Goal: Task Accomplishment & Management: Use online tool/utility

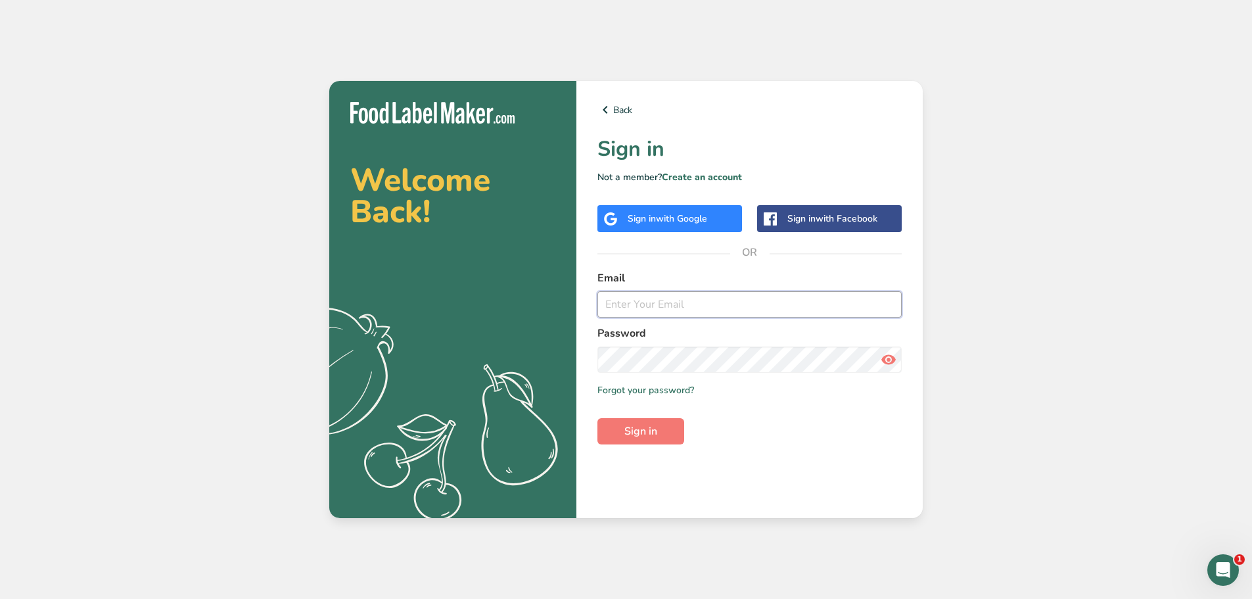
click at [623, 308] on input "email" at bounding box center [750, 304] width 304 height 26
type input "[PERSON_NAME][EMAIL_ADDRESS][DOMAIN_NAME]"
click at [664, 431] on button "Sign in" at bounding box center [641, 431] width 87 height 26
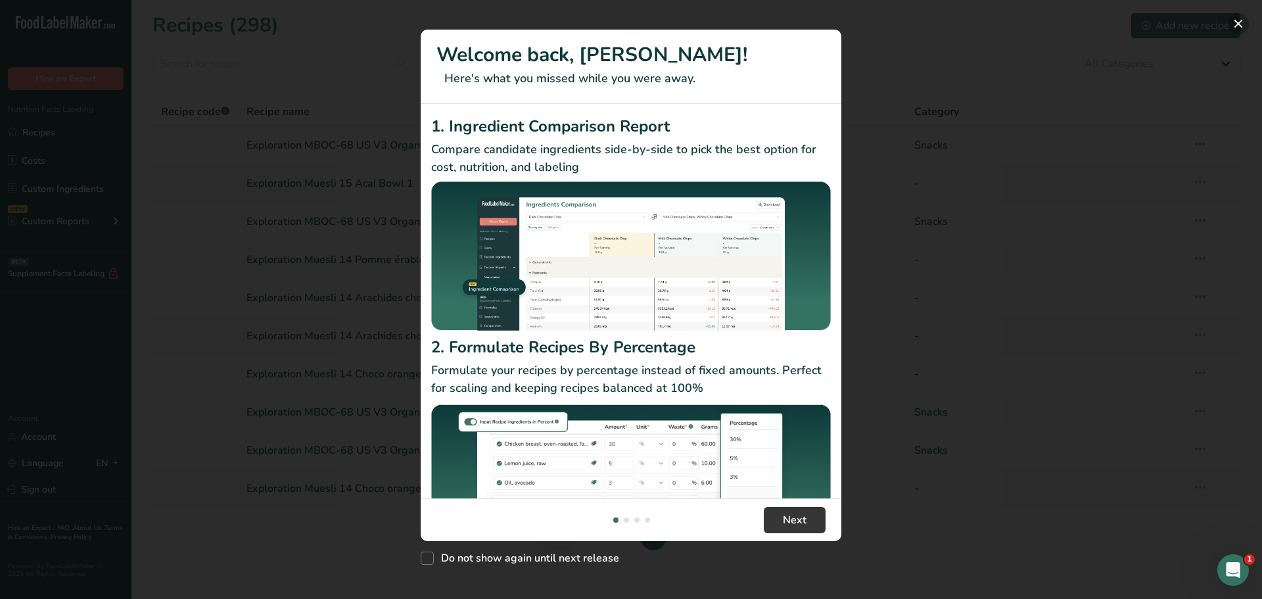
click at [1237, 19] on button "New Features" at bounding box center [1238, 23] width 21 height 21
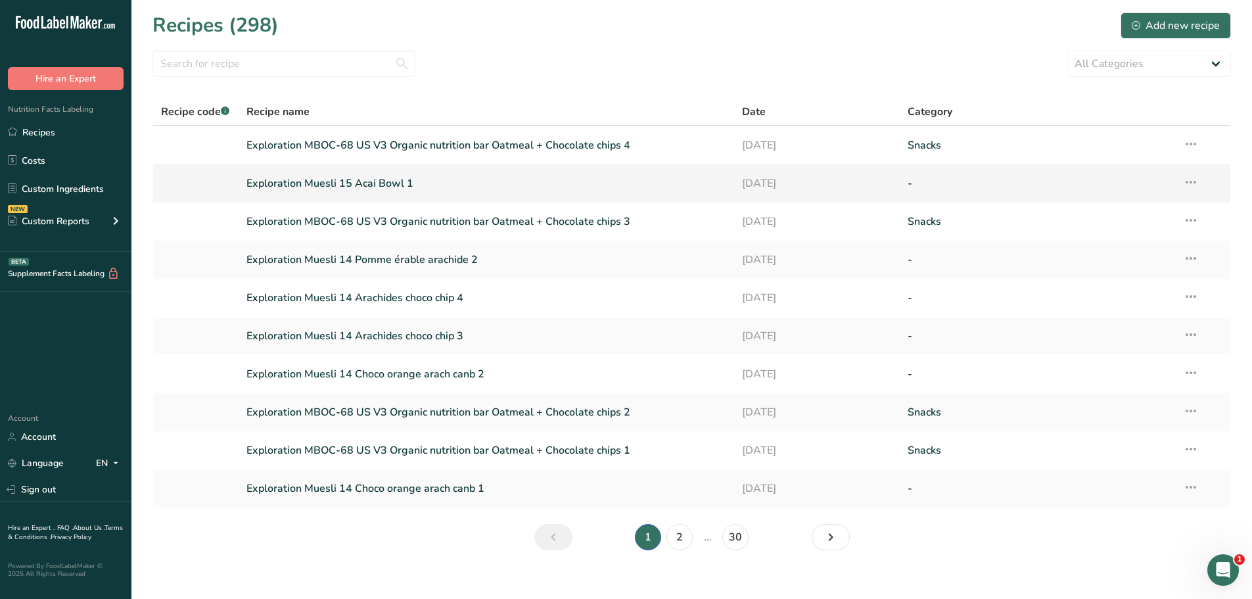
click at [375, 183] on link "Exploration Muesli 15 Acai Bowl 1" at bounding box center [487, 184] width 481 height 28
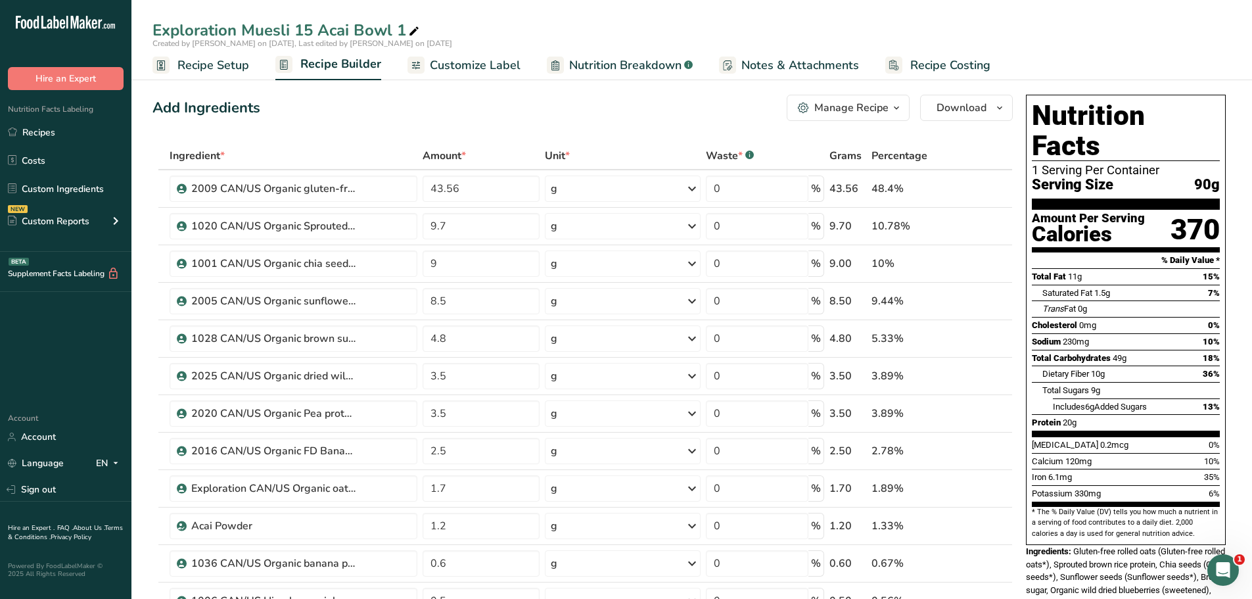
click at [895, 110] on icon "button" at bounding box center [896, 108] width 11 height 16
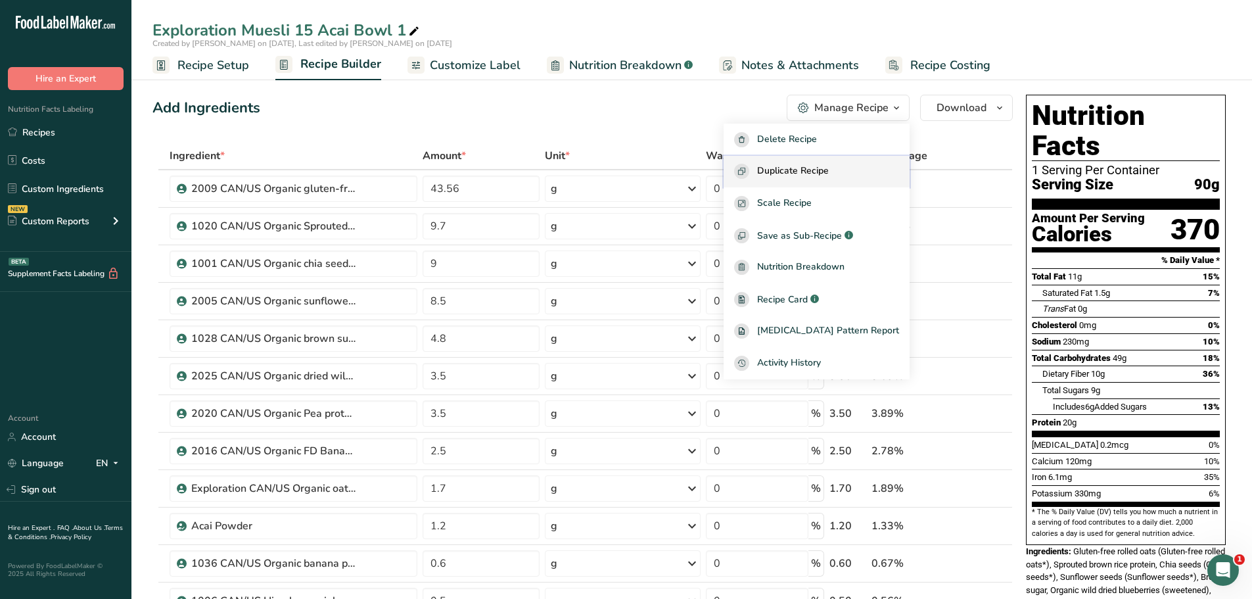
click at [818, 173] on span "Duplicate Recipe" at bounding box center [793, 171] width 72 height 15
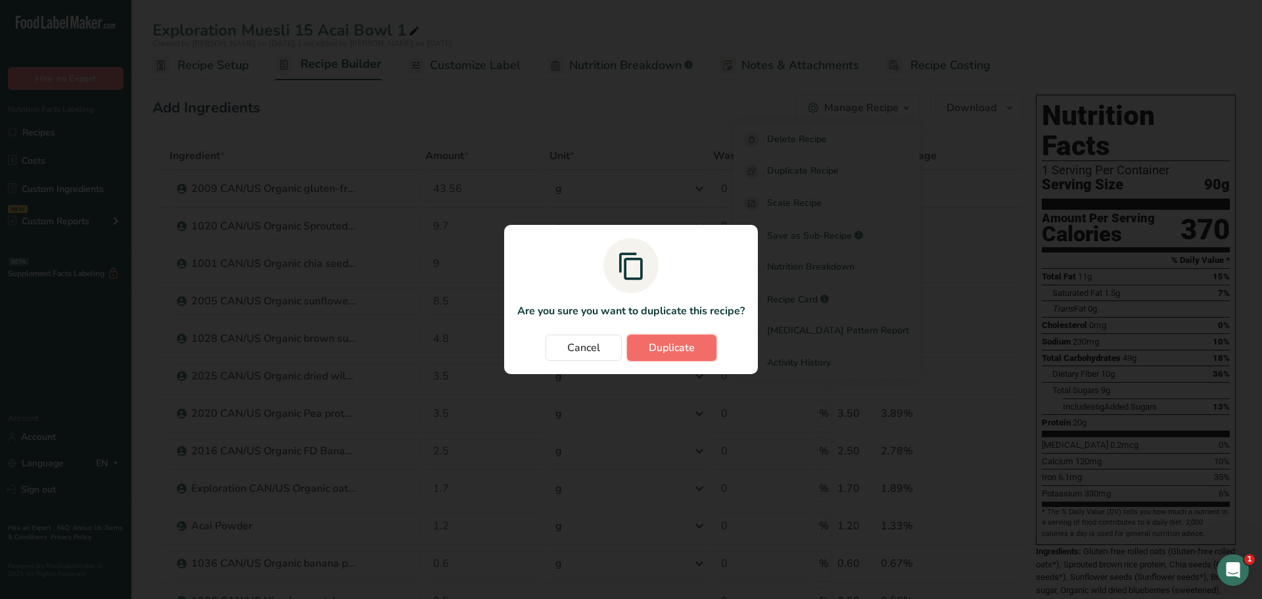
click at [671, 345] on span "Duplicate" at bounding box center [672, 348] width 46 height 16
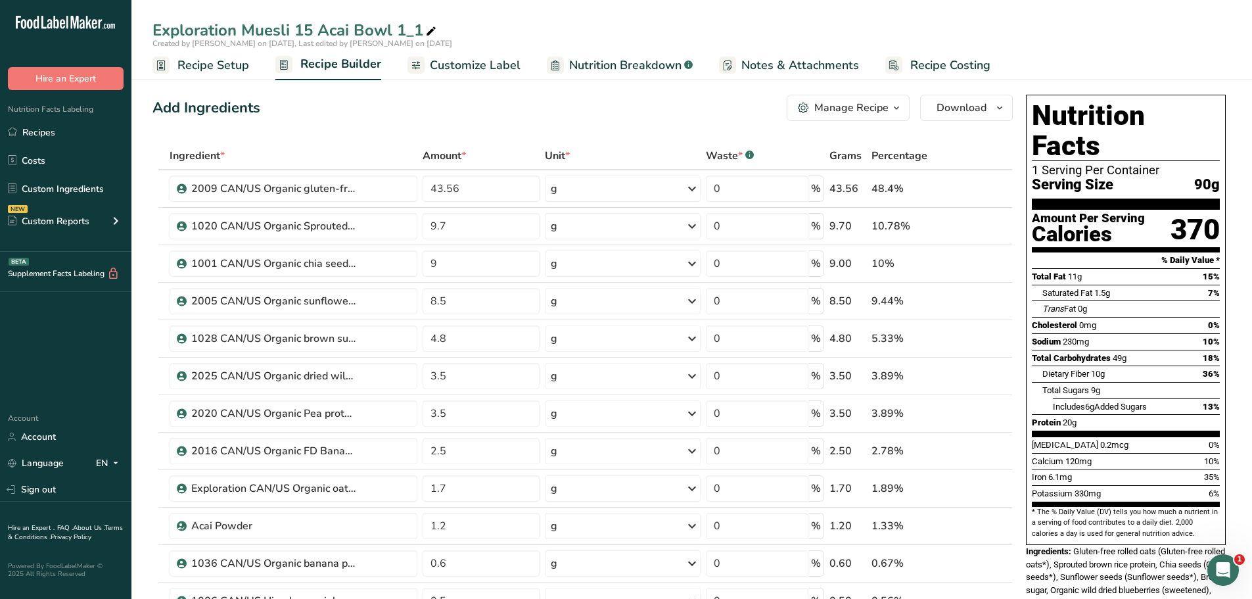
click at [419, 29] on div "Exploration Muesli 15 Acai Bowl 1_1" at bounding box center [296, 30] width 287 height 24
type input "Exploration Muesli 15 Acai Bowl 2"
click at [392, 112] on div "Add Ingredients Manage Recipe Delete Recipe Duplicate Recipe Scale Recipe Save …" at bounding box center [583, 108] width 861 height 26
click at [470, 189] on input "43.56" at bounding box center [482, 189] width 118 height 26
type input "43"
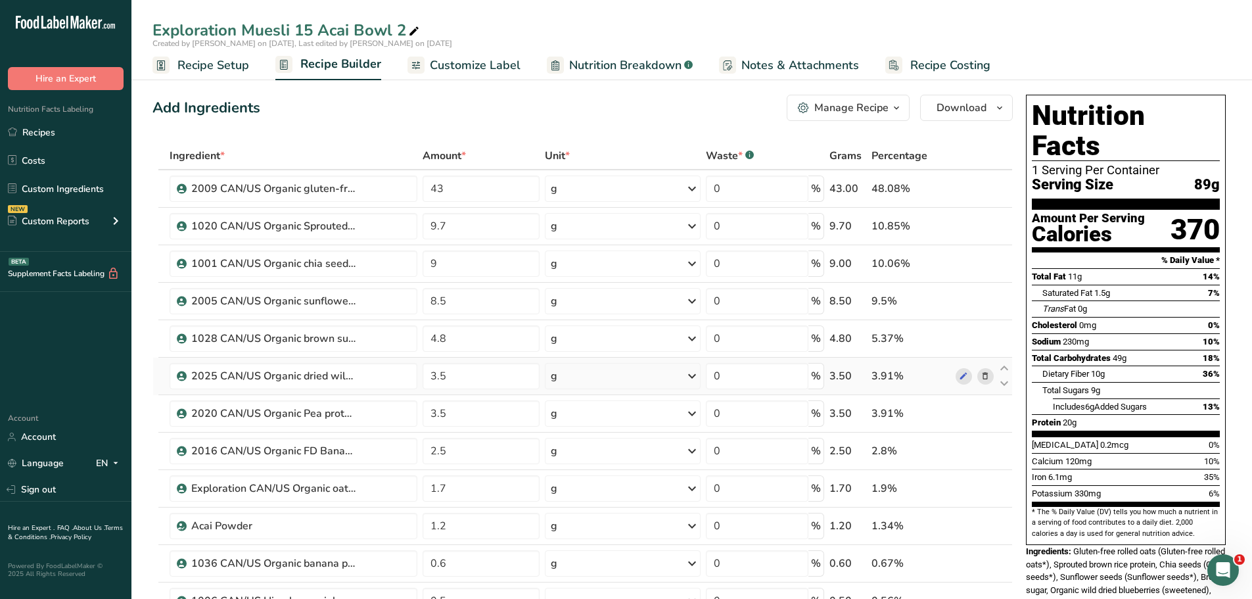
click at [985, 379] on icon at bounding box center [985, 376] width 9 height 14
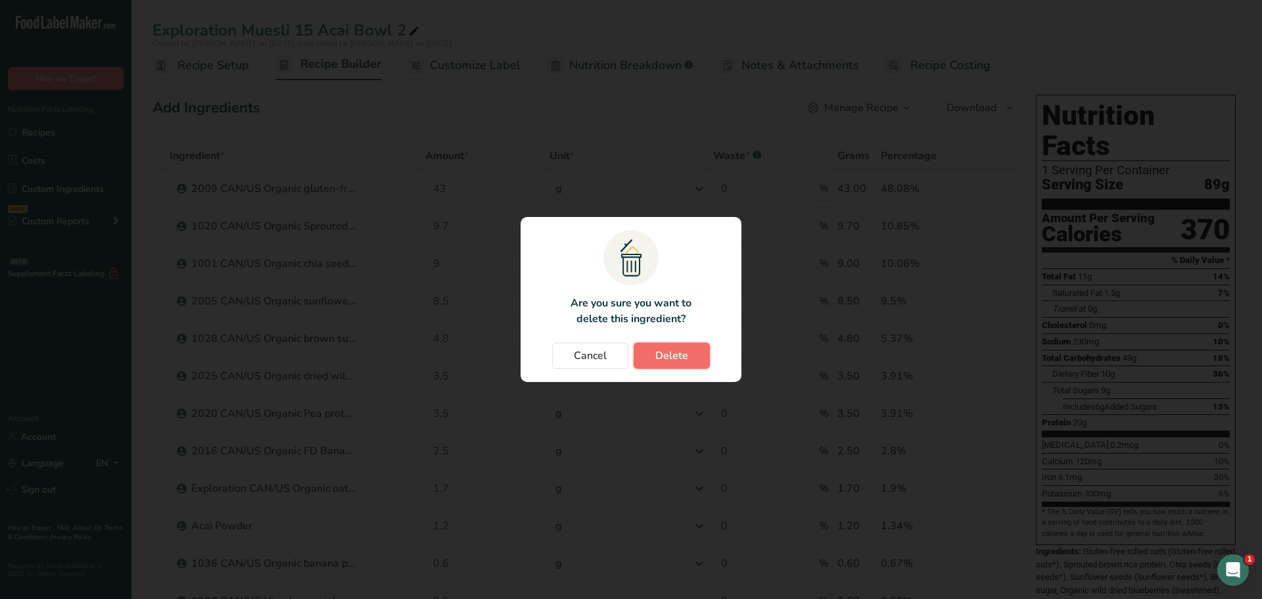
click at [692, 352] on button "Delete" at bounding box center [672, 356] width 76 height 26
type input "2.5"
type input "1.7"
type input "1.2"
type input "0.6"
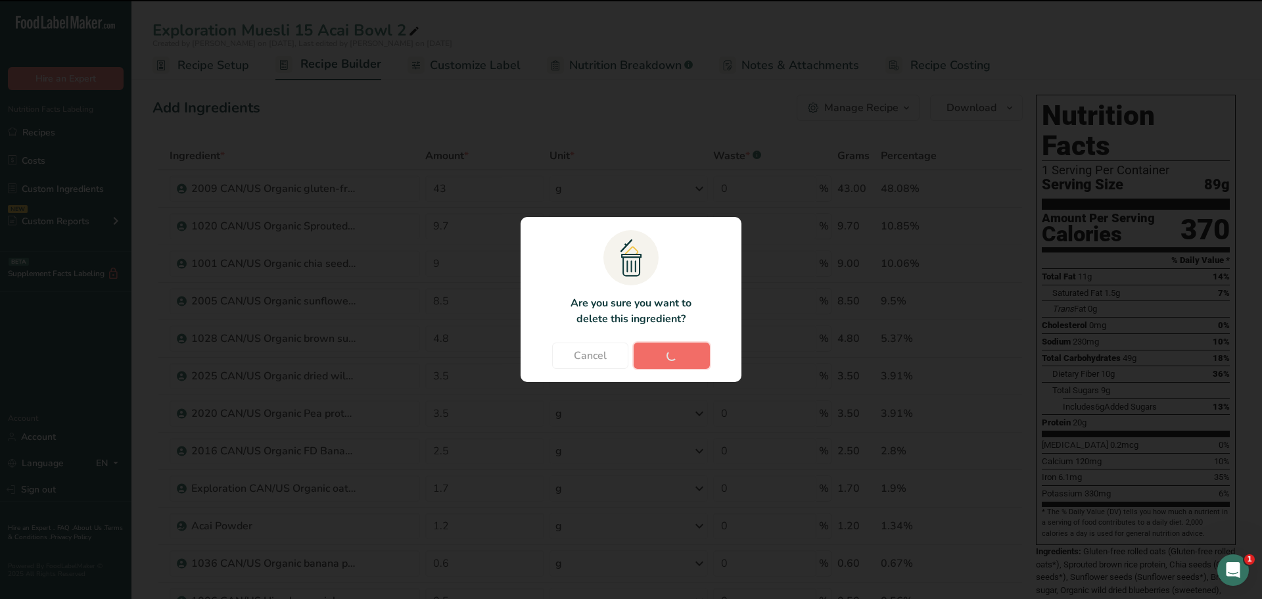
type input "0.5"
type input "0.3"
type input "0.1"
type input "0"
type input "0.04"
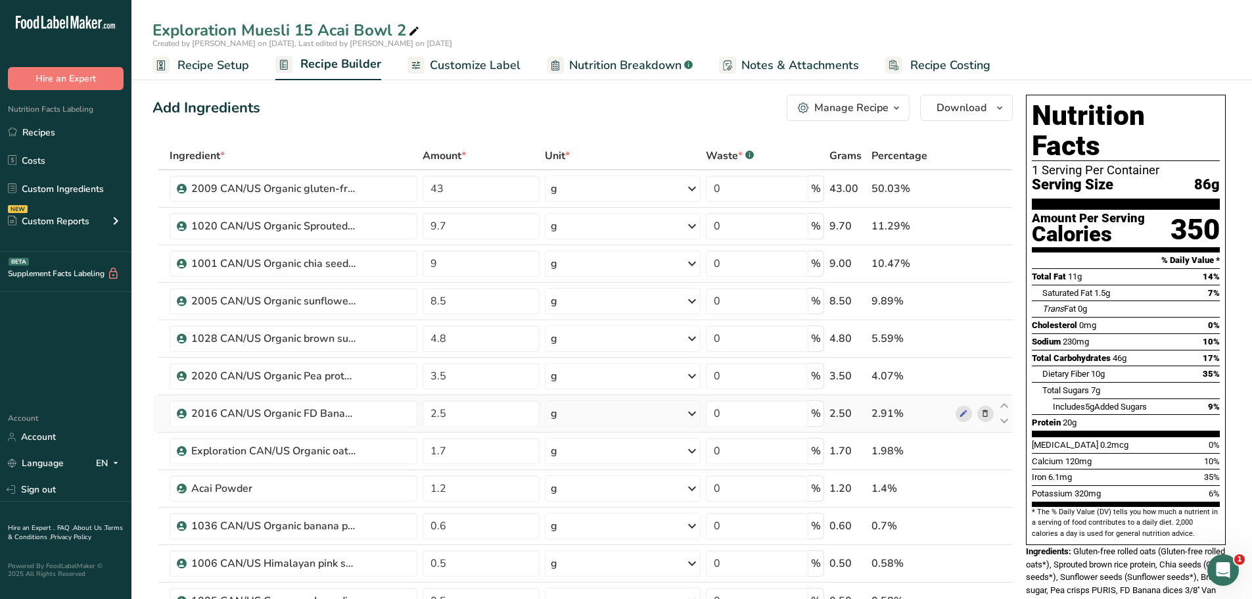
click at [985, 412] on icon at bounding box center [985, 414] width 9 height 14
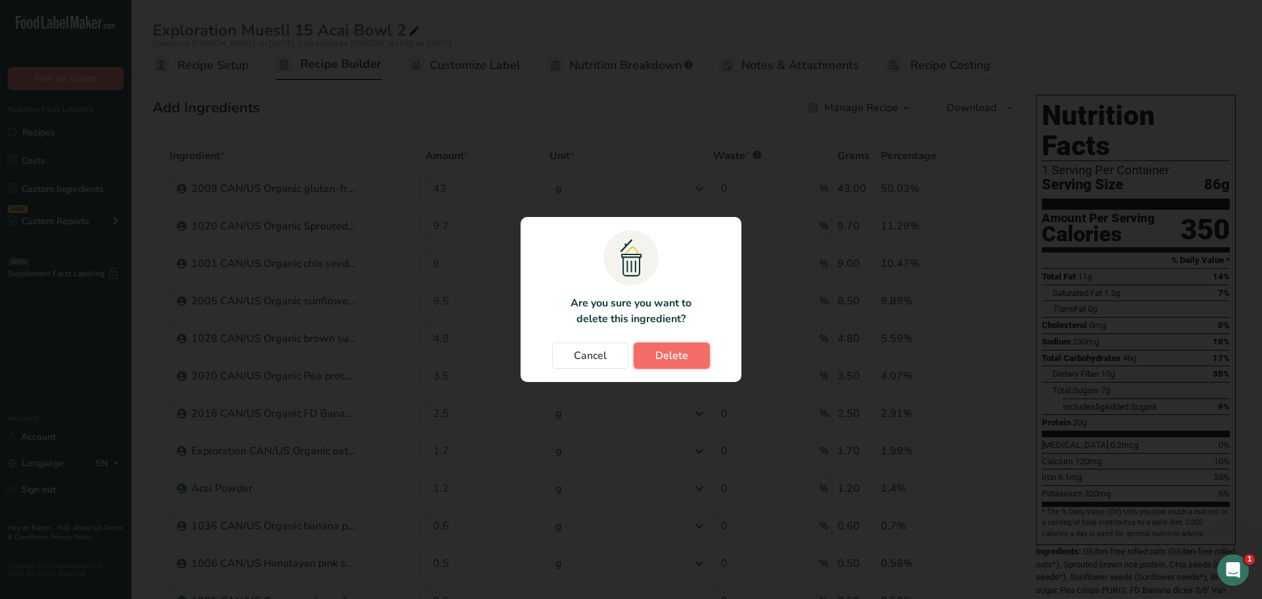
click at [671, 354] on span "Delete" at bounding box center [671, 356] width 33 height 16
type input "1.7"
type input "1.2"
type input "0.6"
type input "0.5"
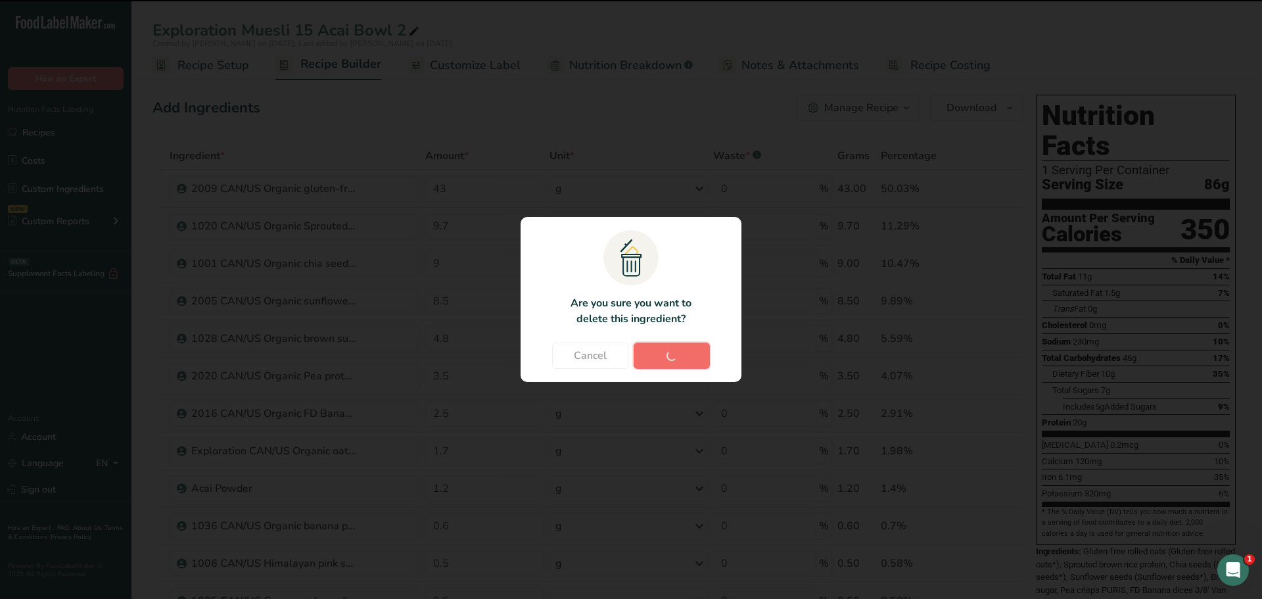
type input "0.3"
type input "0.1"
type input "0"
type input "0.04"
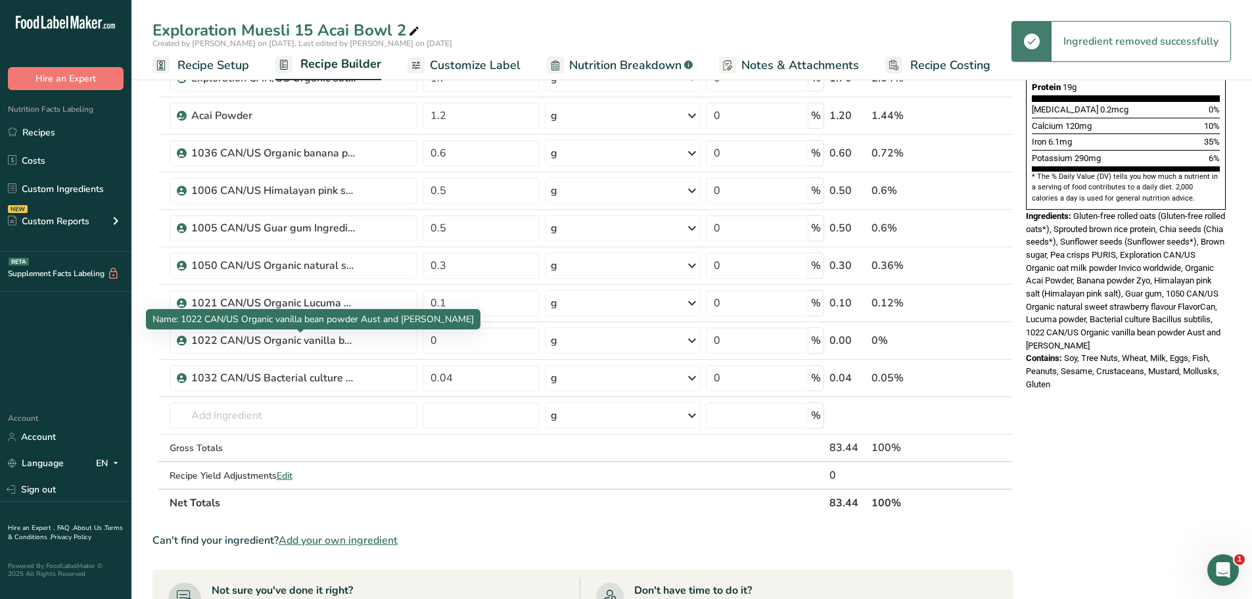
scroll to position [336, 0]
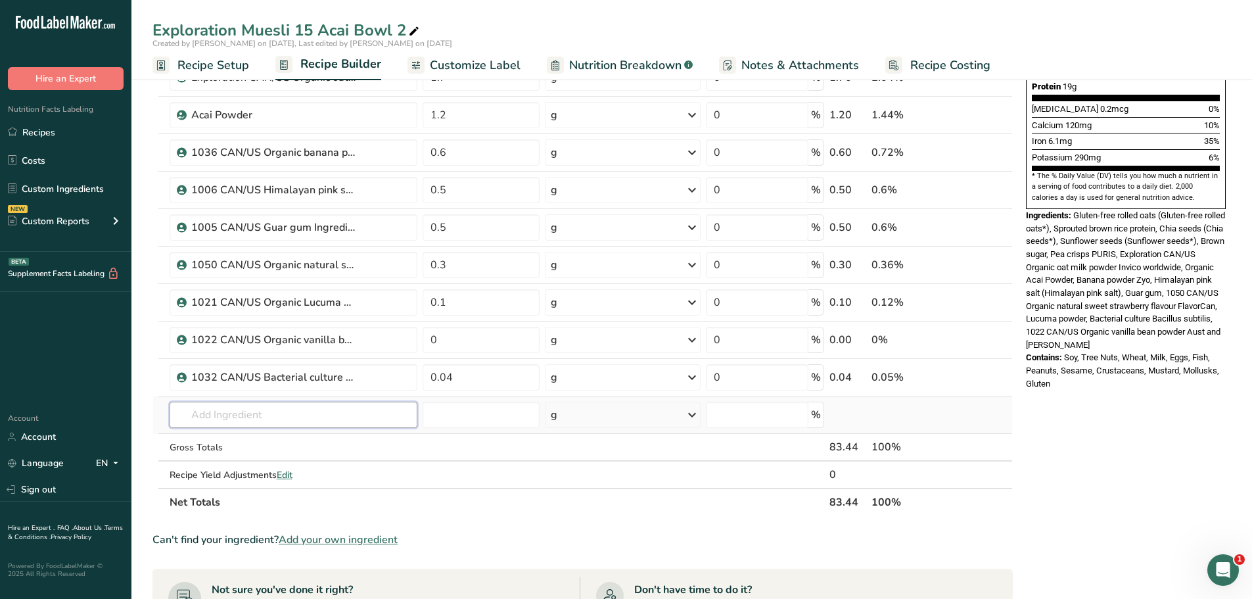
click at [231, 414] on input "text" at bounding box center [294, 415] width 248 height 26
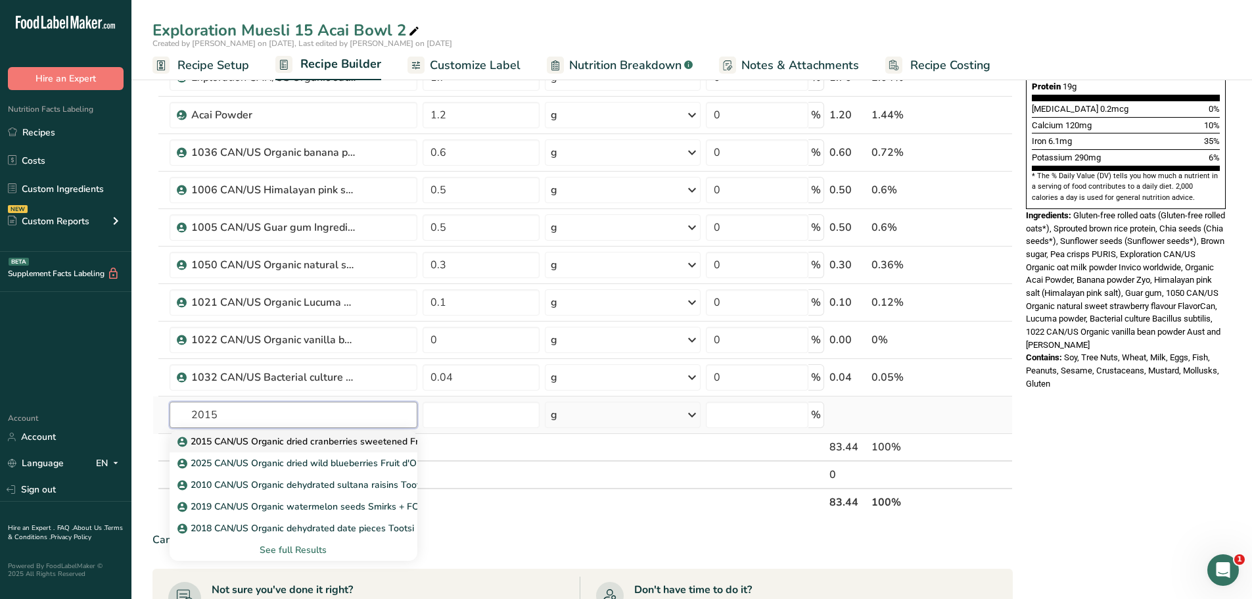
type input "2015"
click at [294, 444] on p "2015 CAN/US Organic dried cranberries sweetened Fruit d'Or" at bounding box center [315, 442] width 270 height 14
type input "2015 CAN/US Organic dried cranberries sweetened Fruit d'Or"
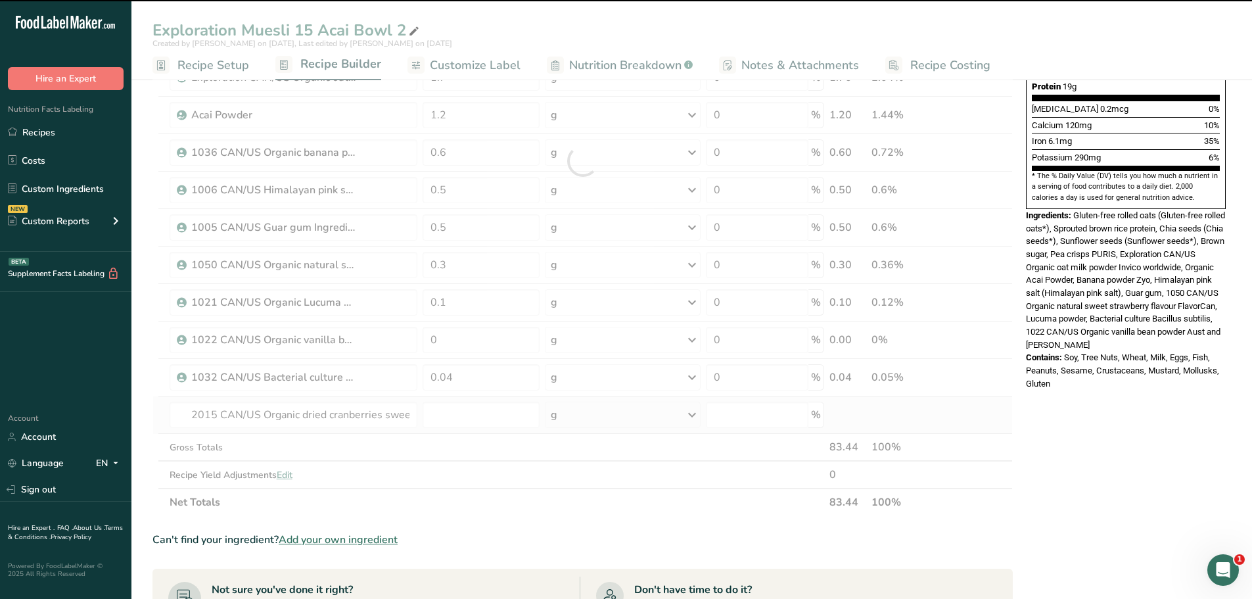
type input "0"
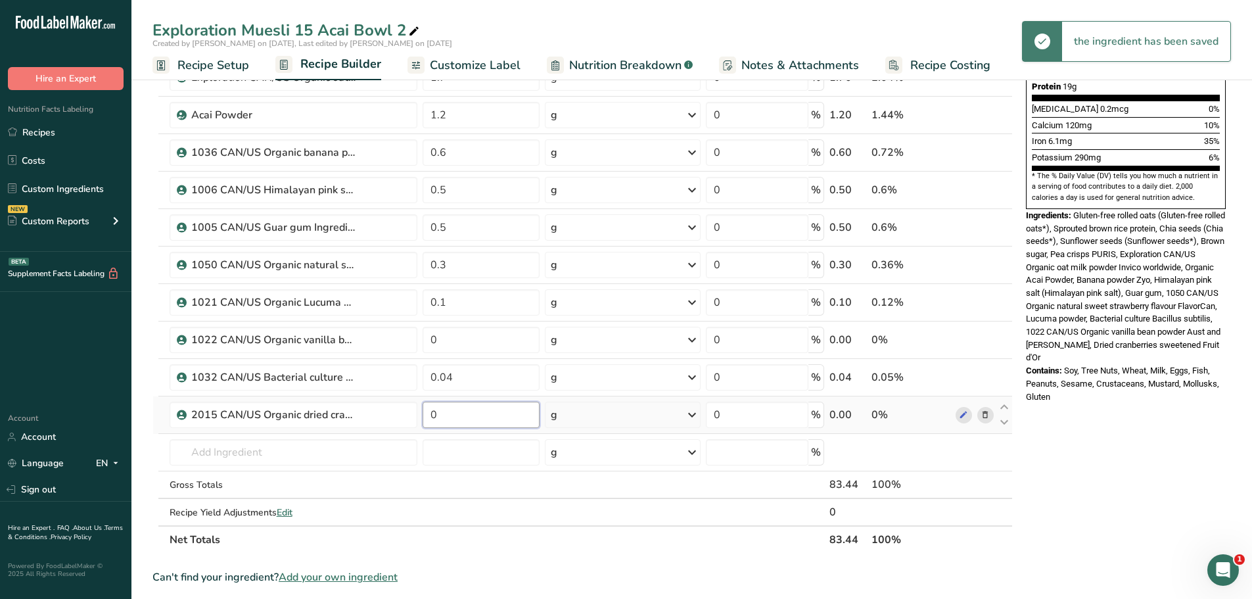
click at [447, 412] on input "0" at bounding box center [482, 415] width 118 height 26
type input "6"
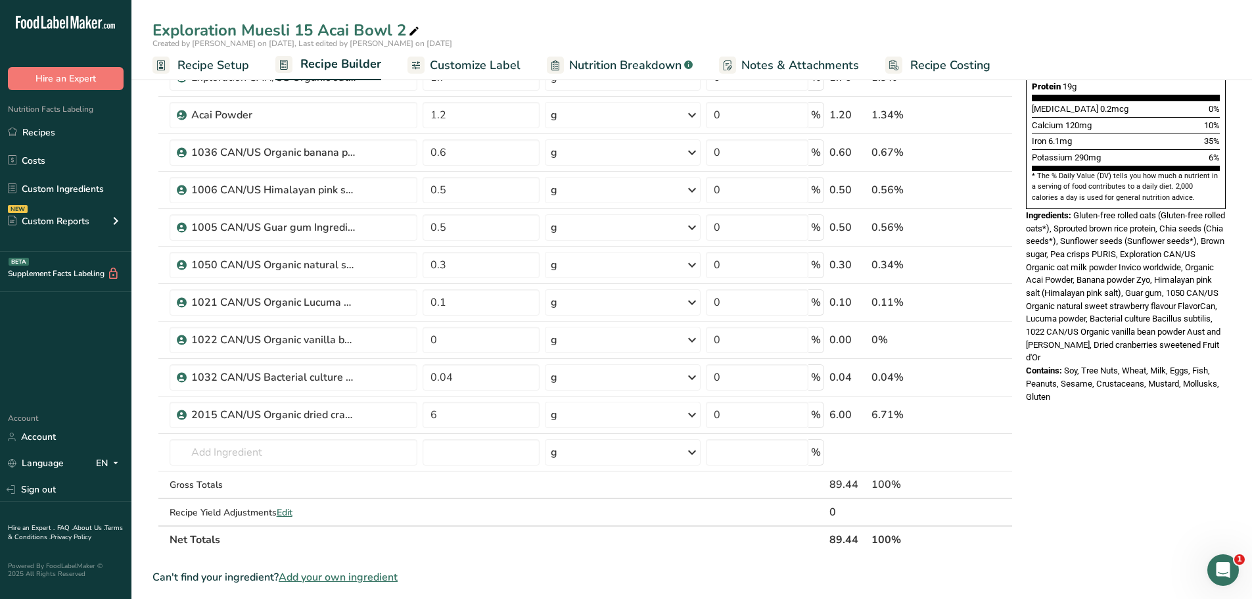
click at [1140, 402] on div "Nutrition Facts 1 Serving Per Container Serving Size 83g Amount Per Serving Cal…" at bounding box center [1126, 385] width 210 height 1265
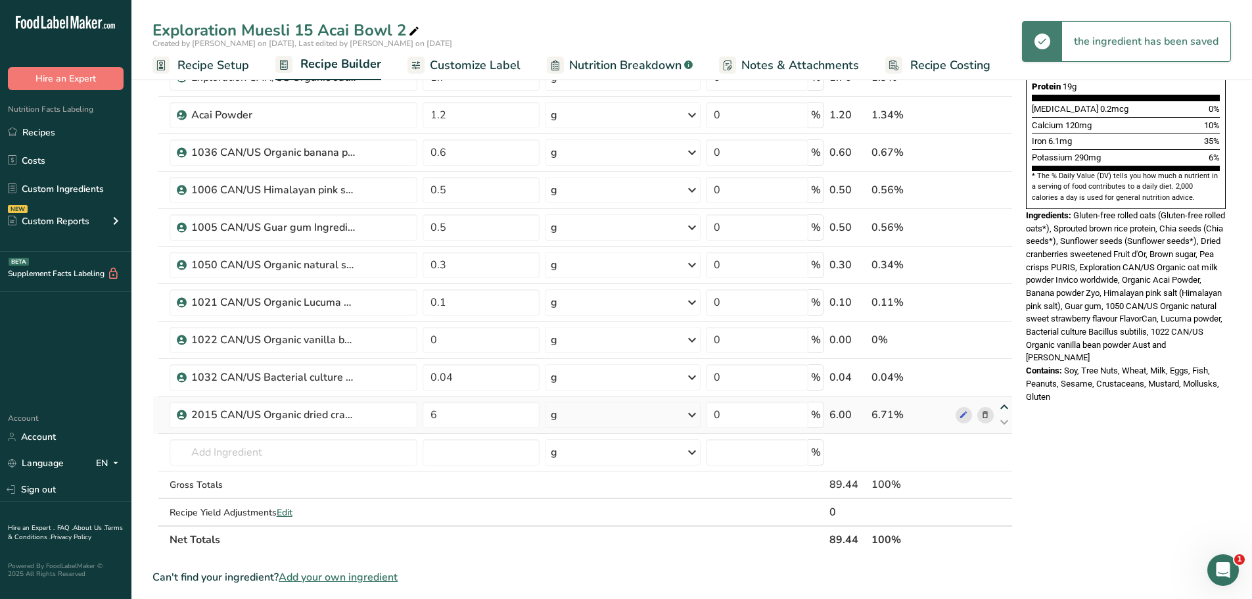
click at [1006, 406] on icon at bounding box center [1005, 407] width 16 height 10
type input "6"
type input "0.04"
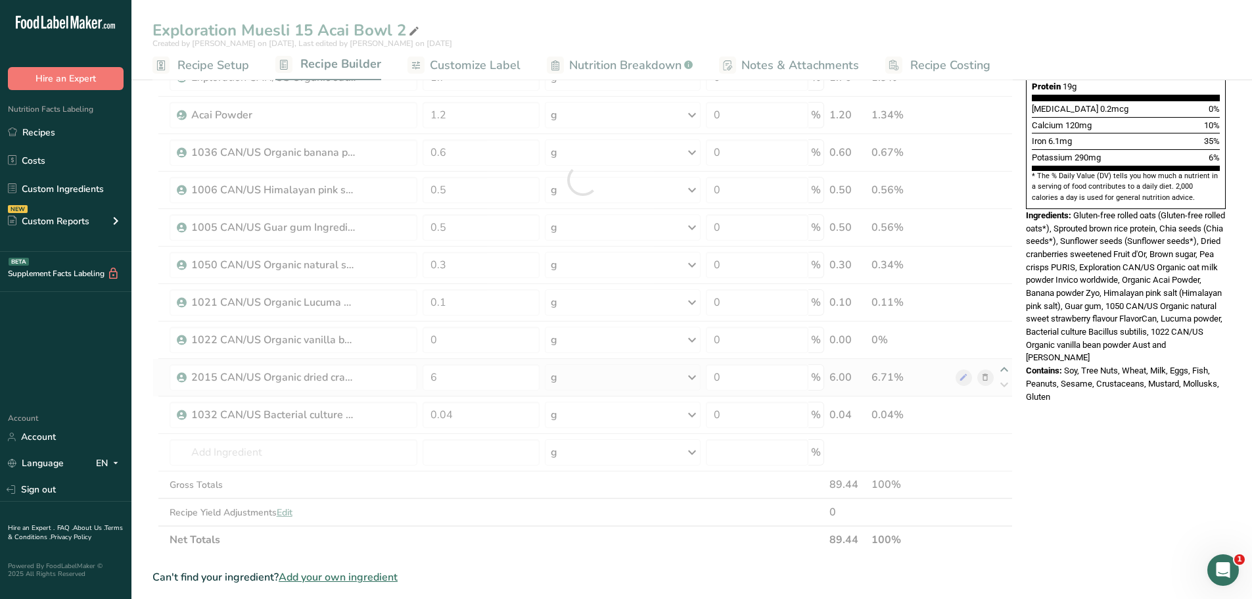
click at [1005, 368] on div "Ingredient * Amount * Unit * Waste * .a-a{fill:#347362;}.b-a{fill:#fff;} Grams …" at bounding box center [583, 179] width 861 height 747
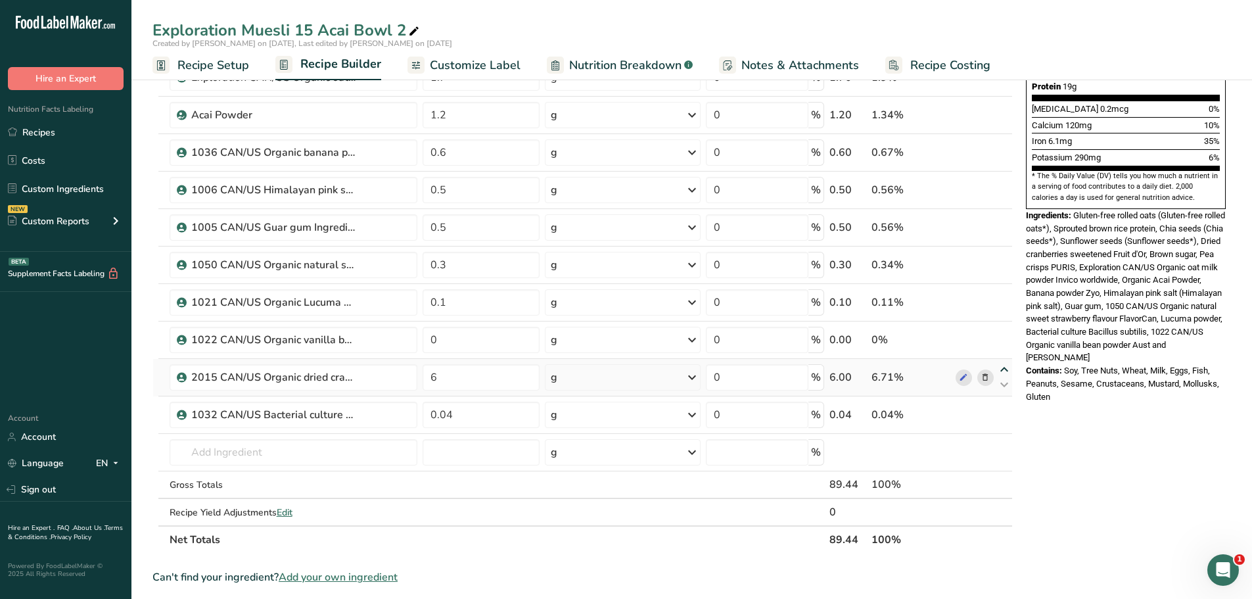
click at [1005, 368] on icon at bounding box center [1005, 370] width 16 height 10
type input "6"
type input "0"
click at [1006, 331] on icon at bounding box center [1005, 332] width 16 height 10
type input "6"
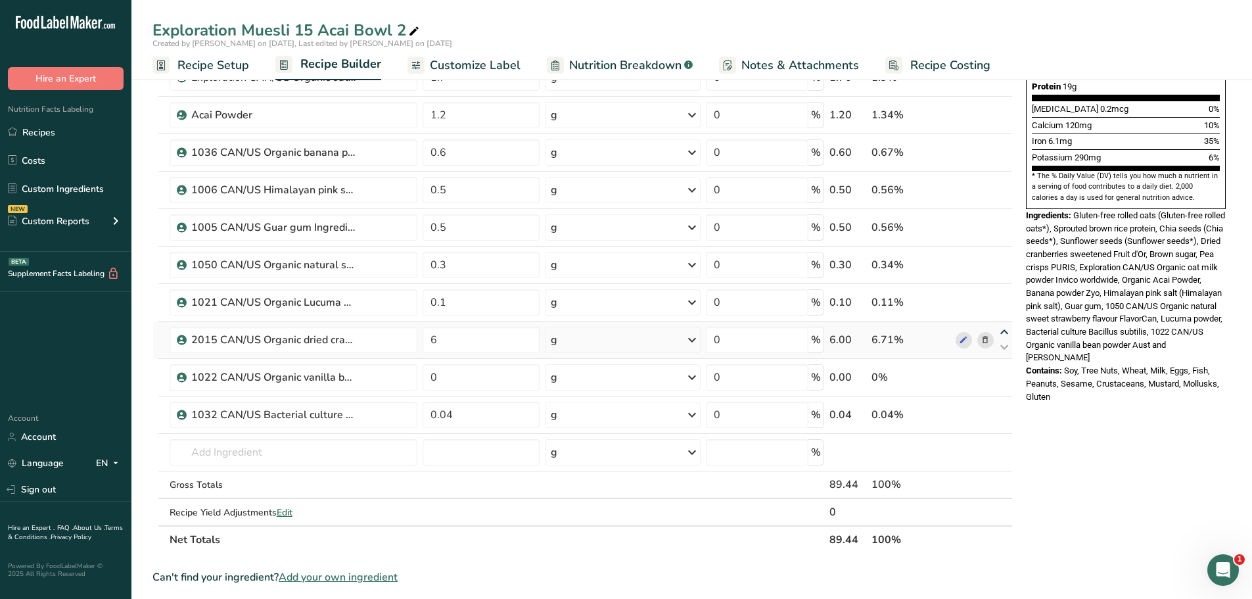
type input "0.1"
click at [1006, 292] on icon at bounding box center [1005, 295] width 16 height 10
type input "6"
type input "0.3"
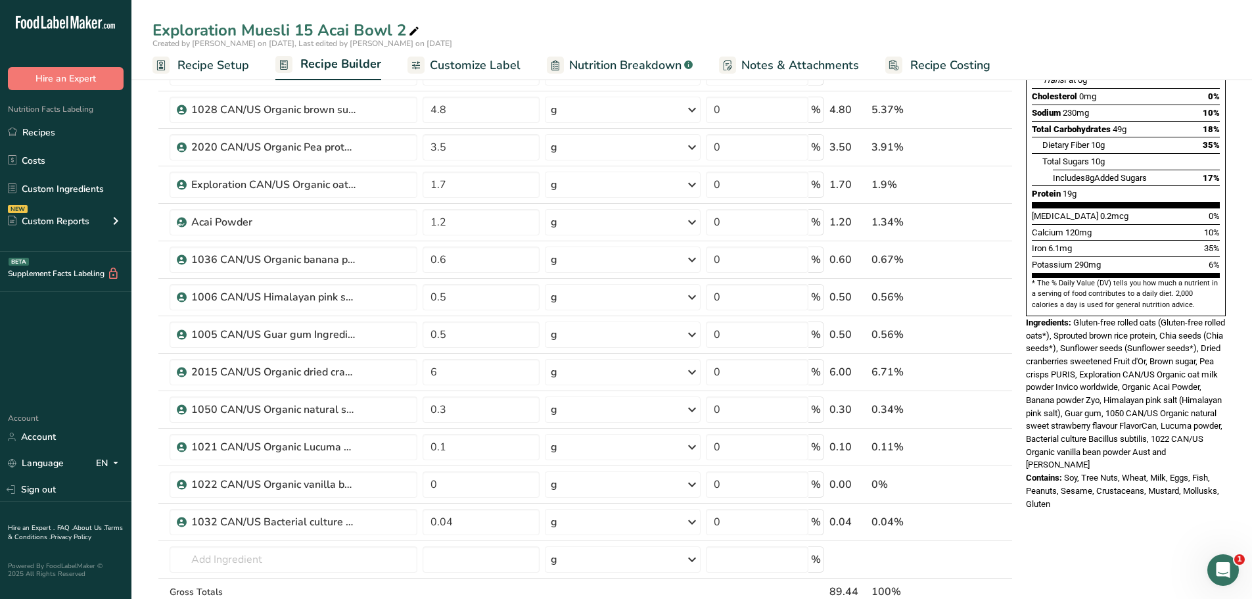
scroll to position [227, 0]
click at [1005, 363] on icon at bounding box center [1005, 366] width 16 height 10
type input "6"
type input "0.5"
click at [1006, 328] on icon at bounding box center [1005, 328] width 16 height 10
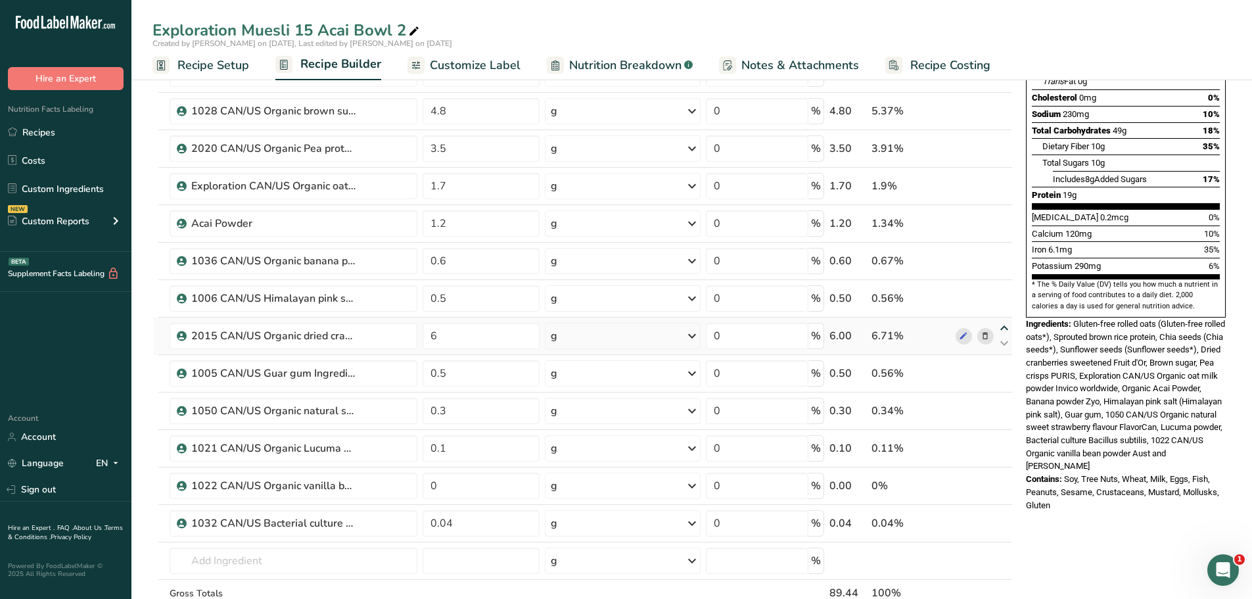
type input "6"
type input "0.5"
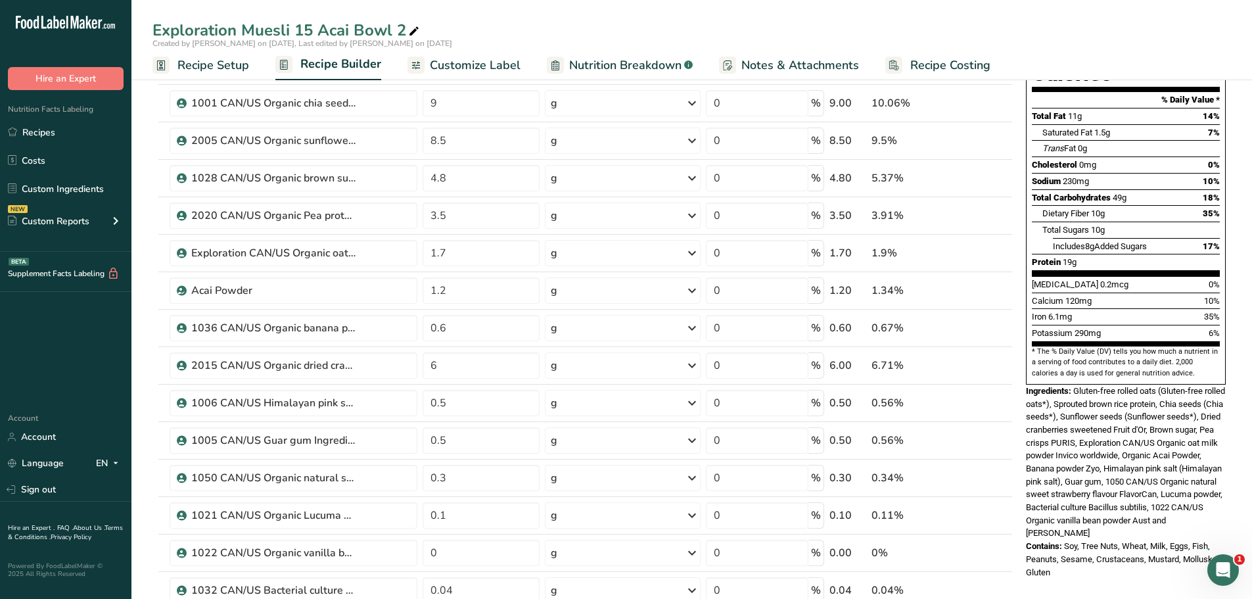
scroll to position [143, 0]
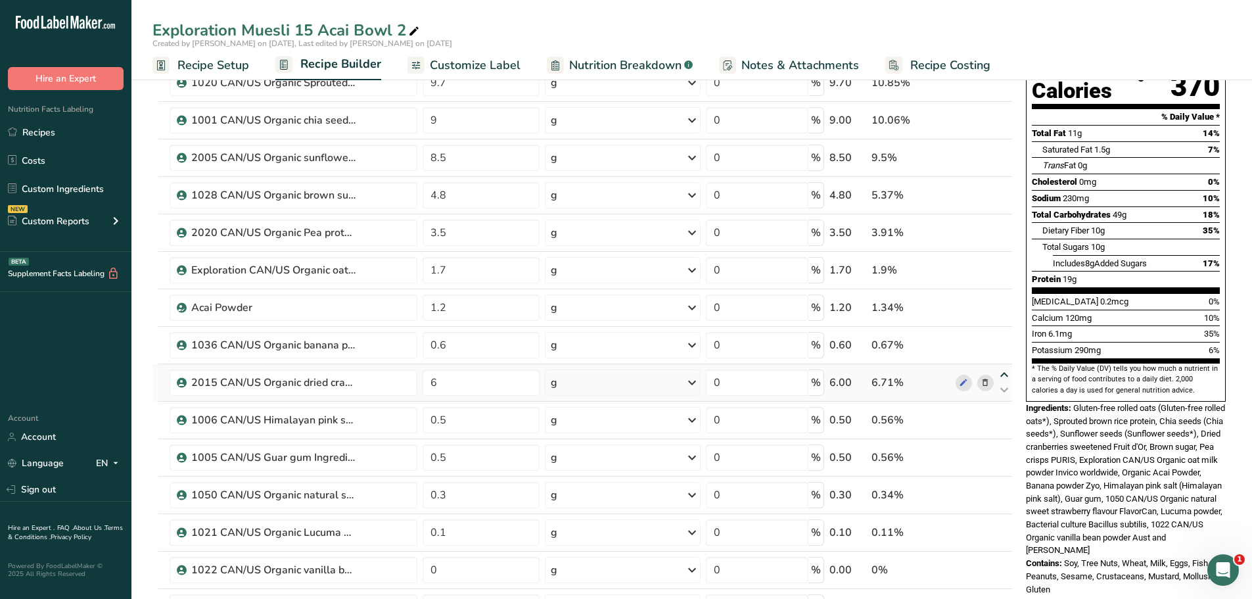
click at [1005, 373] on icon at bounding box center [1005, 375] width 16 height 10
type input "6"
type input "0.6"
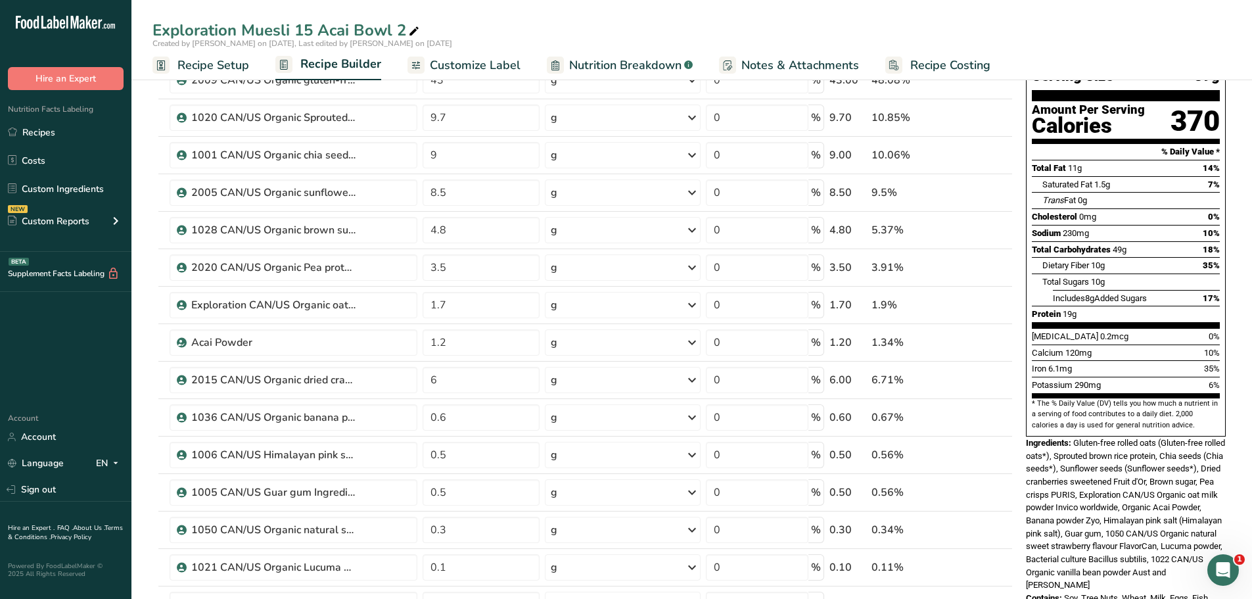
scroll to position [108, 0]
click at [1006, 371] on icon at bounding box center [1005, 373] width 16 height 10
type input "6"
type input "1.2"
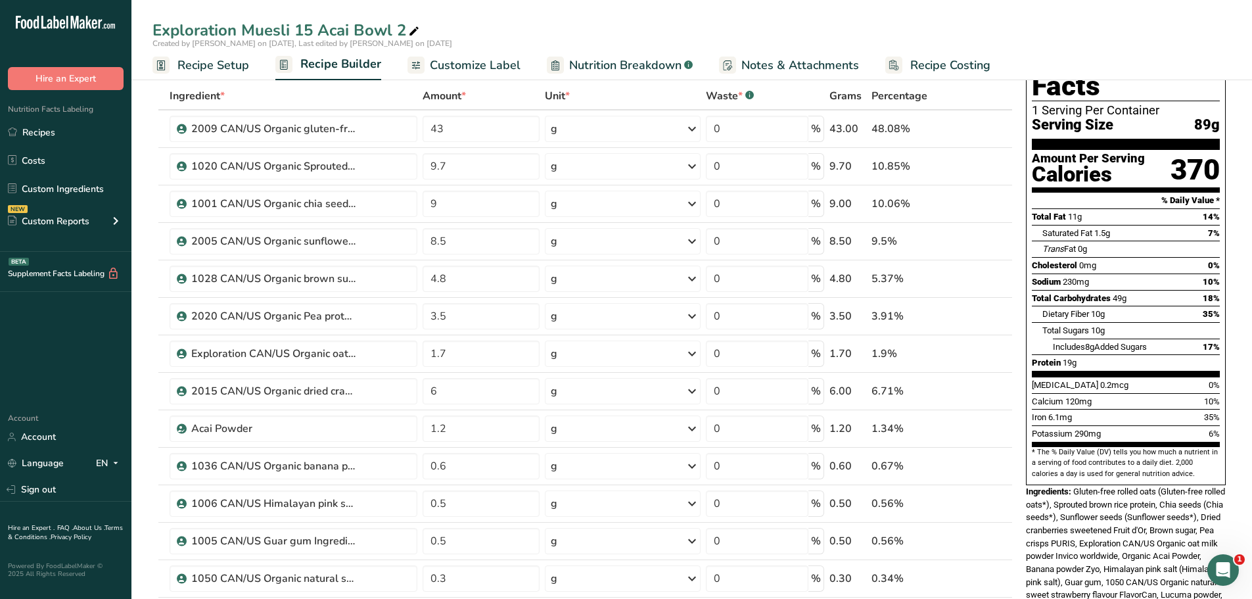
scroll to position [59, 0]
click at [1006, 381] on icon at bounding box center [1005, 384] width 16 height 10
type input "6"
type input "1.7"
click at [1005, 345] on icon at bounding box center [1005, 347] width 16 height 10
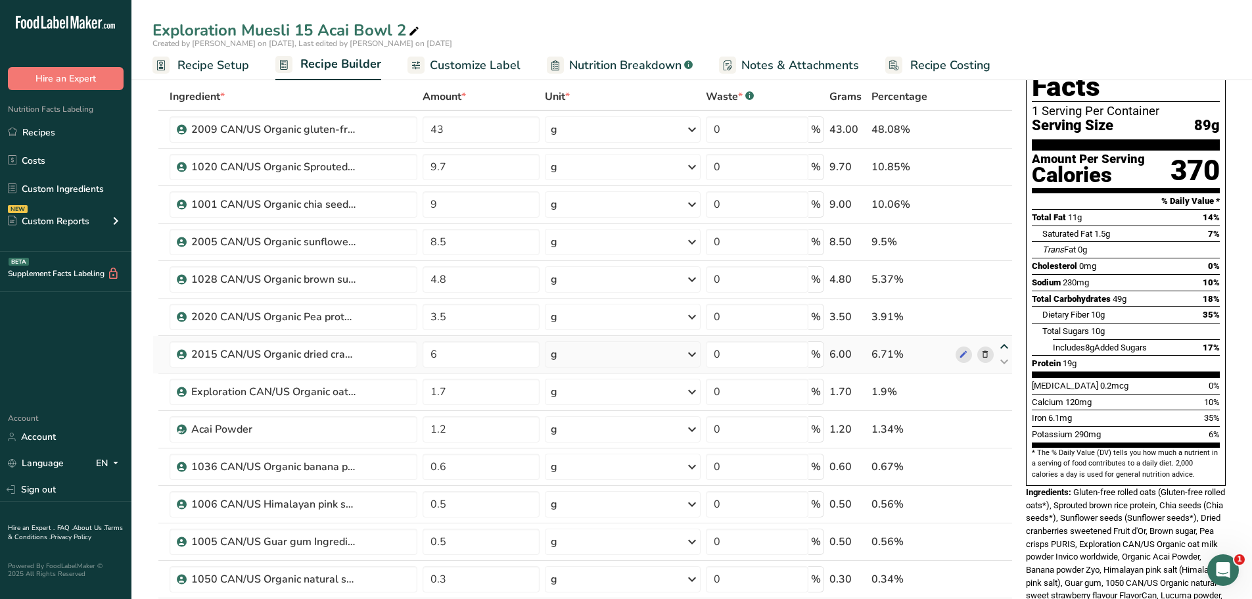
type input "6"
type input "3.5"
click at [1007, 306] on icon at bounding box center [1005, 309] width 16 height 10
type input "6"
type input "4.8"
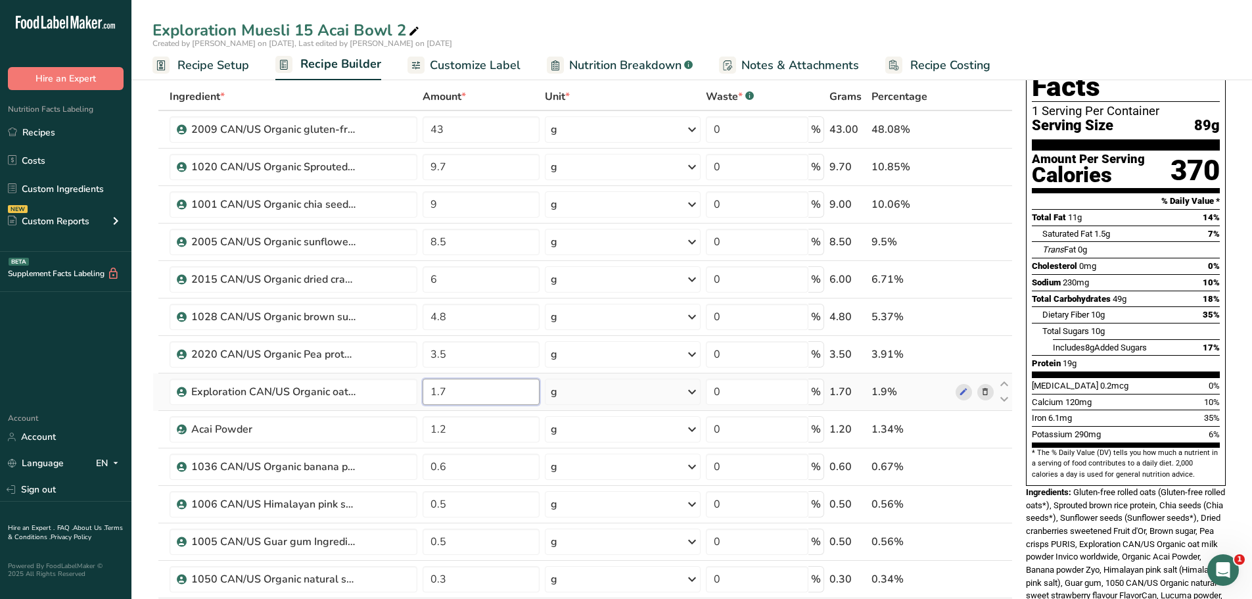
click at [443, 391] on input "1.7" at bounding box center [482, 392] width 118 height 26
type input "1.8"
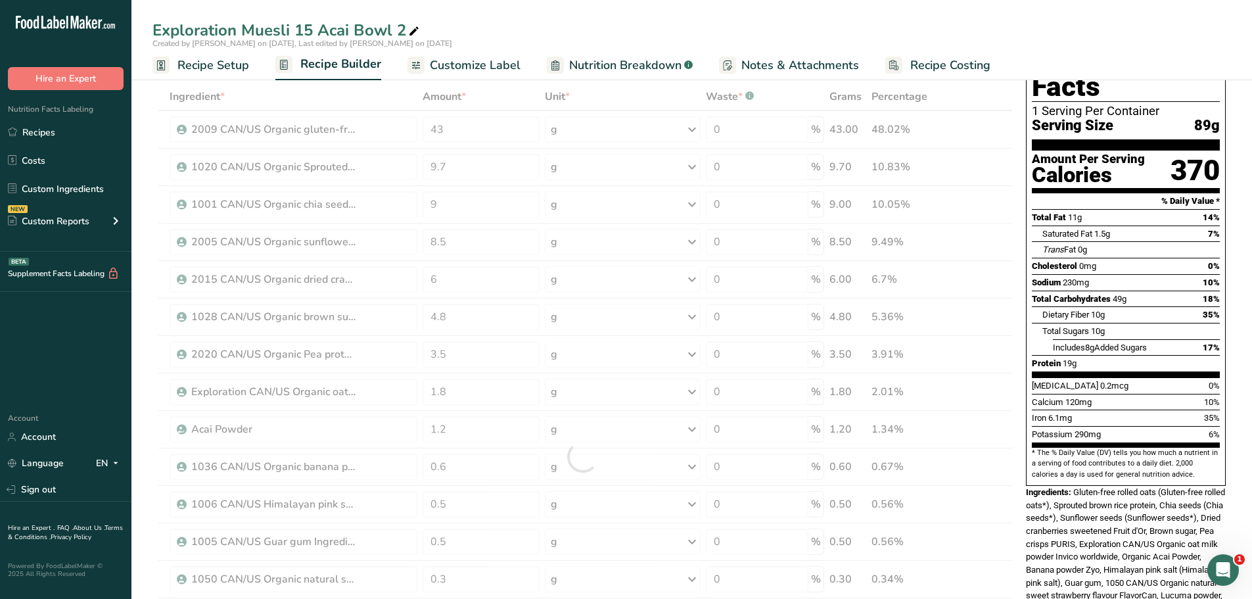
click at [666, 14] on div "Exploration Muesli 15 Acai Bowl 2 Created by [PERSON_NAME] on [DATE], Last edit…" at bounding box center [691, 40] width 1121 height 80
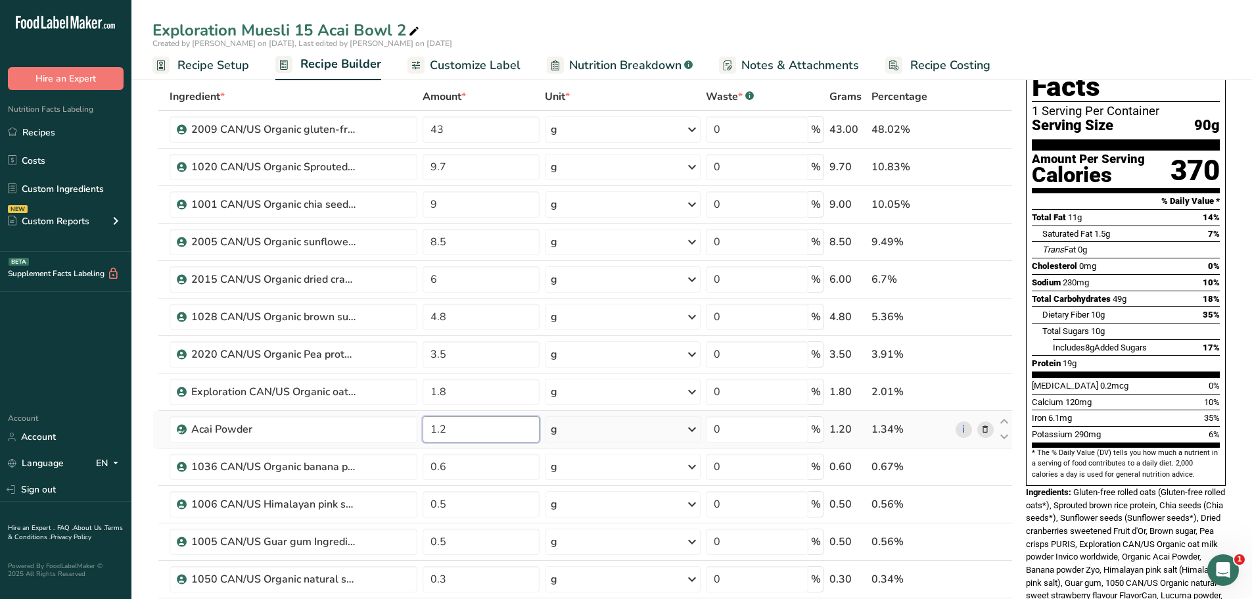
click at [450, 433] on input "1.2" at bounding box center [482, 429] width 118 height 26
type input "1"
type input "2"
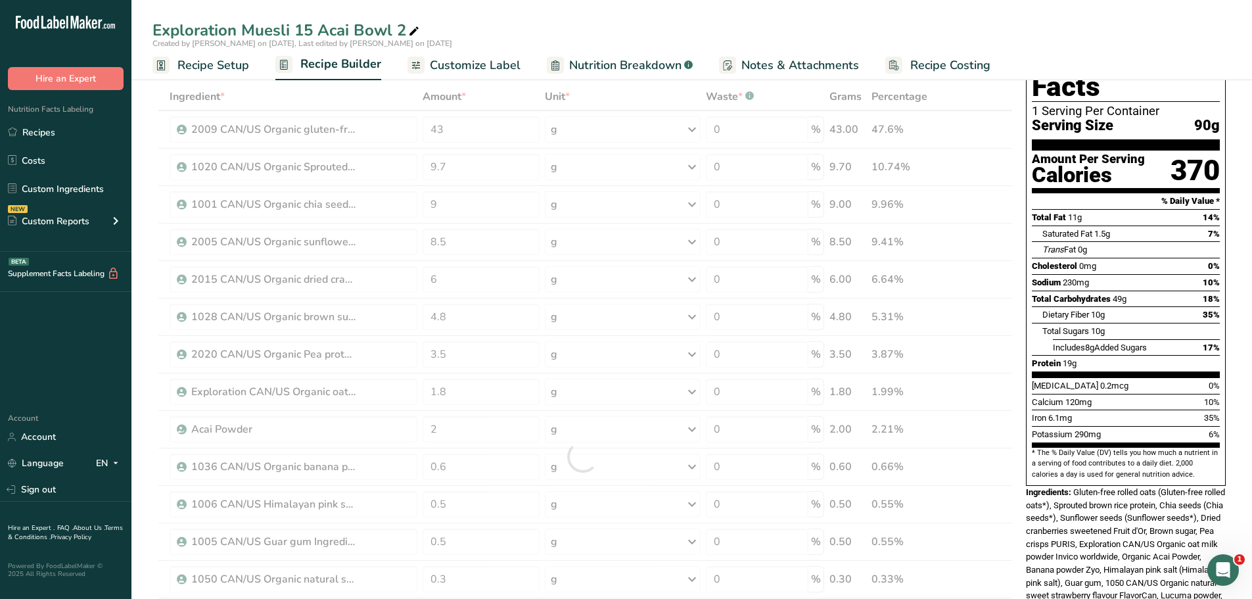
click at [962, 27] on div "Exploration Muesli 15 Acai Bowl 2" at bounding box center [691, 30] width 1121 height 24
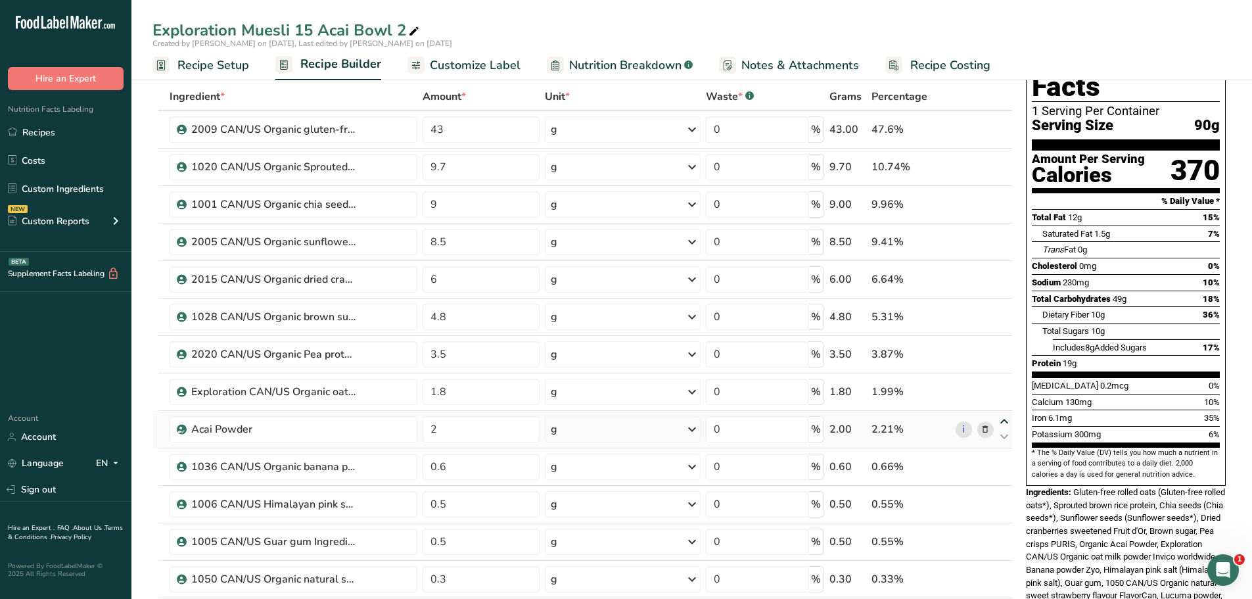
click at [1003, 421] on icon at bounding box center [1005, 422] width 16 height 10
type input "2"
type input "1.8"
click at [455, 463] on input "0.6" at bounding box center [482, 467] width 118 height 26
type input "0"
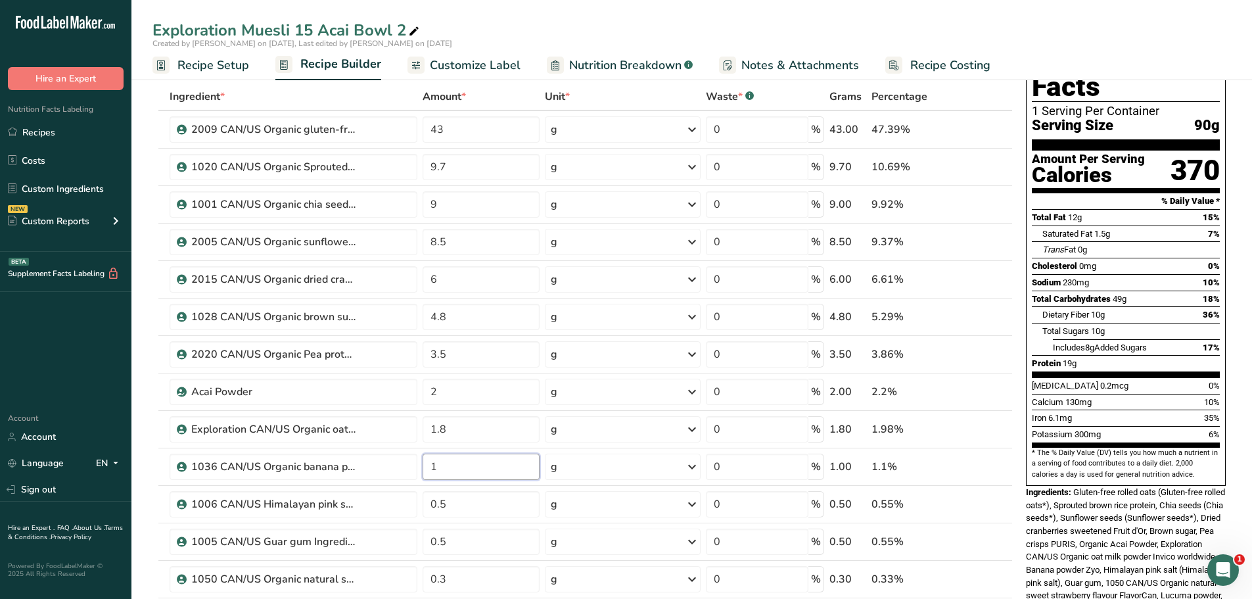
type input "1"
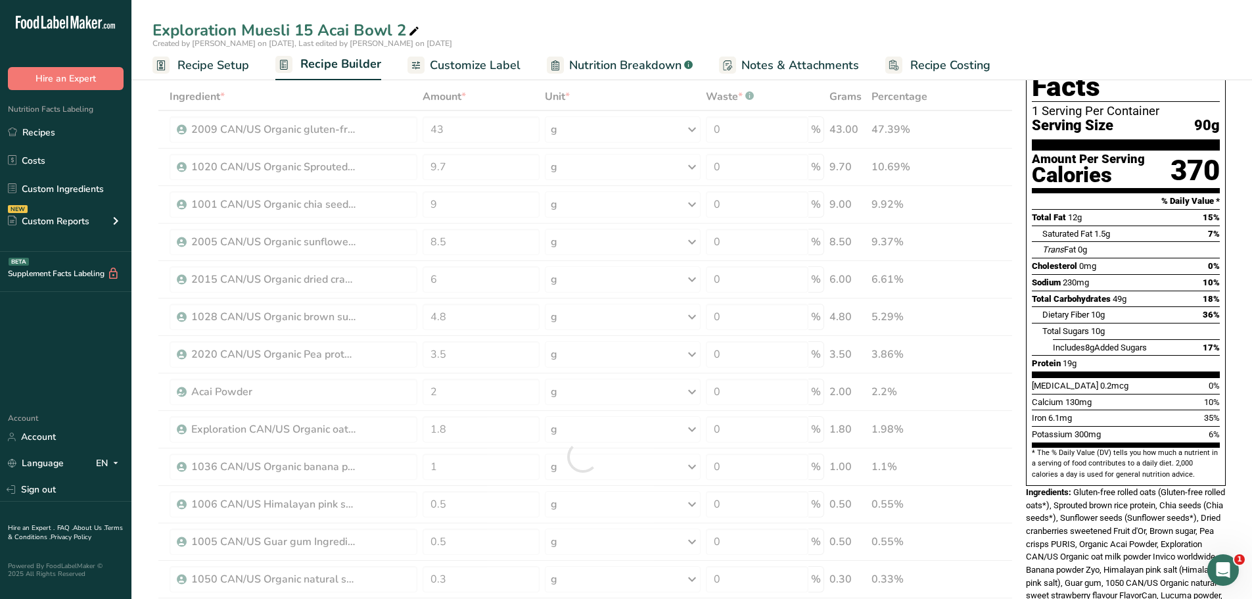
click at [738, 15] on div "Exploration Muesli 15 Acai Bowl 2 Created by [PERSON_NAME] on [DATE], Last edit…" at bounding box center [691, 40] width 1121 height 80
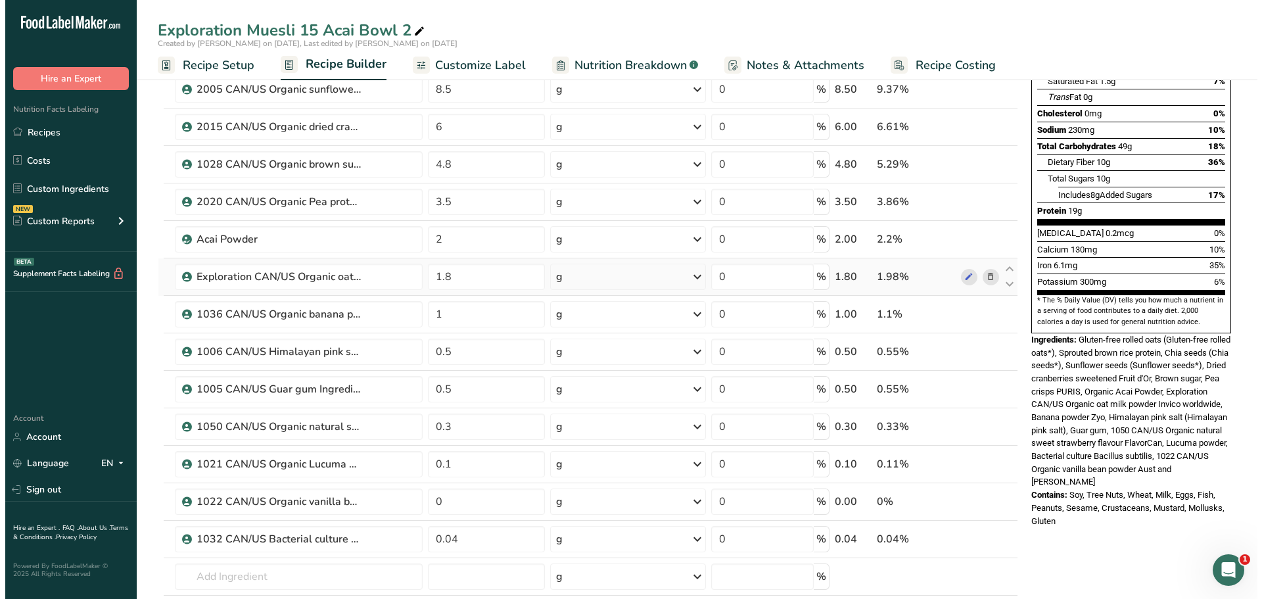
scroll to position [212, 0]
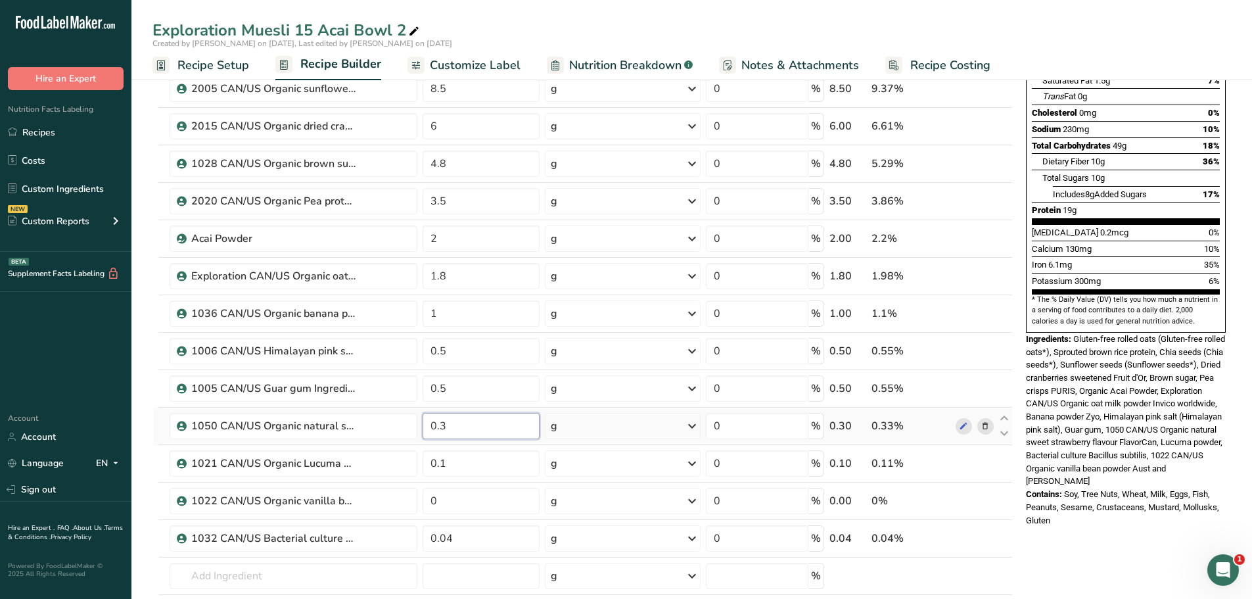
click at [452, 429] on input "0.3" at bounding box center [482, 426] width 118 height 26
type input "0.25"
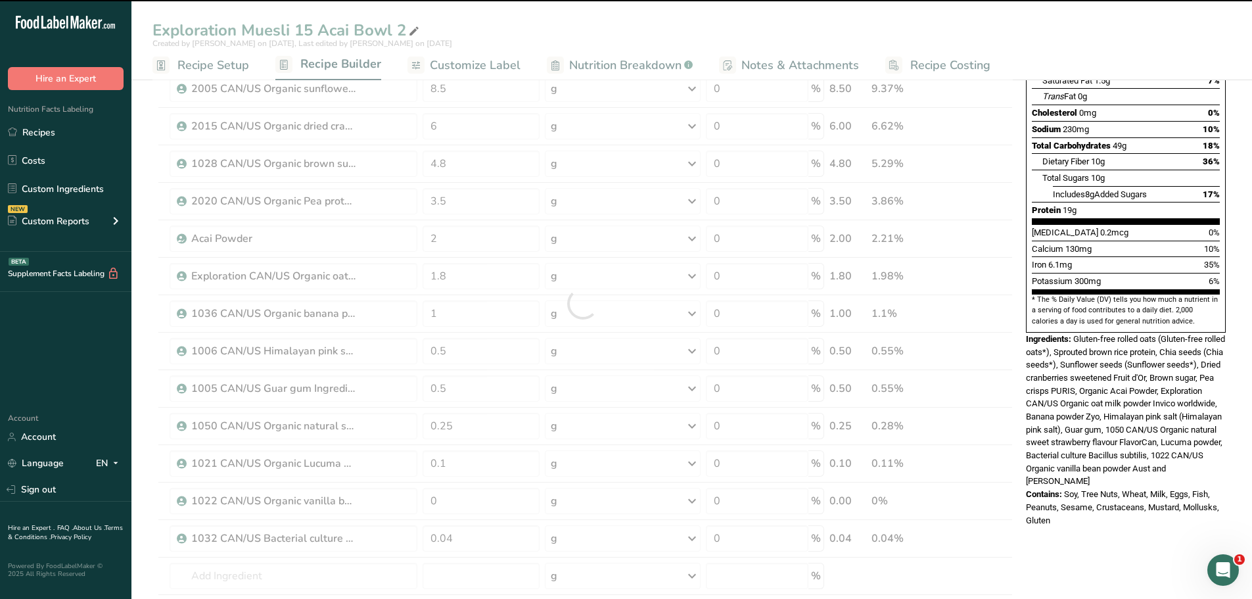
click at [870, 27] on div "Exploration Muesli 15 Acai Bowl 2 Created by [PERSON_NAME] on [DATE], Last edit…" at bounding box center [691, 510] width 1121 height 1308
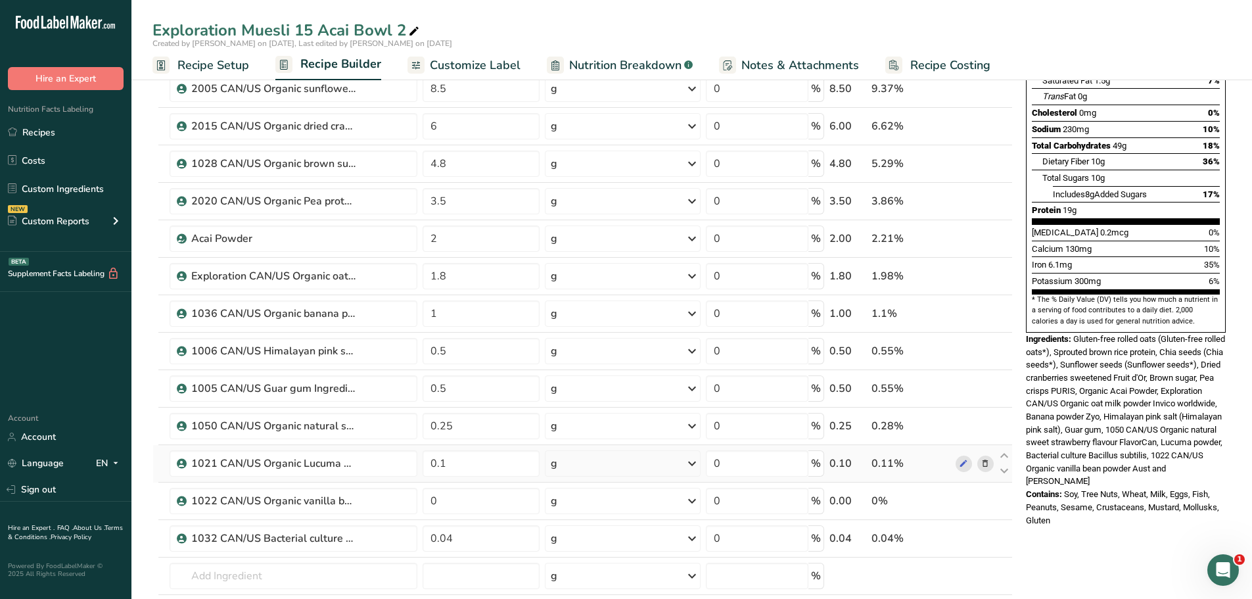
click at [991, 463] on span at bounding box center [986, 464] width 16 height 16
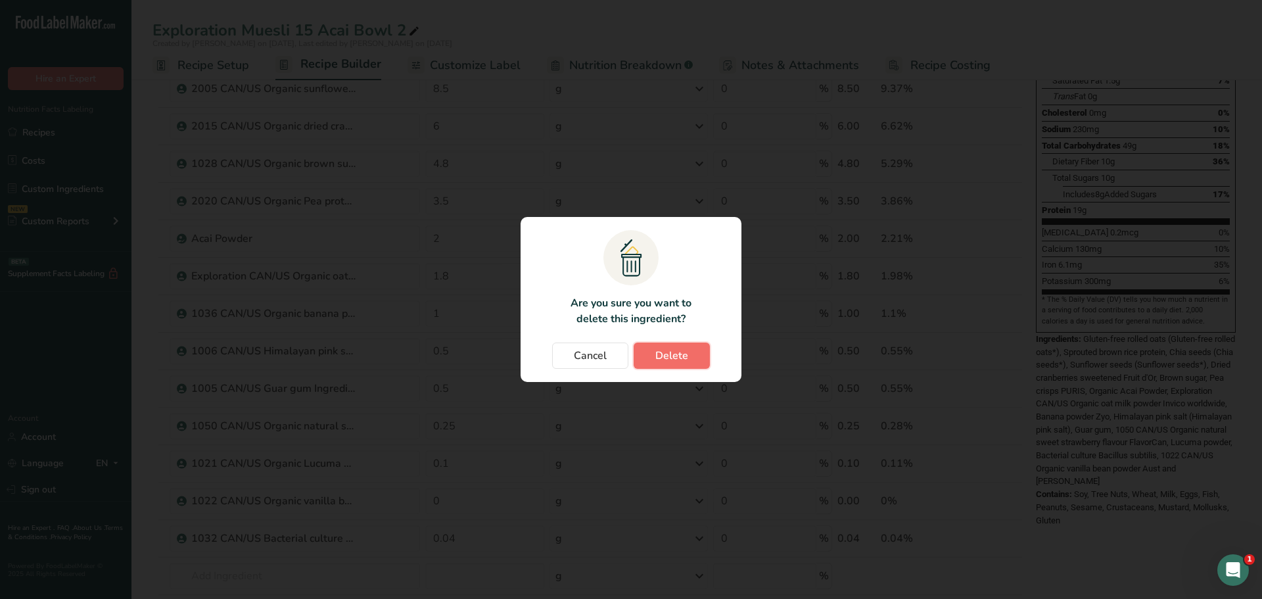
click at [694, 354] on button "Delete" at bounding box center [672, 356] width 76 height 26
type input "0"
type input "0.04"
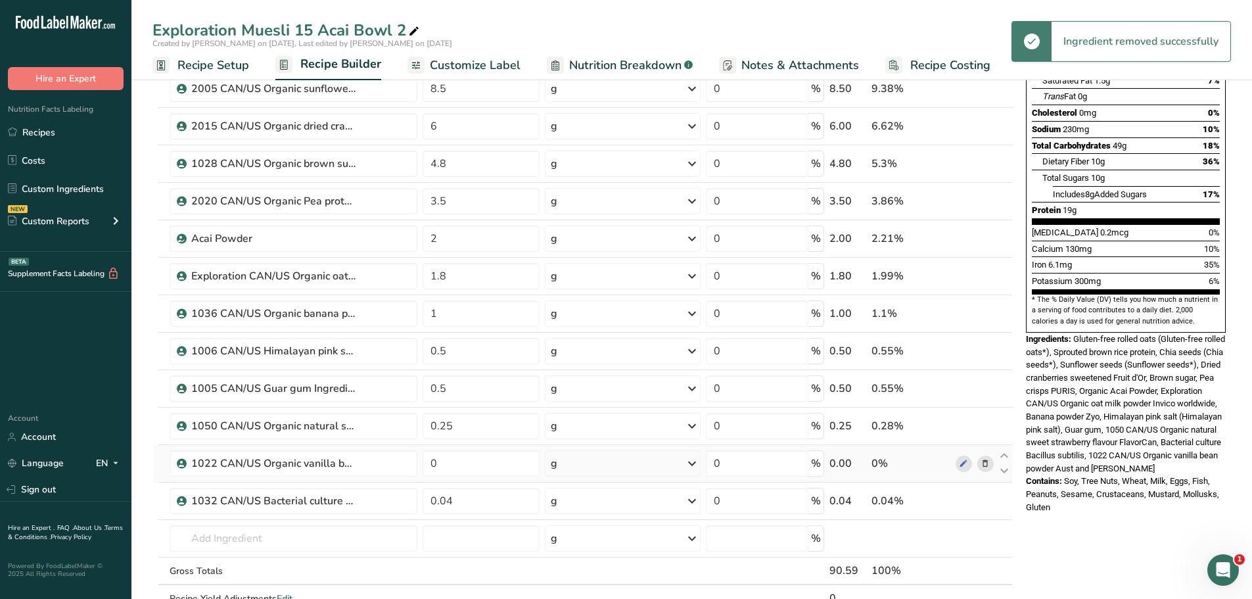
click at [987, 465] on icon at bounding box center [985, 464] width 9 height 14
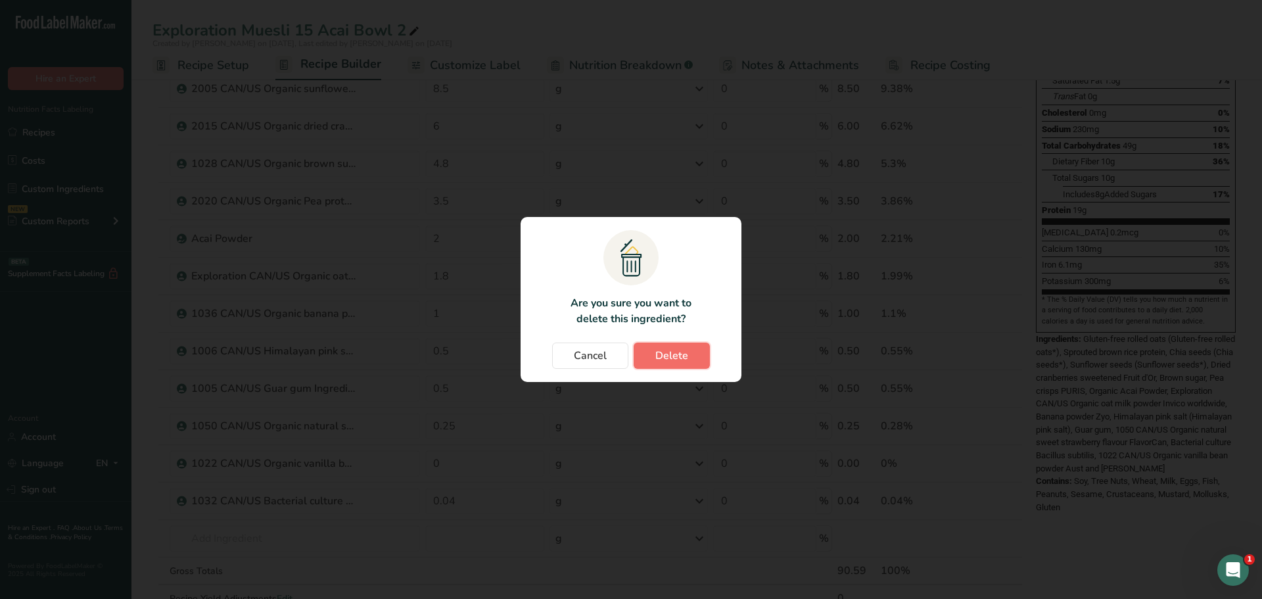
click at [684, 350] on span "Delete" at bounding box center [671, 356] width 33 height 16
type input "0.04"
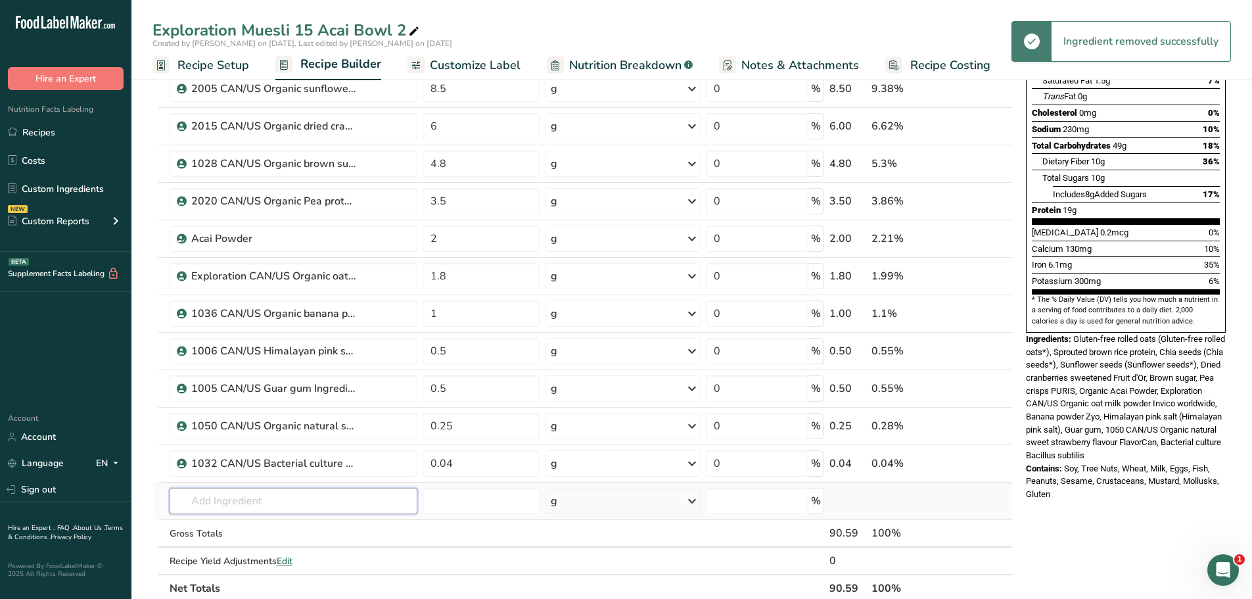
click at [238, 504] on input "text" at bounding box center [294, 501] width 248 height 26
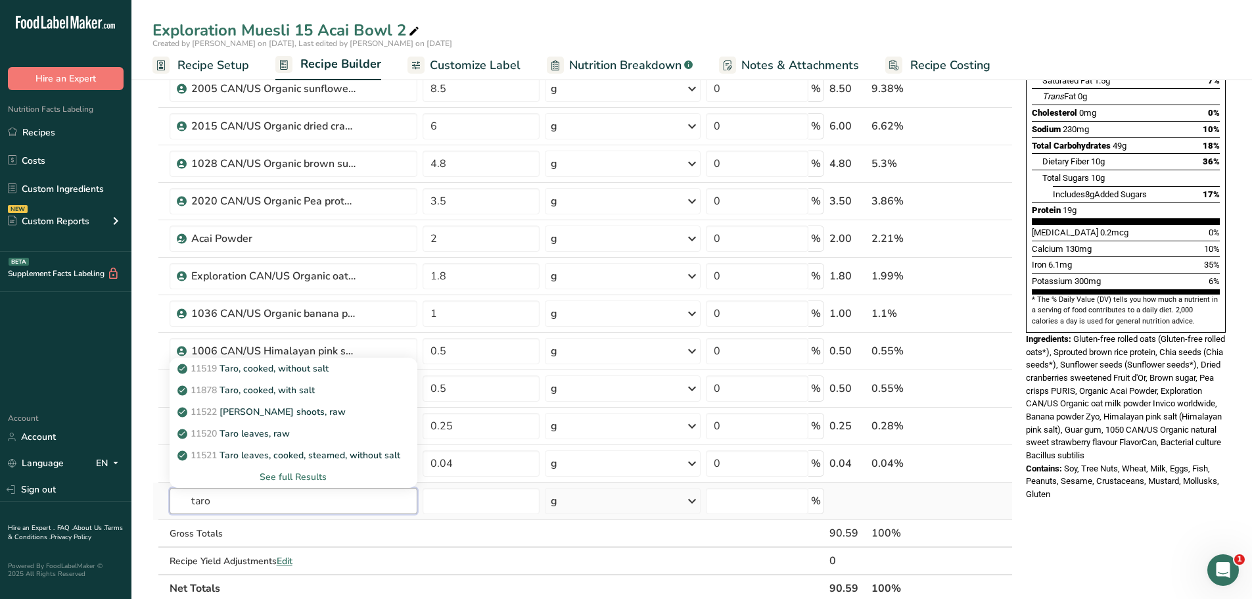
type input "taro"
click at [304, 481] on div "See full Results" at bounding box center [293, 477] width 227 height 14
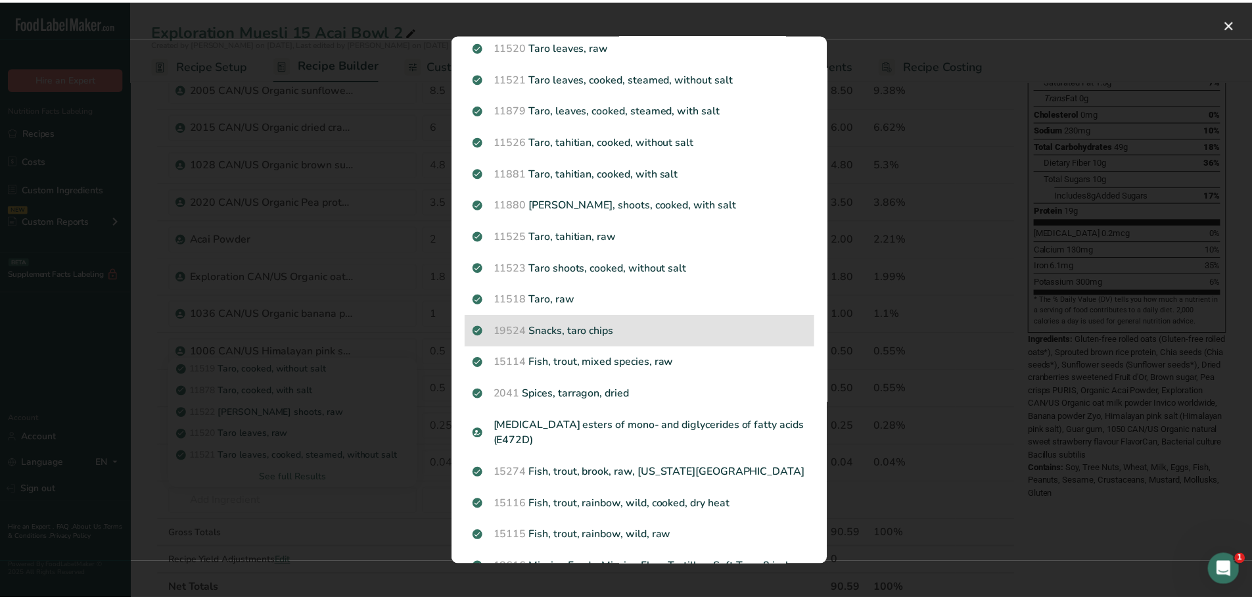
scroll to position [0, 0]
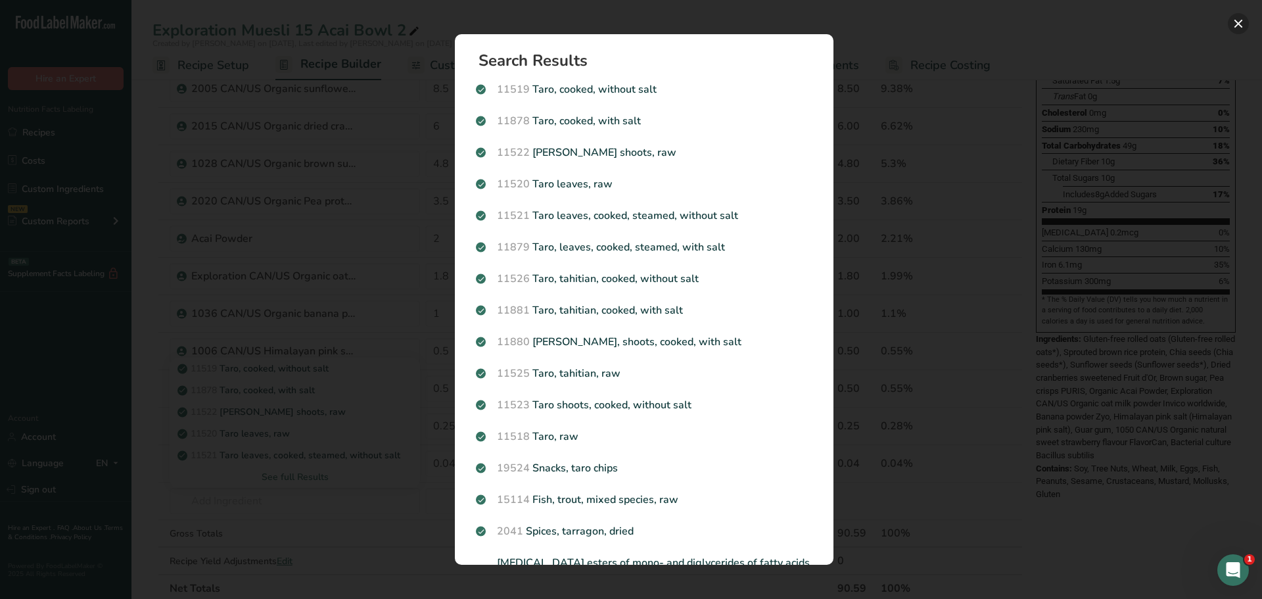
click at [1244, 23] on button "Search results modal" at bounding box center [1238, 23] width 21 height 21
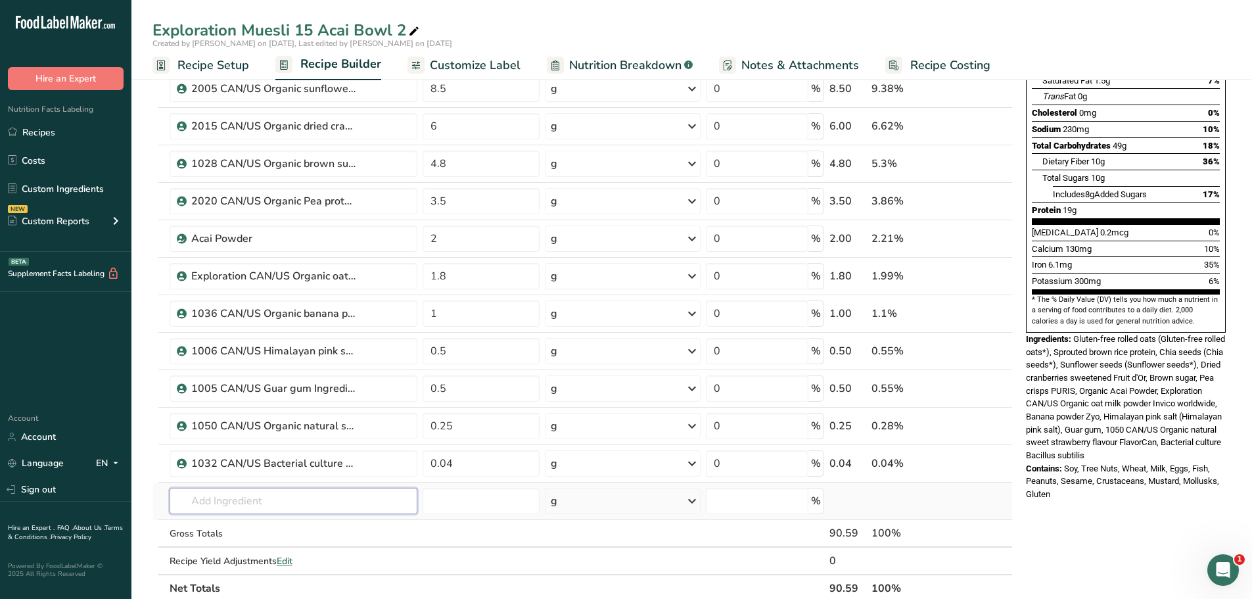
click at [218, 496] on input "text" at bounding box center [294, 501] width 248 height 26
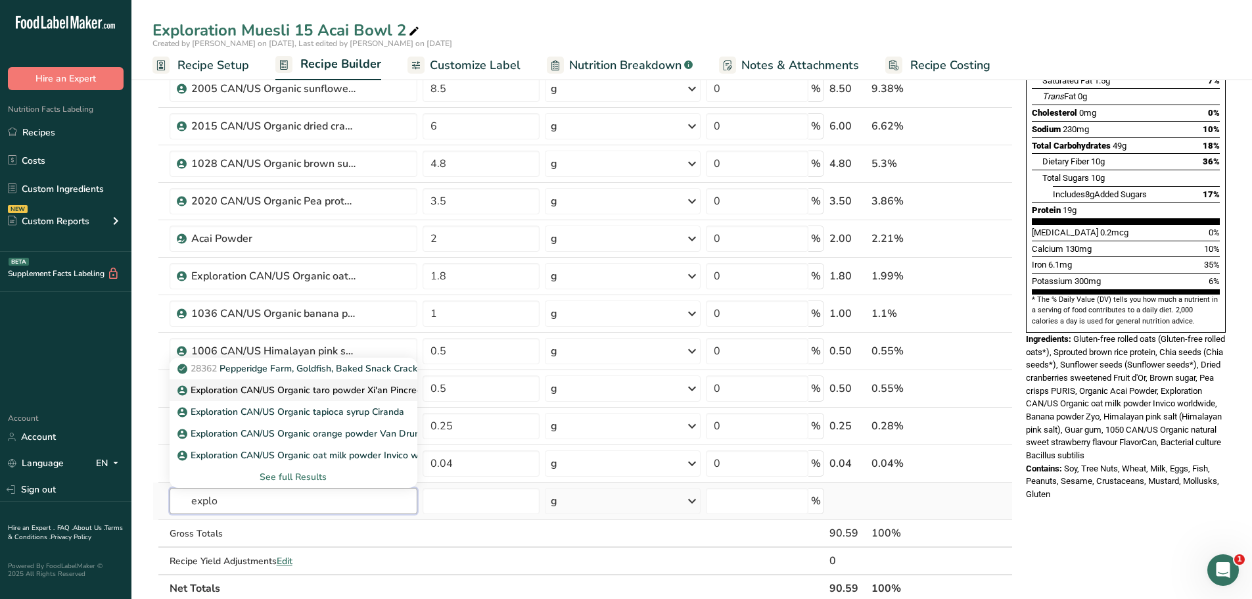
type input "explo"
click at [308, 387] on p "Exploration CAN/US Organic taro powder Xi'an Pincredit" at bounding box center [303, 390] width 247 height 14
type input "Exploration CAN/US Organic taro powder Xi'an Pincredit"
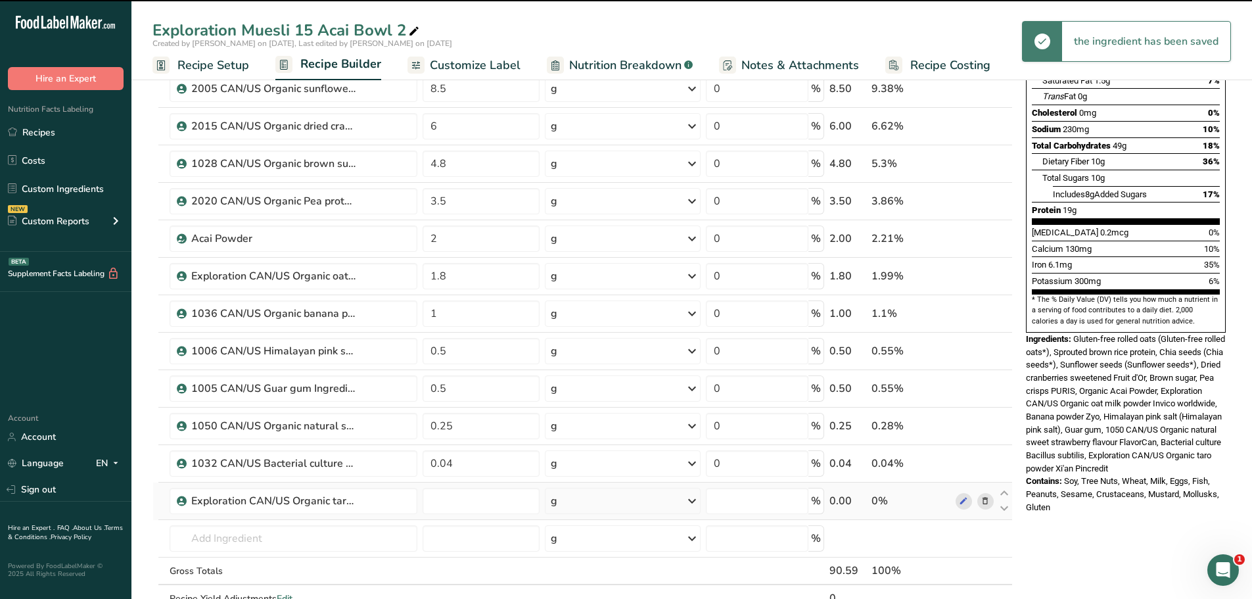
type input "0"
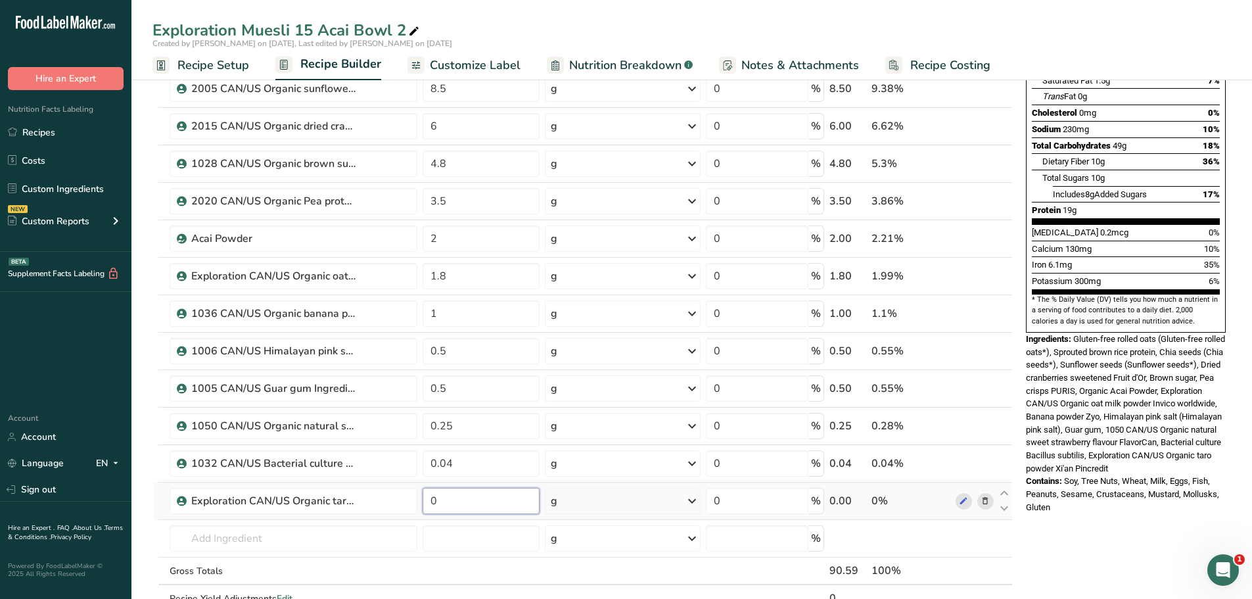
click at [456, 496] on input "0" at bounding box center [482, 501] width 118 height 26
type input "0.2"
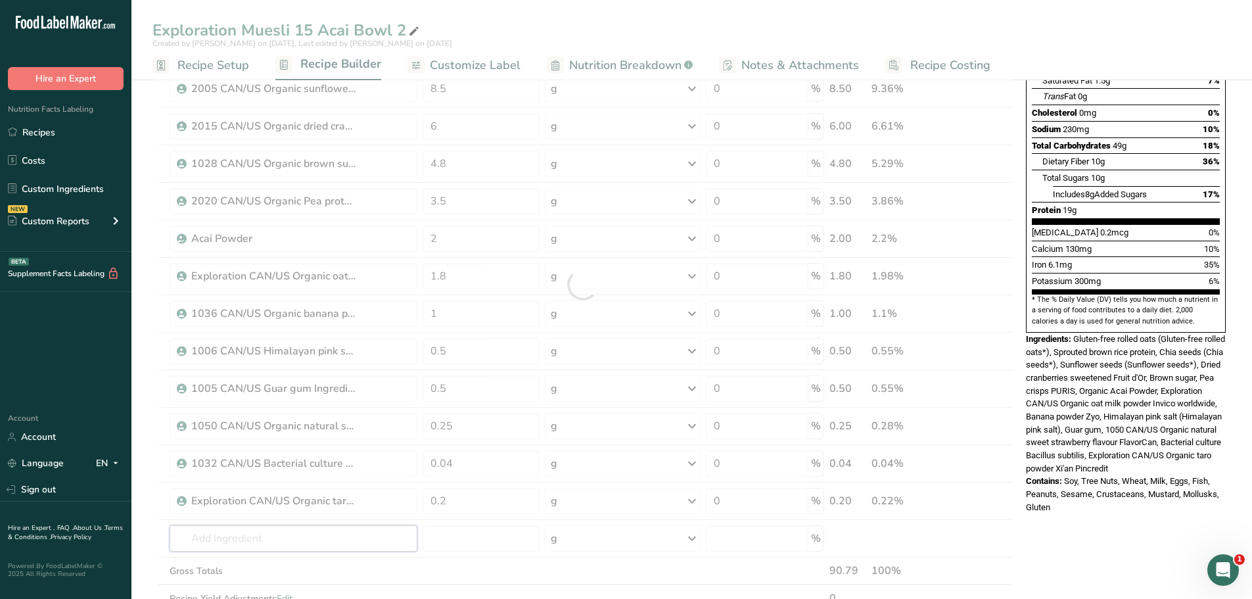
click at [274, 546] on div "Ingredient * Amount * Unit * Waste * .a-a{fill:#347362;}.b-a{fill:#fff;} Grams …" at bounding box center [583, 285] width 861 height 710
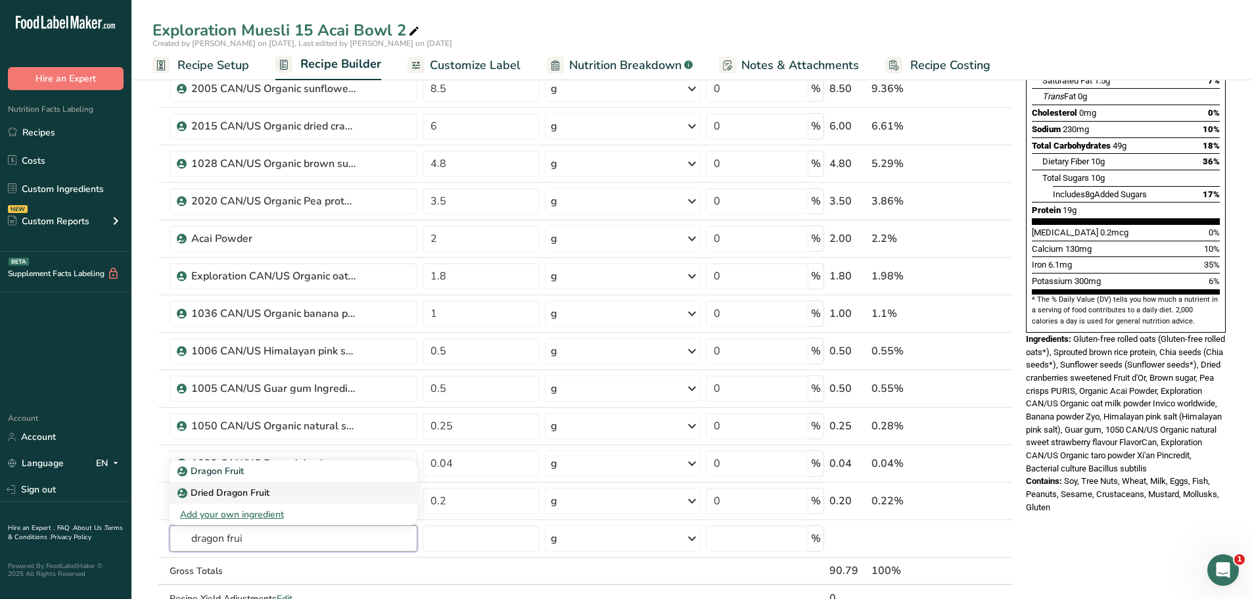
type input "dragon frui"
click at [251, 494] on p "Dried Dragon Fruit" at bounding box center [224, 493] width 89 height 14
type input "Dried Dragon Fruit"
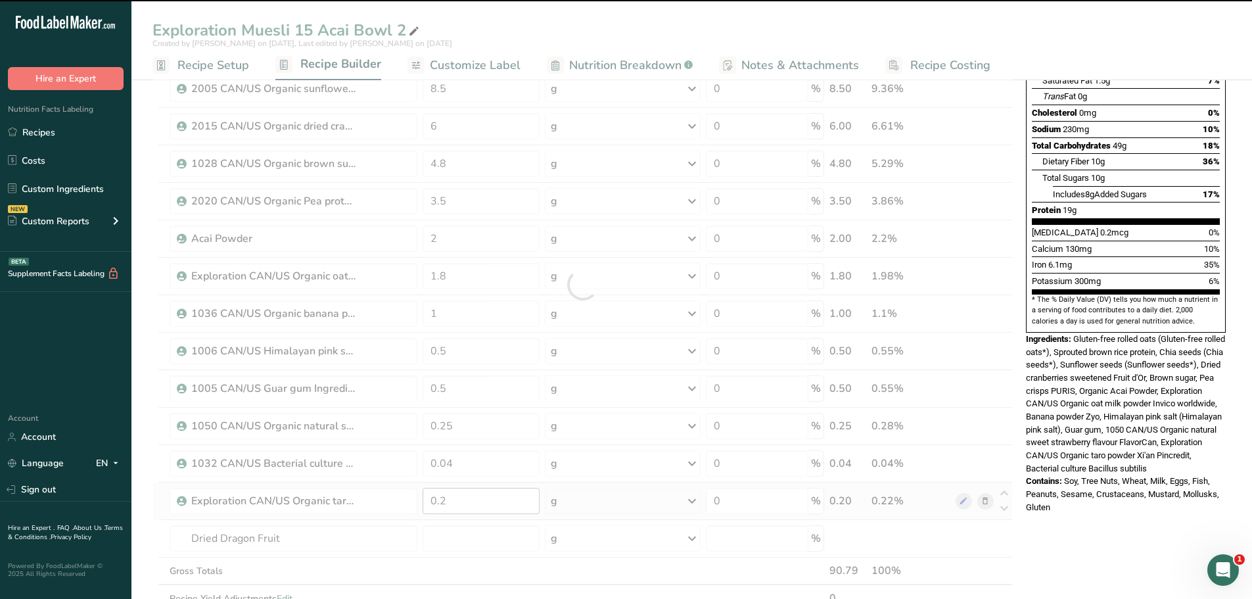
type input "0"
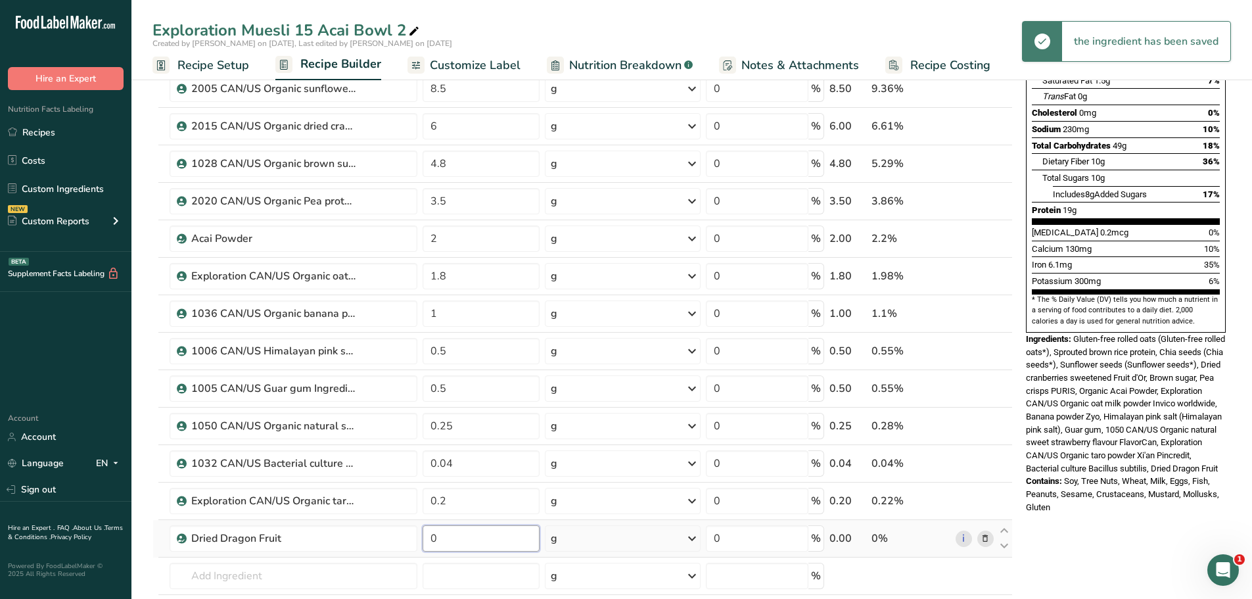
click at [444, 540] on input "0" at bounding box center [482, 538] width 118 height 26
type input "0.1"
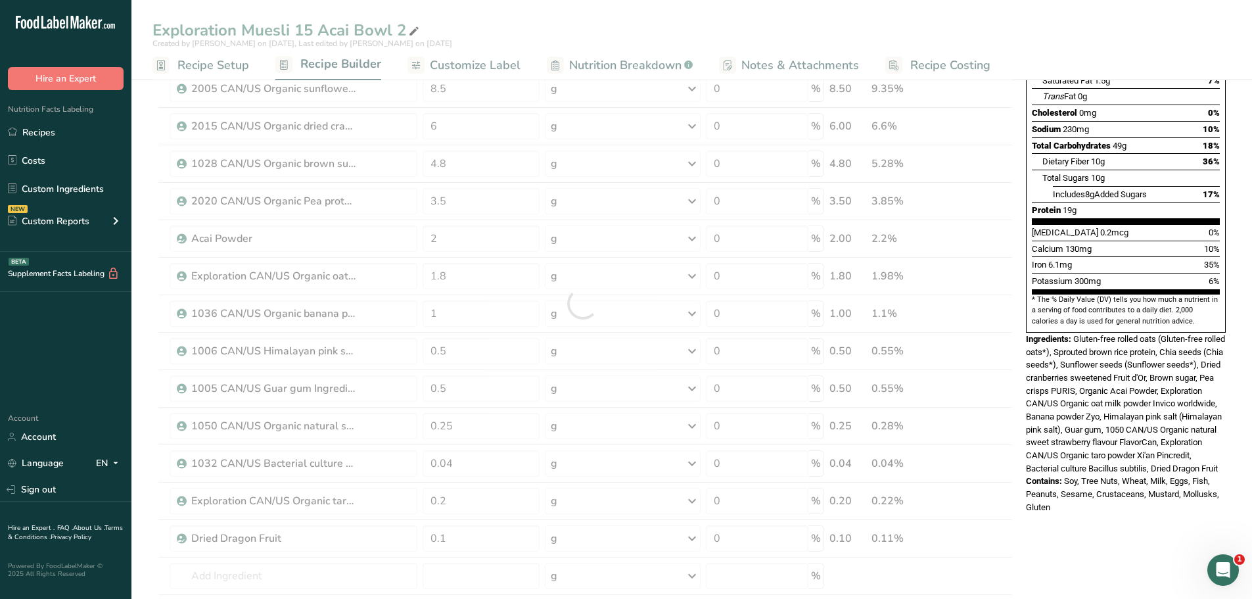
click at [1129, 476] on span "Soy, Tree Nuts, Wheat, Milk, Eggs, Fish, Peanuts, Sesame, Crustaceans, Mustard,…" at bounding box center [1122, 493] width 193 height 35
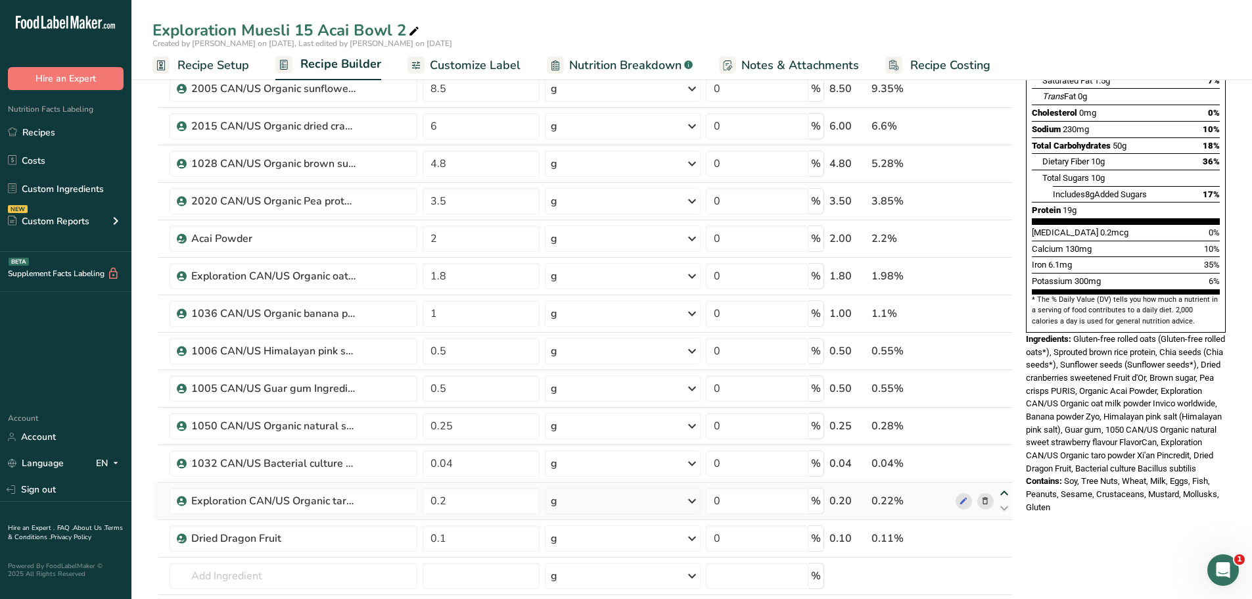
click at [1007, 490] on icon at bounding box center [1005, 493] width 16 height 10
type input "0.2"
click at [1006, 531] on icon at bounding box center [1005, 531] width 16 height 10
type input "0.1"
type input "0.04"
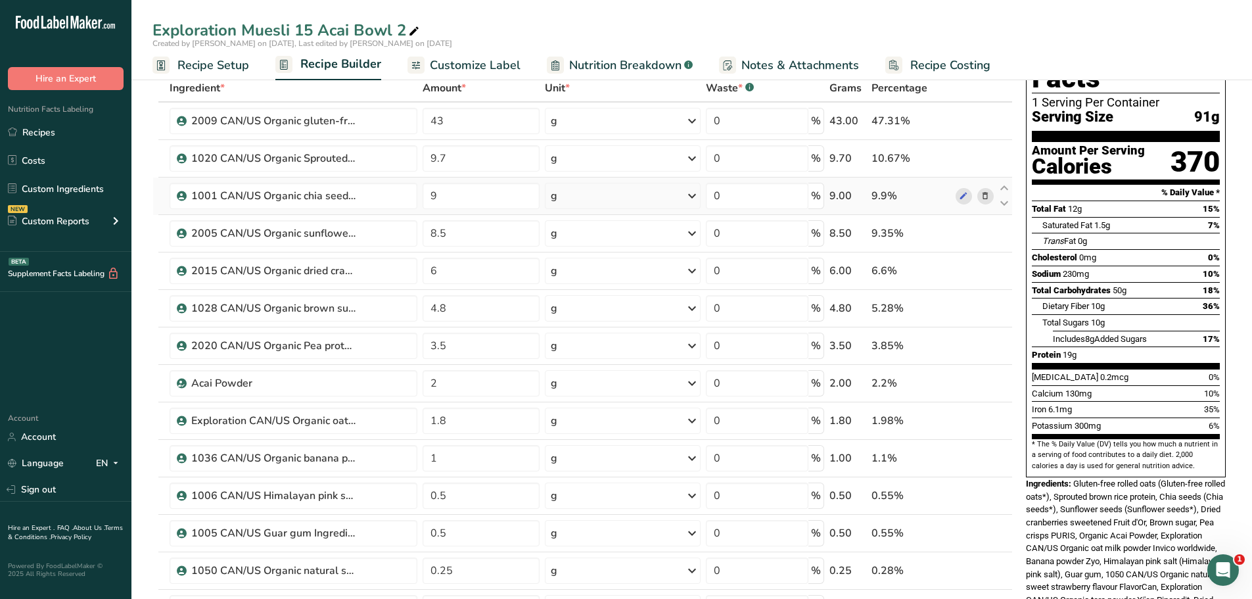
scroll to position [69, 0]
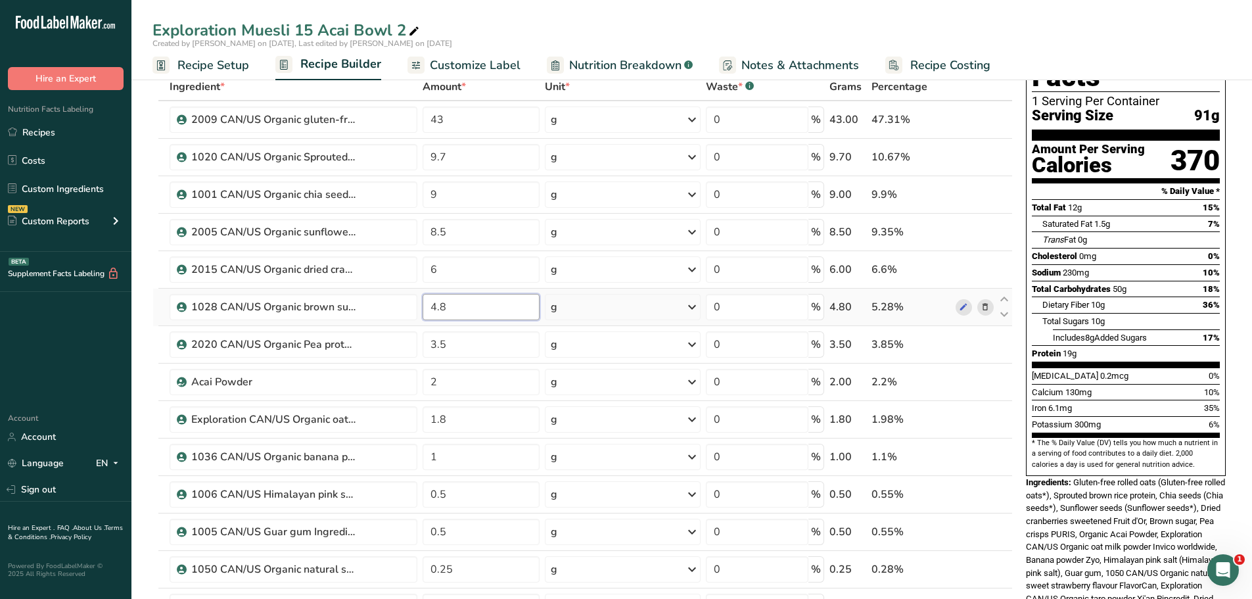
click at [452, 307] on input "4.8" at bounding box center [482, 307] width 118 height 26
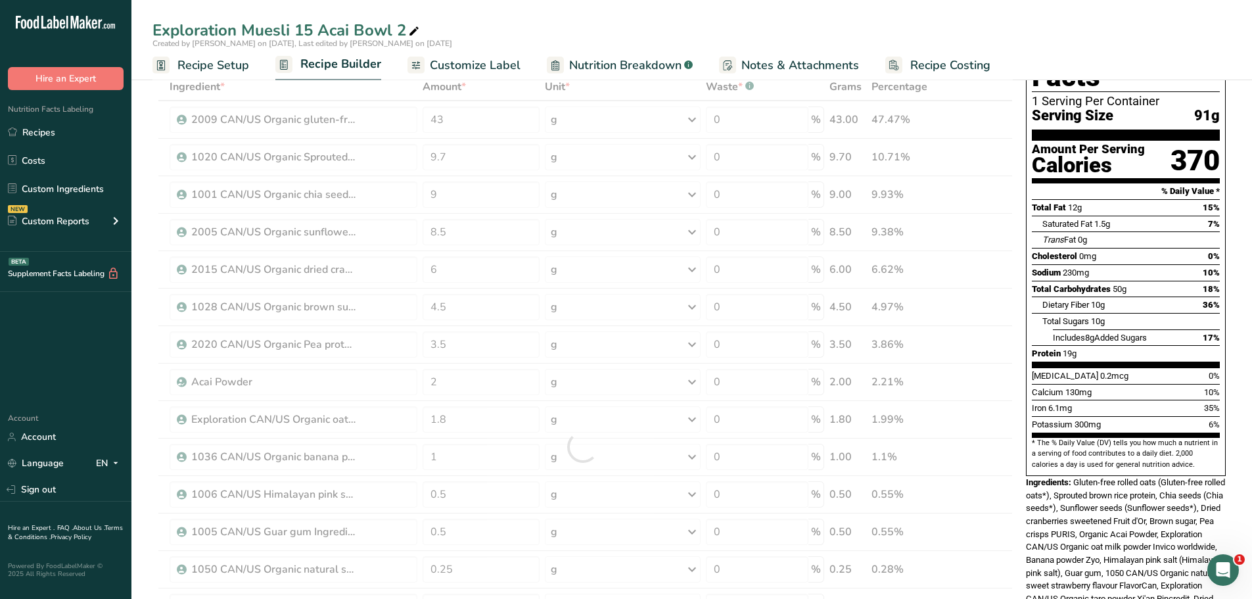
click at [578, 21] on div "Exploration Muesli 15 Acai Bowl 2" at bounding box center [691, 30] width 1121 height 24
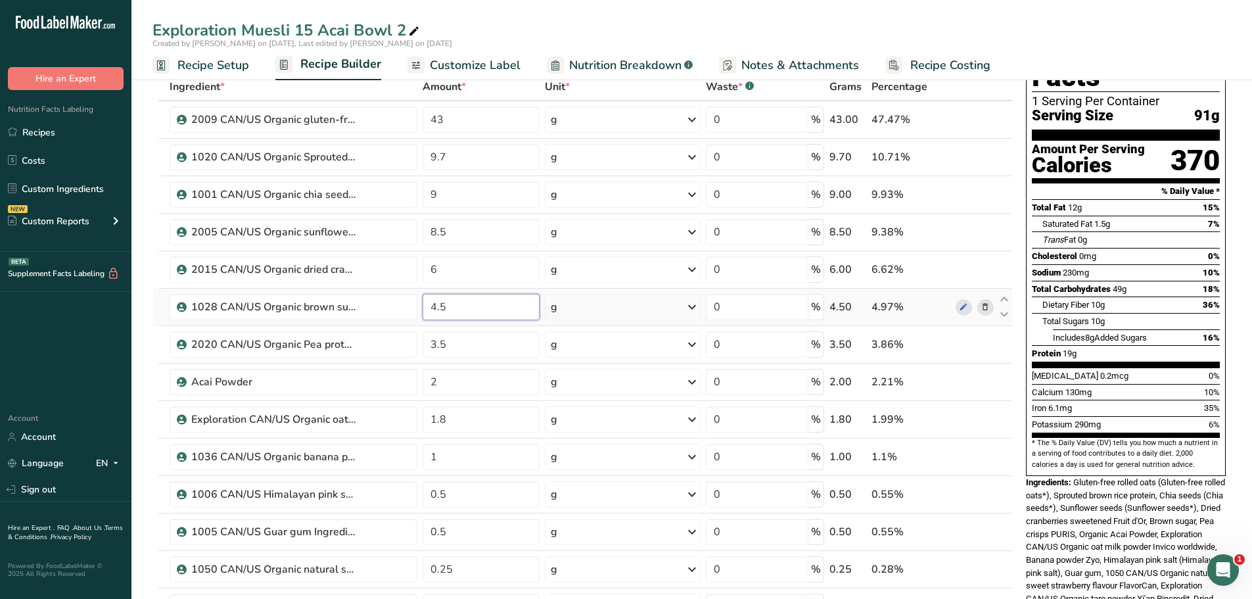
click at [449, 304] on input "4.5" at bounding box center [482, 307] width 118 height 26
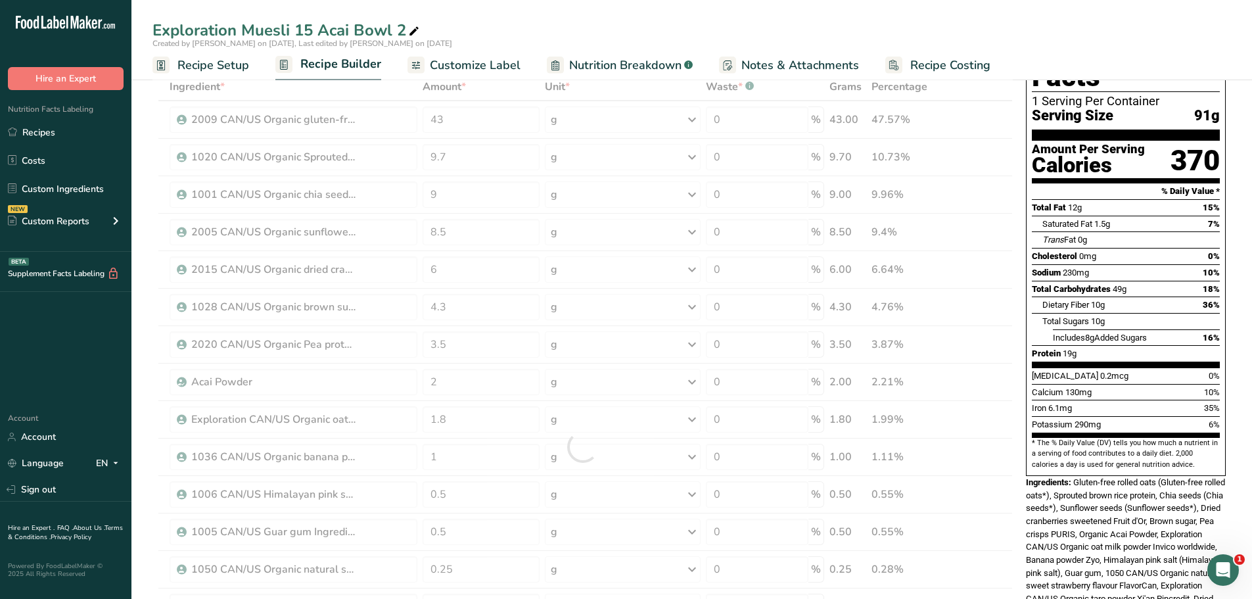
click at [667, 20] on div "Exploration Muesli 15 Acai Bowl 2" at bounding box center [691, 30] width 1121 height 24
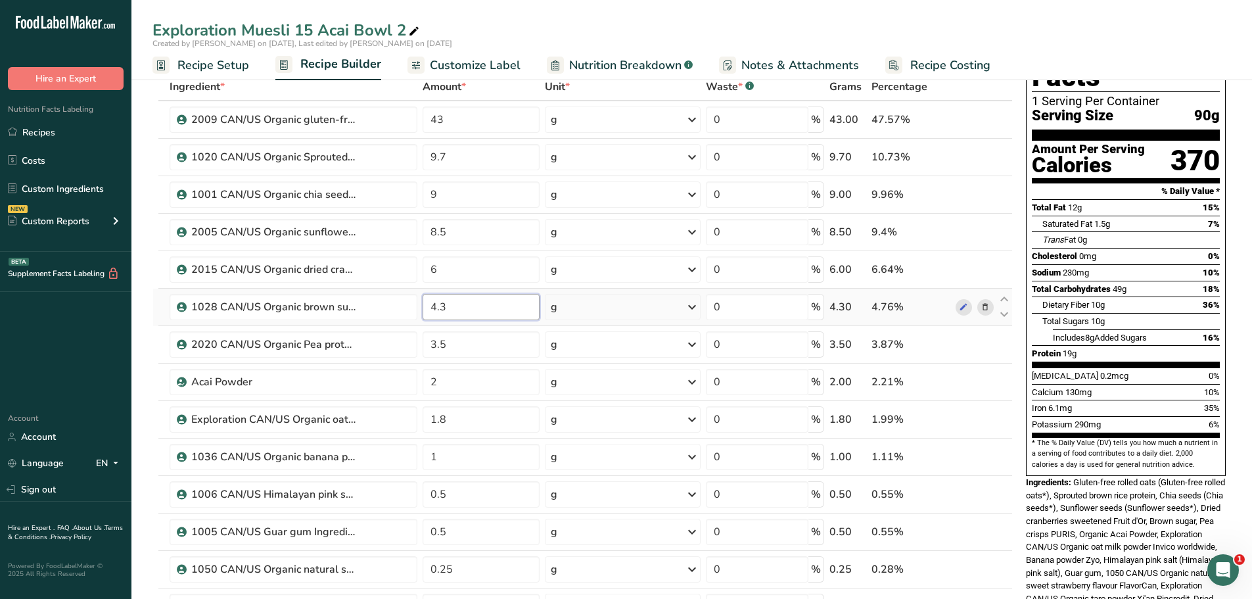
click at [446, 306] on input "4.3" at bounding box center [482, 307] width 118 height 26
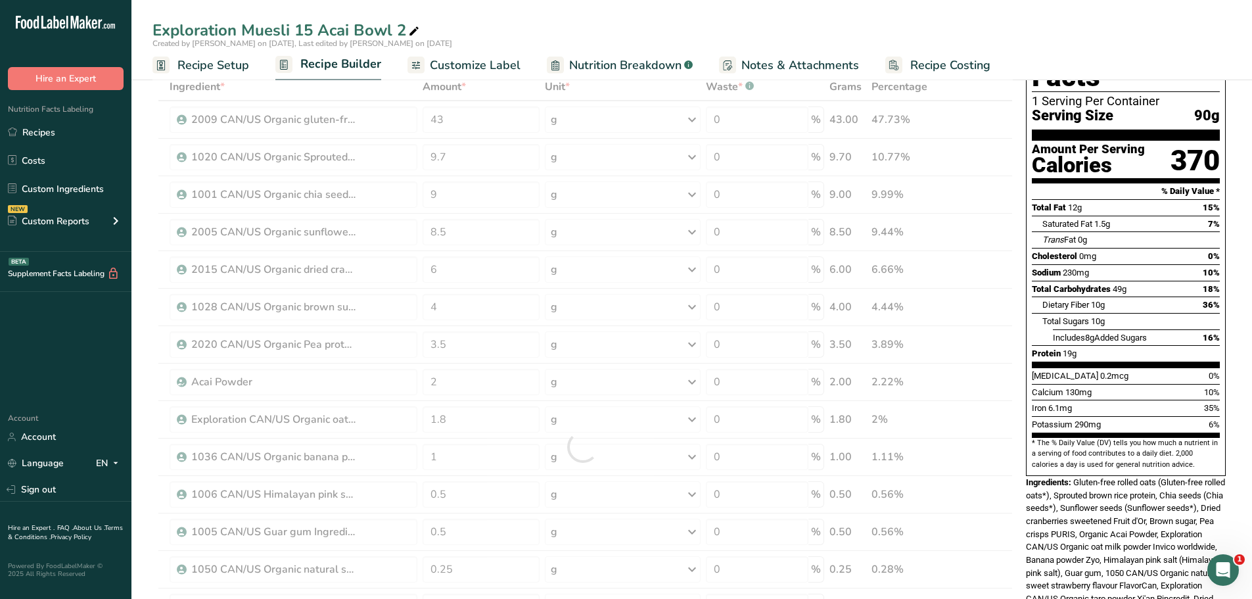
click at [629, 19] on div "Exploration Muesli 15 Acai Bowl 2" at bounding box center [691, 30] width 1121 height 24
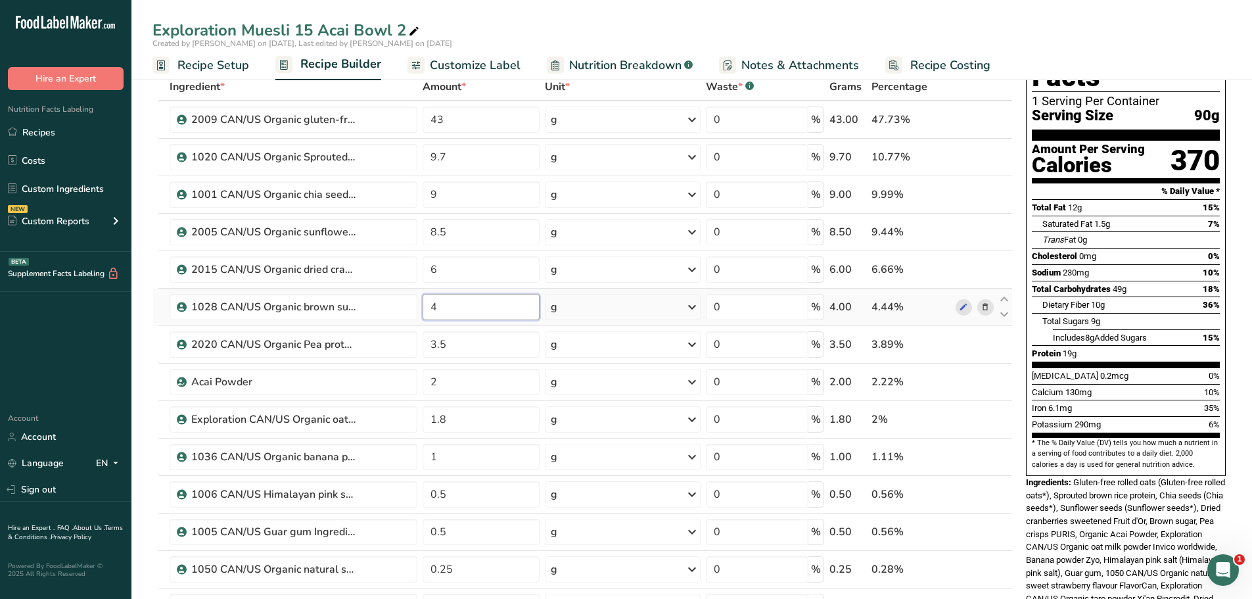
click at [443, 309] on input "4" at bounding box center [482, 307] width 118 height 26
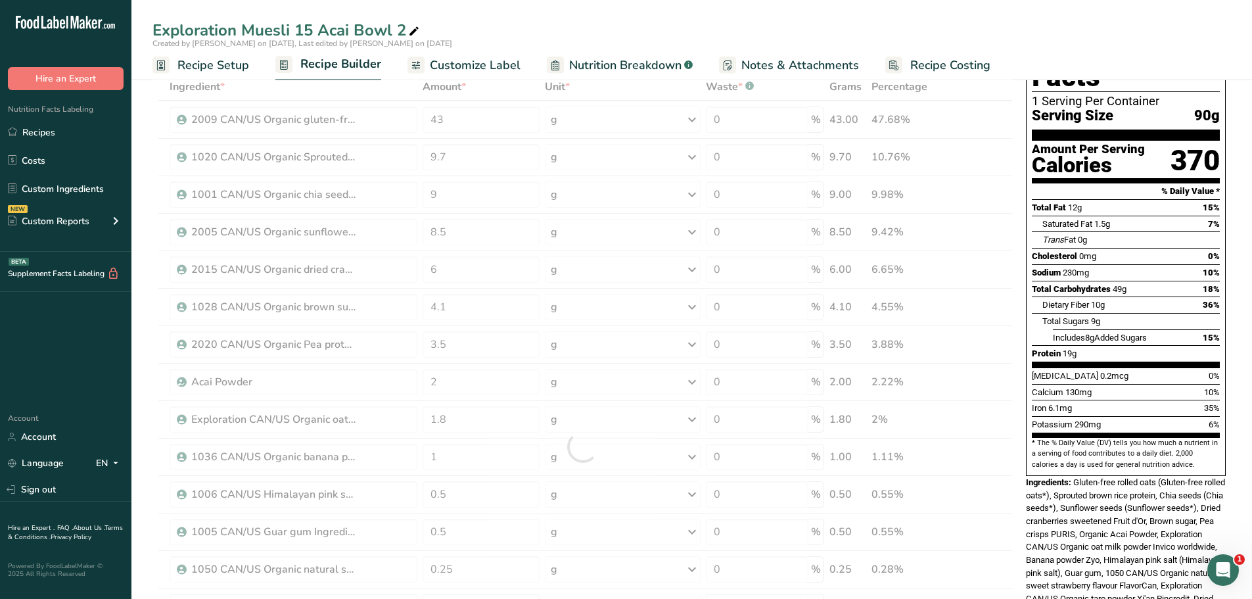
click at [696, 21] on div "Exploration Muesli 15 Acai Bowl 2" at bounding box center [691, 30] width 1121 height 24
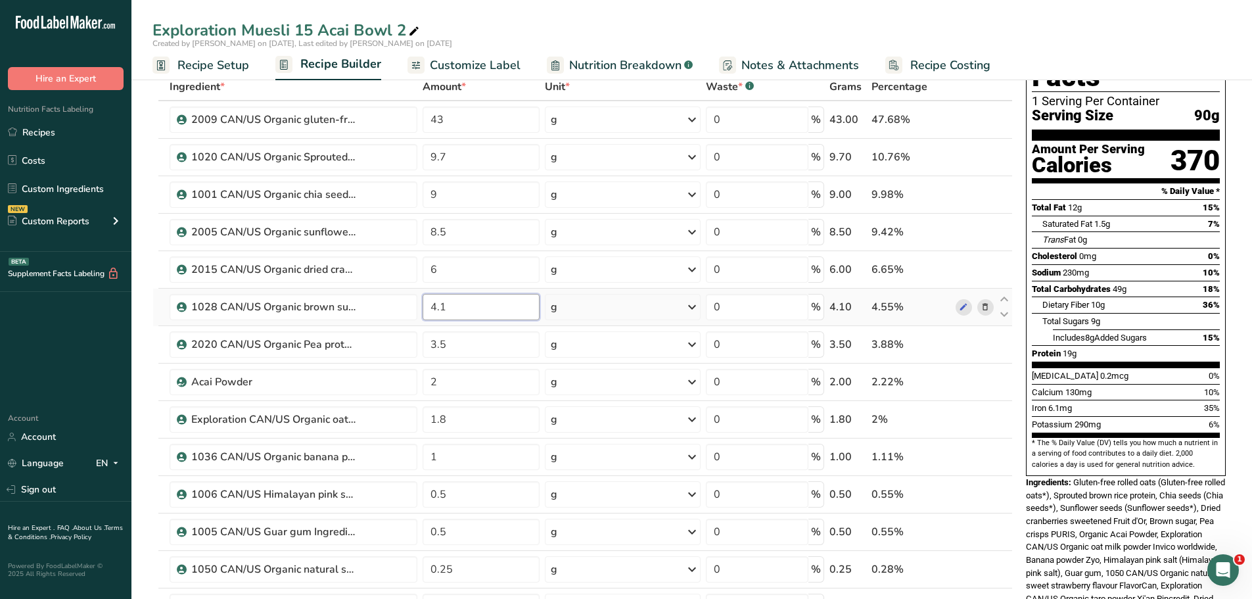
click at [450, 305] on input "4.1" at bounding box center [482, 307] width 118 height 26
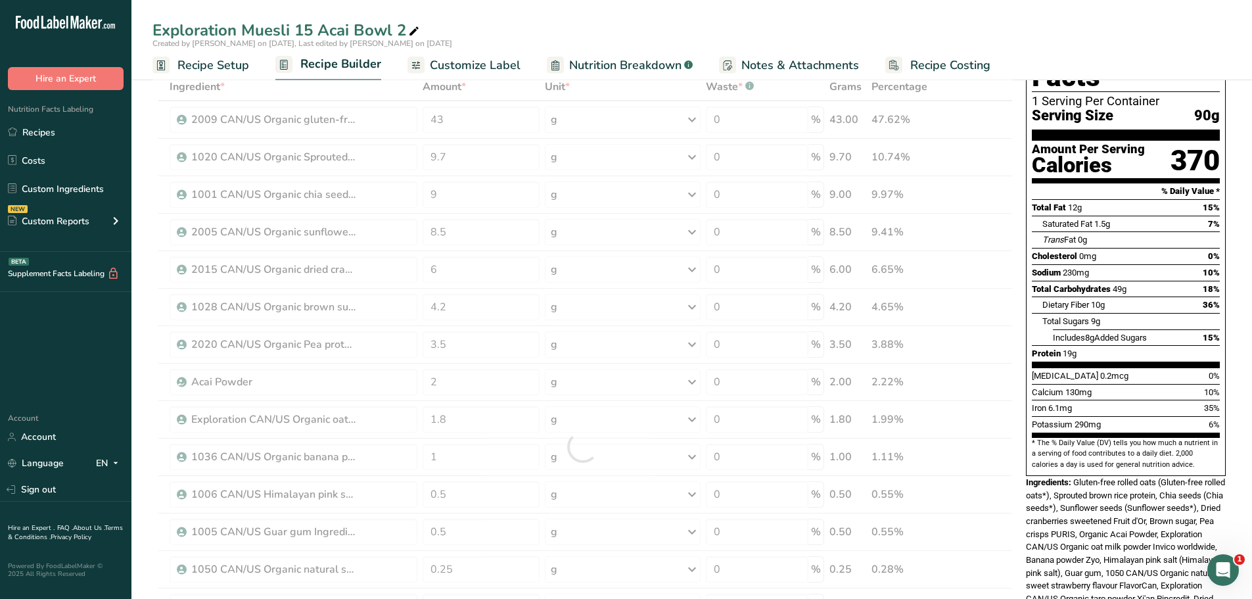
click at [659, 11] on div "Exploration Muesli 15 Acai Bowl 2 Created by [PERSON_NAME] on [DATE], Last edit…" at bounding box center [691, 40] width 1121 height 80
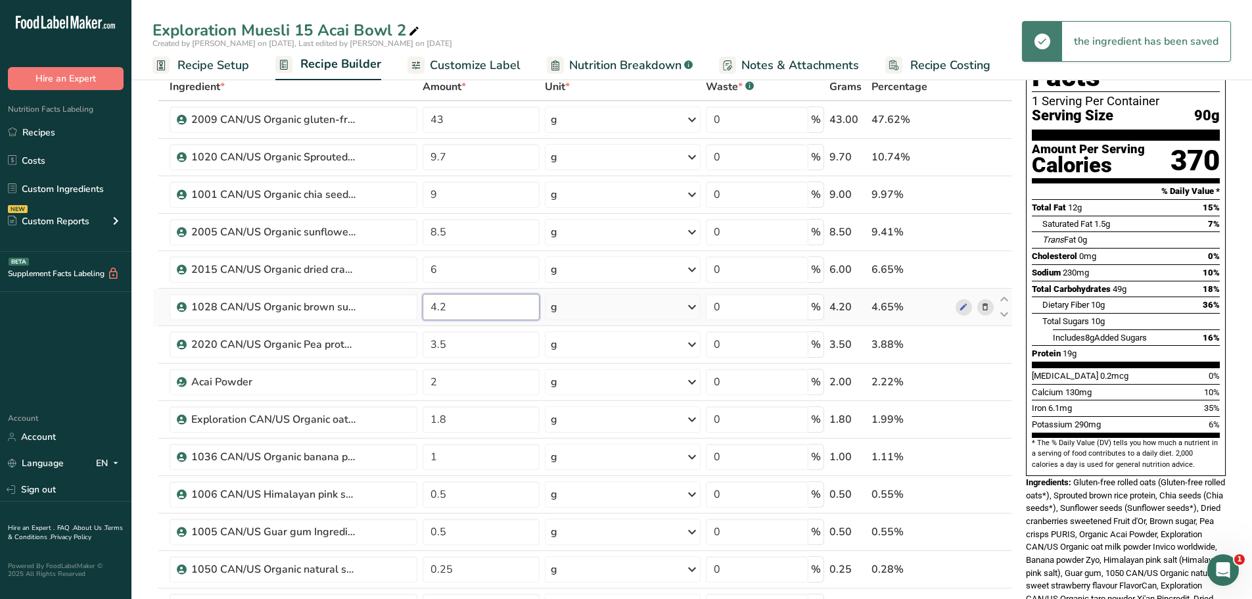
click at [448, 310] on input "4.2" at bounding box center [482, 307] width 118 height 26
type input "4.1"
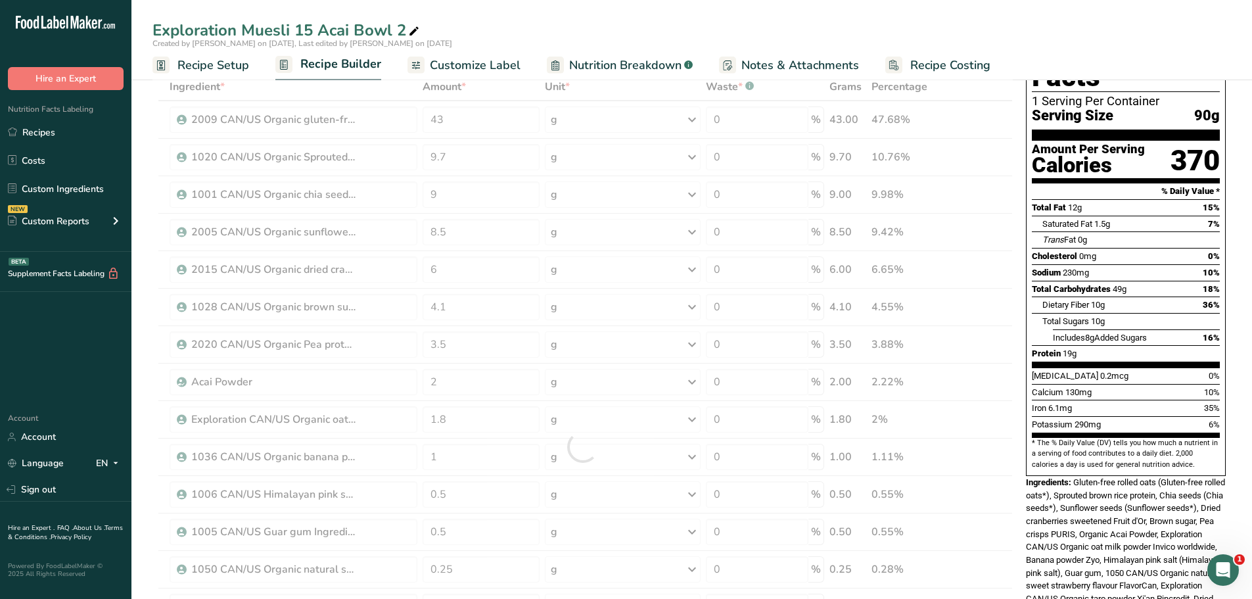
click at [696, 12] on div "Exploration Muesli 15 Acai Bowl 2 Created by [PERSON_NAME] on [DATE], Last edit…" at bounding box center [691, 40] width 1121 height 80
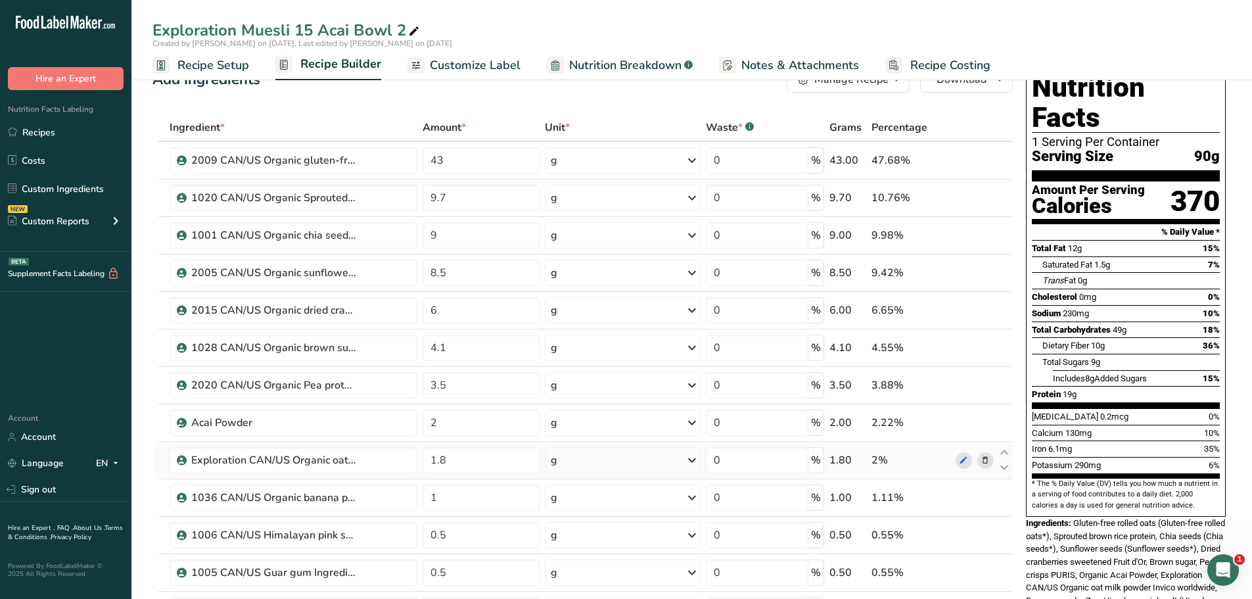
scroll to position [0, 0]
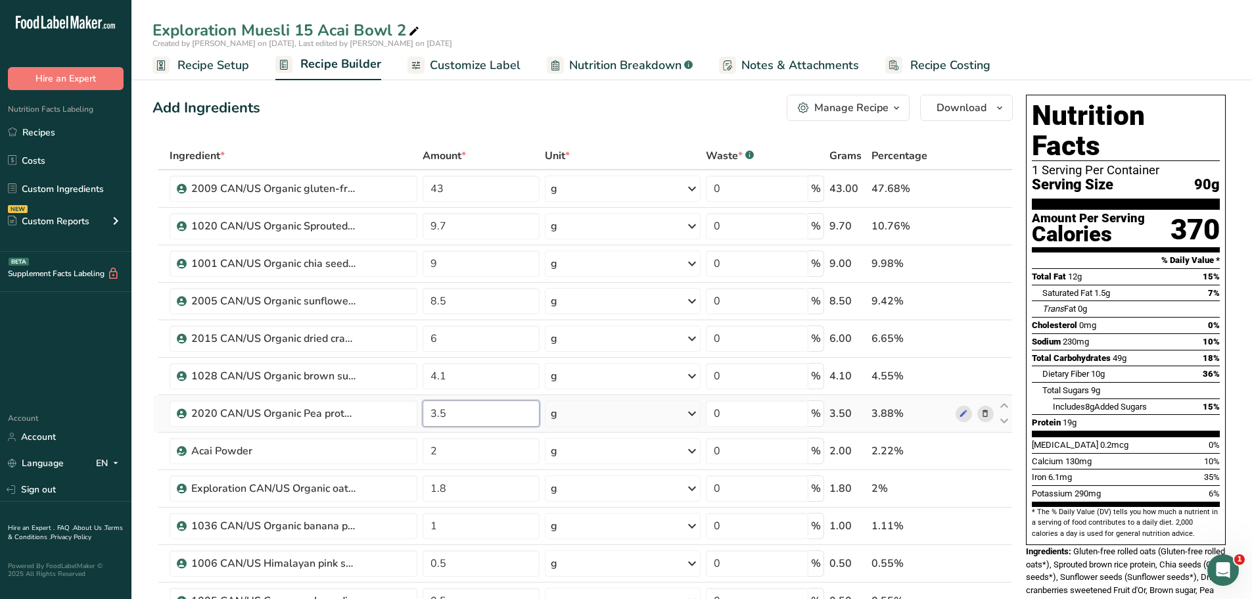
click at [453, 411] on input "3.5" at bounding box center [482, 413] width 118 height 26
type input "3"
type input "4"
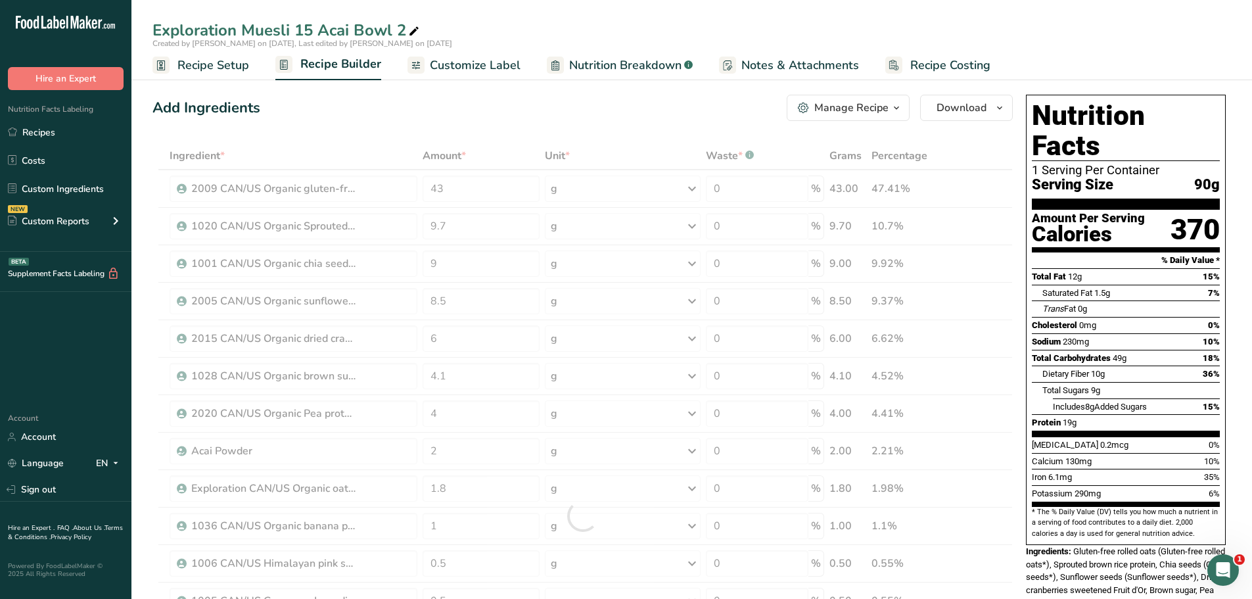
click at [542, 101] on div "Add Ingredients Manage Recipe Delete Recipe Duplicate Recipe Scale Recipe Save …" at bounding box center [583, 108] width 861 height 26
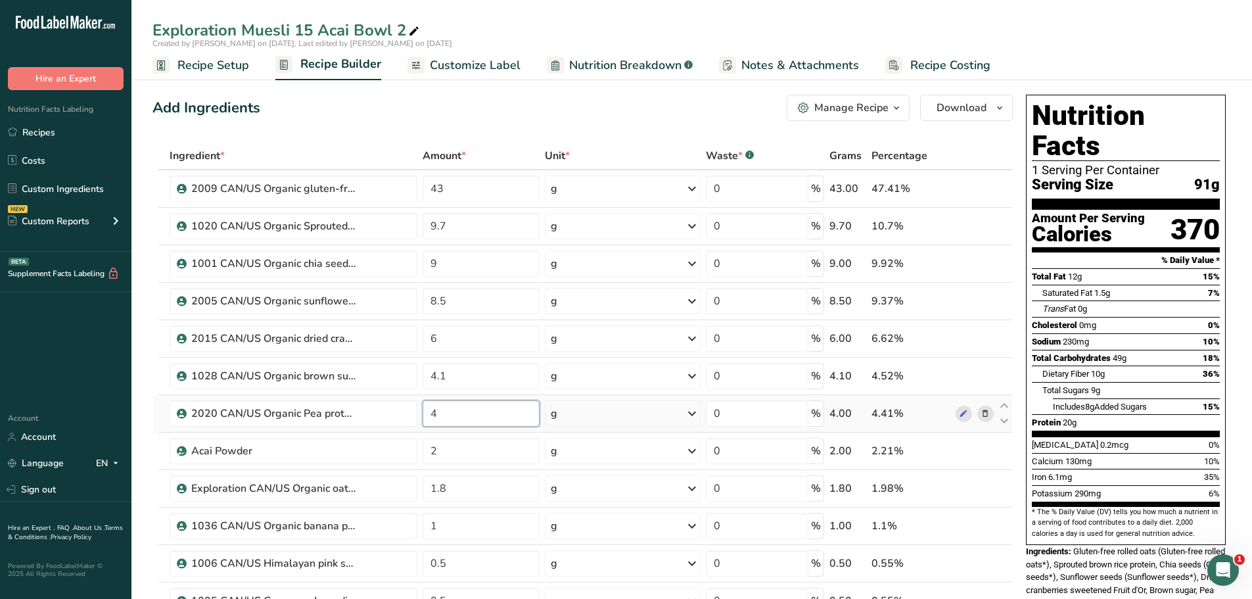
click at [440, 413] on input "4" at bounding box center [482, 413] width 118 height 26
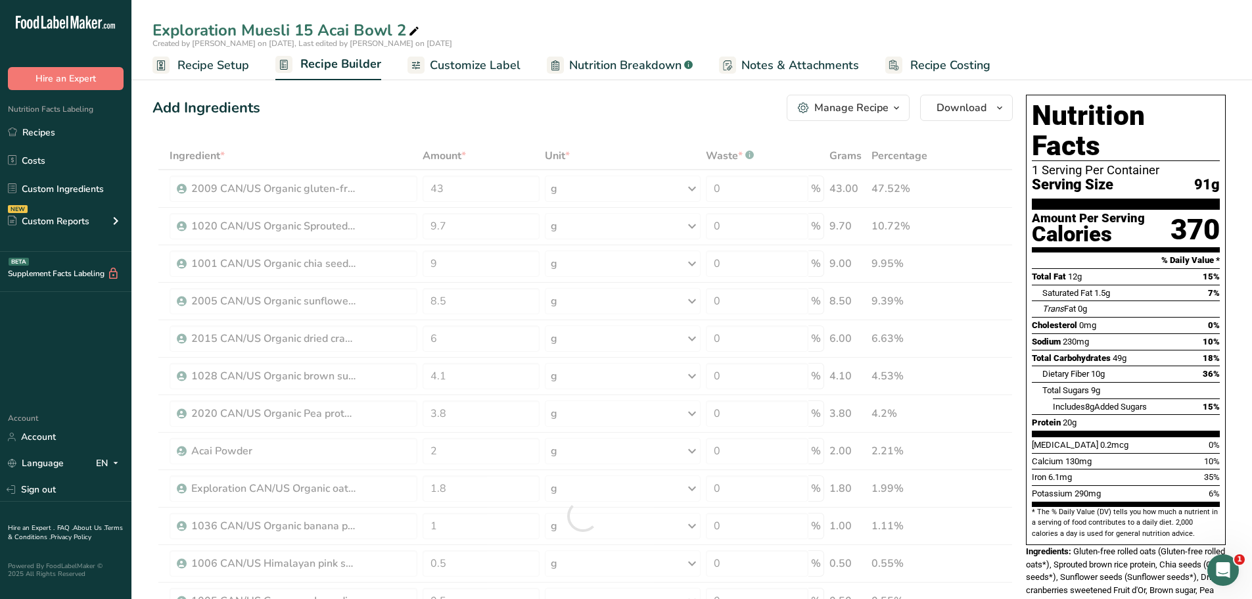
click at [586, 102] on div "Add Ingredients Manage Recipe Delete Recipe Duplicate Recipe Scale Recipe Save …" at bounding box center [583, 108] width 861 height 26
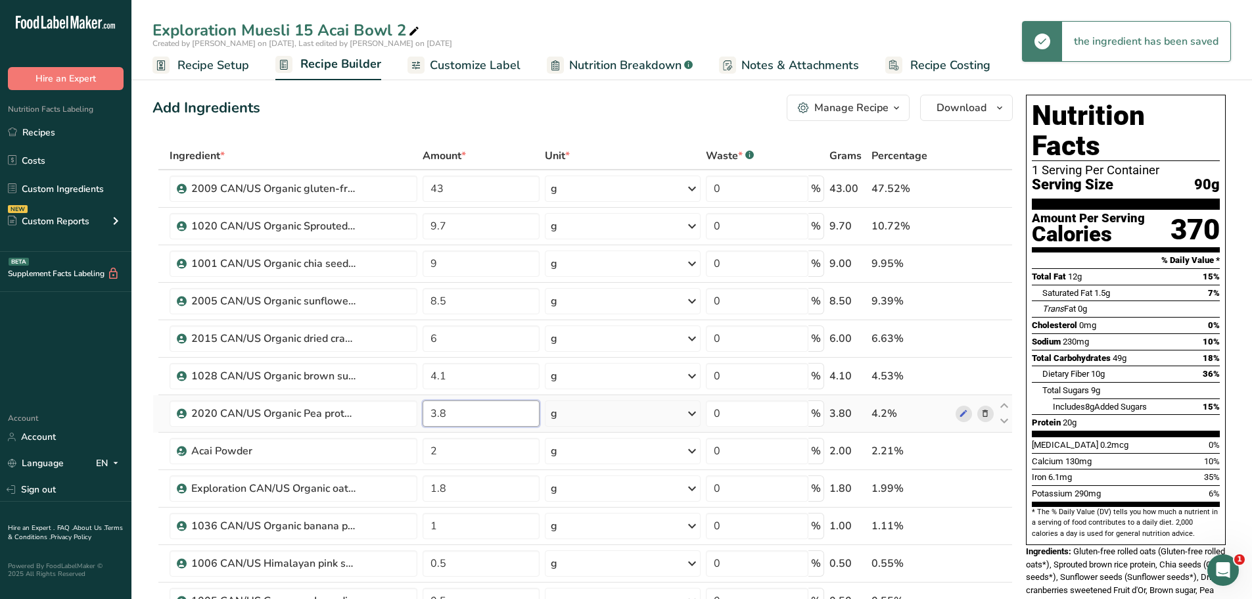
click at [445, 414] on input "3.8" at bounding box center [482, 413] width 118 height 26
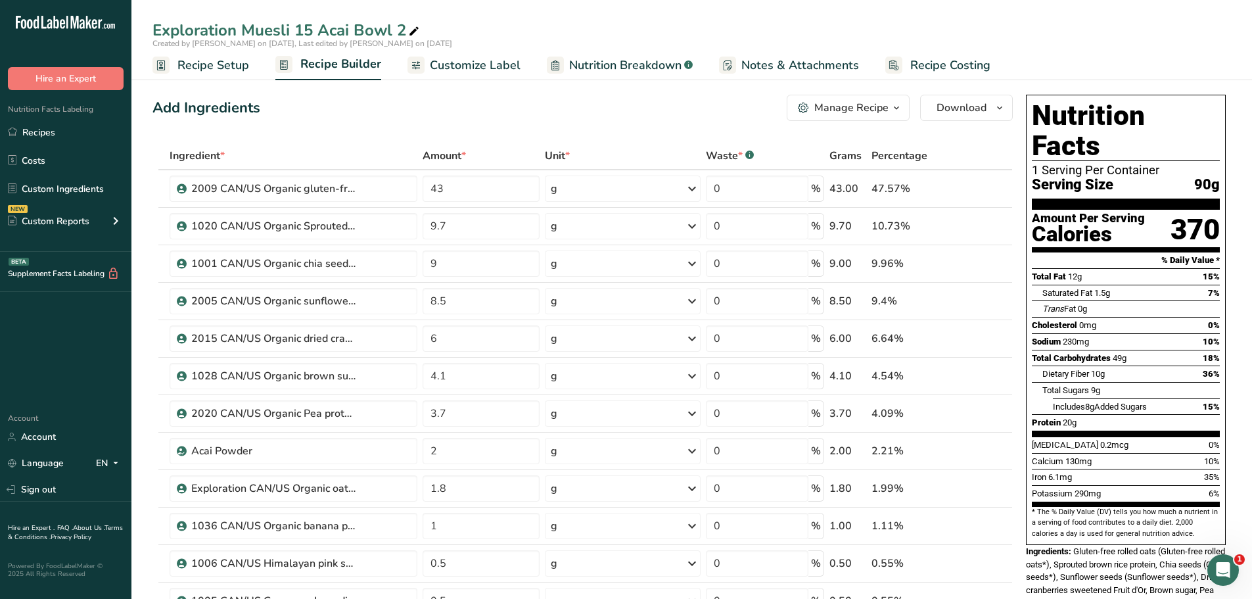
click at [546, 110] on div "Add Ingredients Manage Recipe Delete Recipe Duplicate Recipe Scale Recipe Save …" at bounding box center [583, 108] width 861 height 26
click at [446, 411] on input "3.7" at bounding box center [482, 413] width 118 height 26
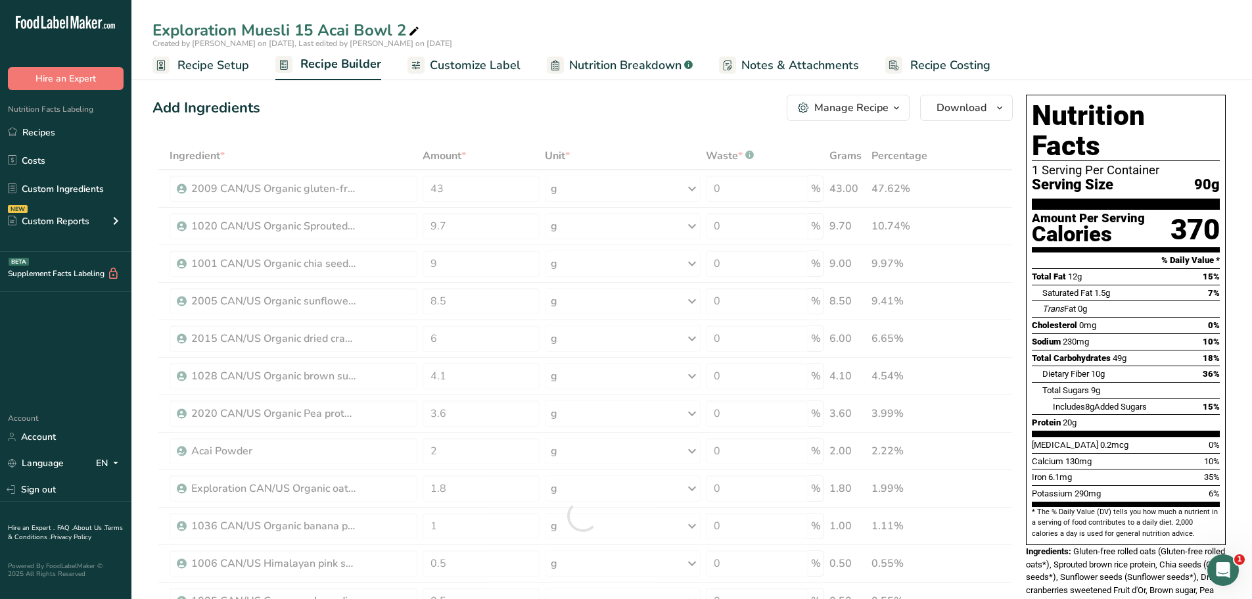
click at [652, 120] on div "Add Ingredients Manage Recipe Delete Recipe Duplicate Recipe Scale Recipe Save …" at bounding box center [583, 108] width 861 height 26
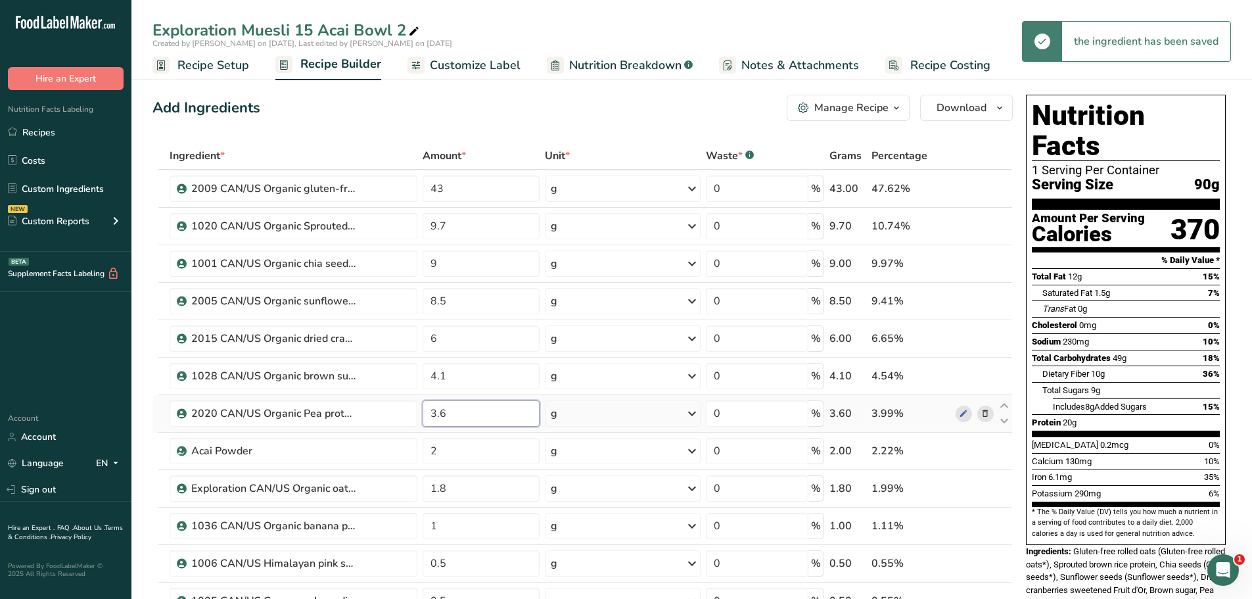
click at [443, 414] on input "3.6" at bounding box center [482, 413] width 118 height 26
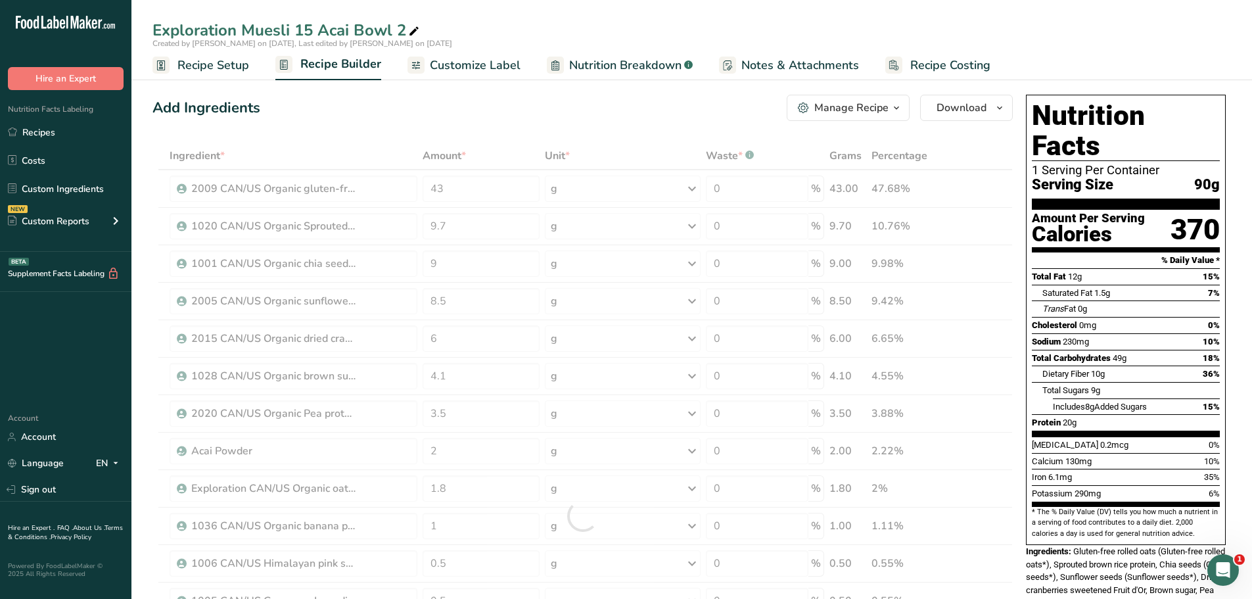
click at [544, 101] on div "Add Ingredients Manage Recipe Delete Recipe Duplicate Recipe Scale Recipe Save …" at bounding box center [583, 108] width 861 height 26
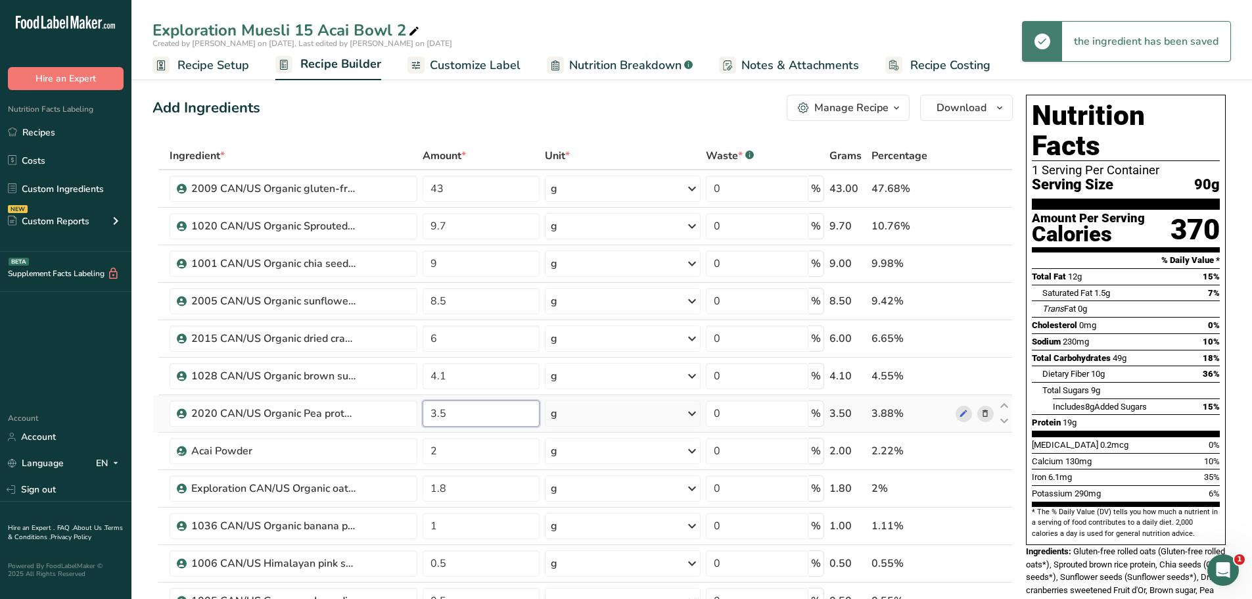
click at [446, 413] on input "3.5" at bounding box center [482, 413] width 118 height 26
type input "3.6"
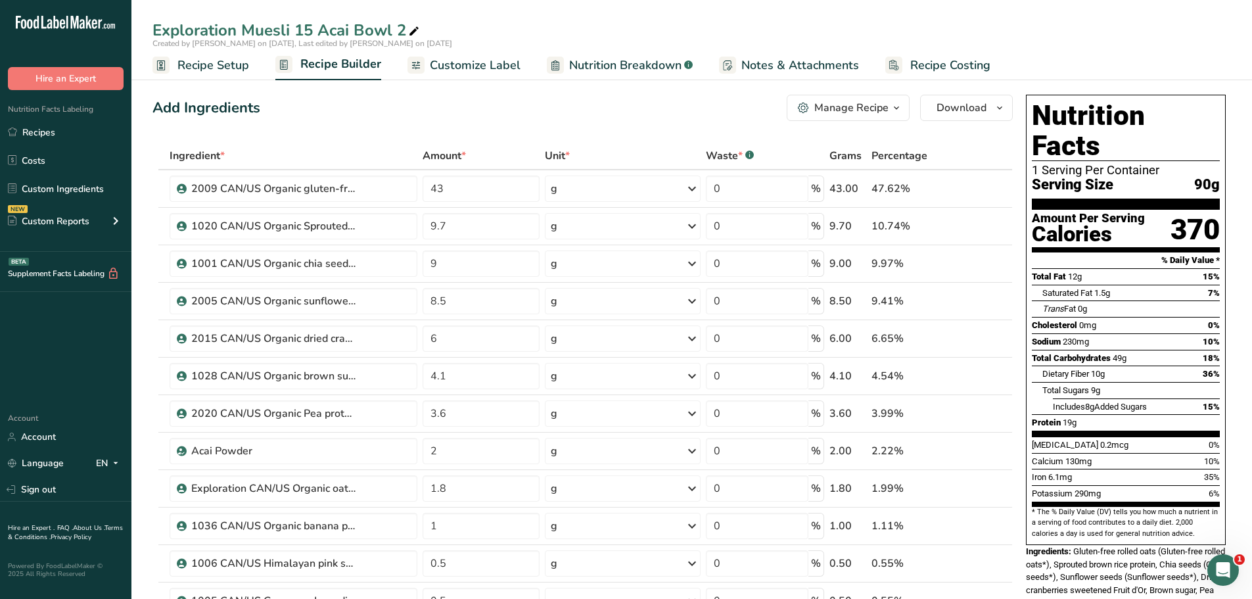
click at [571, 102] on div "Add Ingredients Manage Recipe Delete Recipe Duplicate Recipe Scale Recipe Save …" at bounding box center [583, 108] width 861 height 26
click at [438, 267] on input "9" at bounding box center [482, 263] width 118 height 26
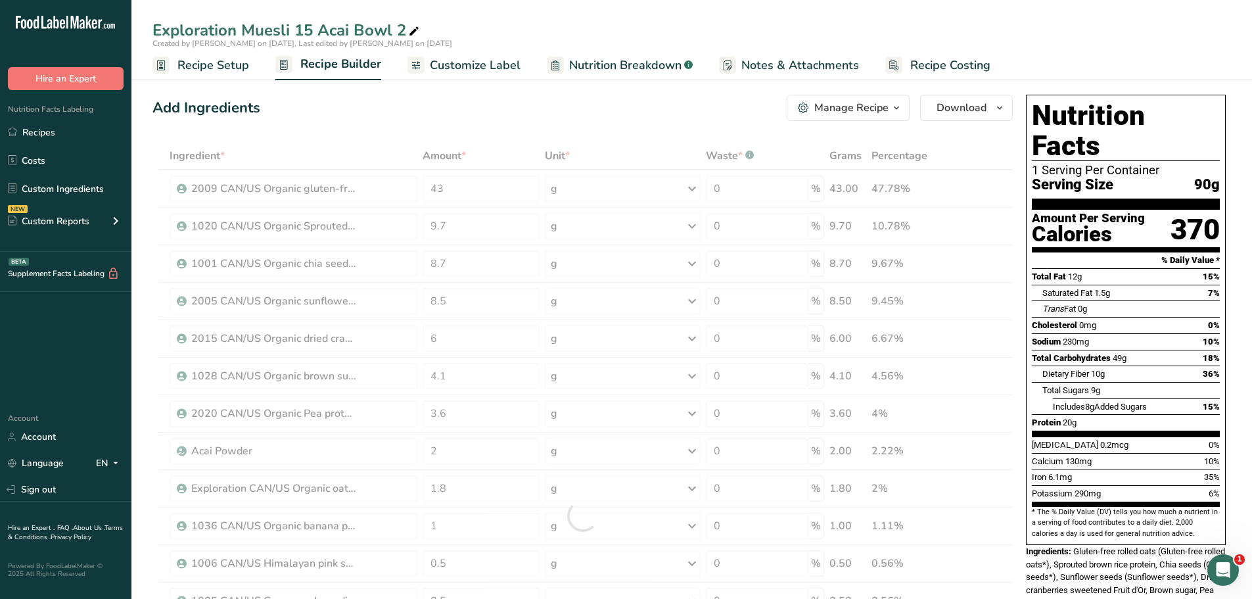
click at [545, 107] on div "Add Ingredients Manage Recipe Delete Recipe Duplicate Recipe Scale Recipe Save …" at bounding box center [583, 108] width 861 height 26
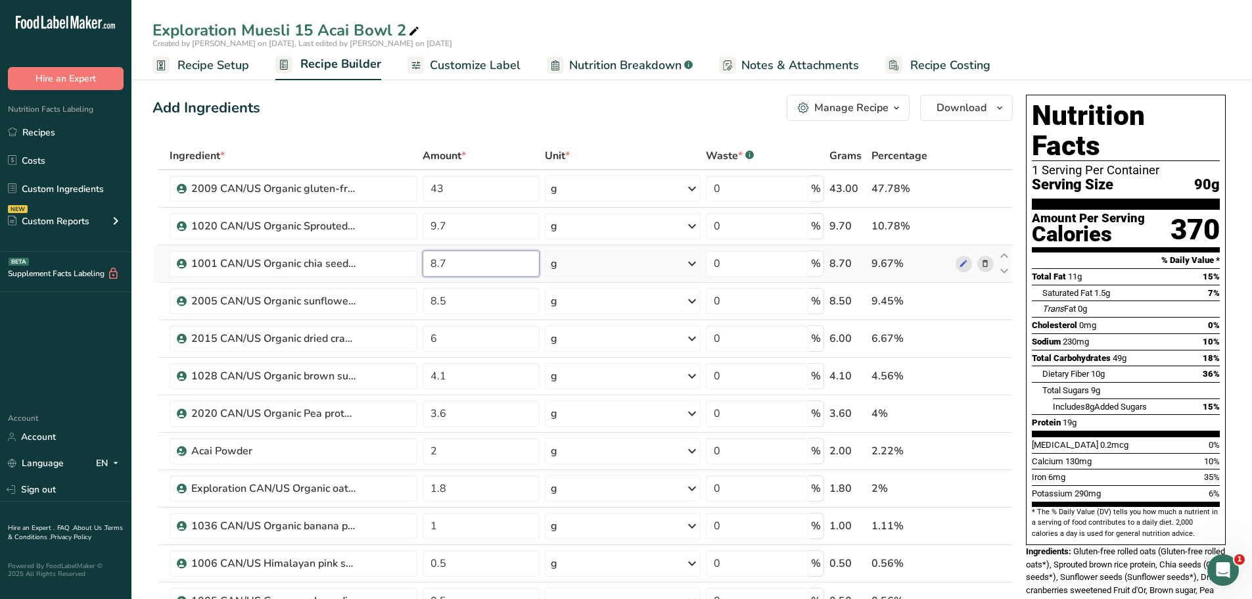
click at [452, 262] on input "8.7" at bounding box center [482, 263] width 118 height 26
type input "8.71"
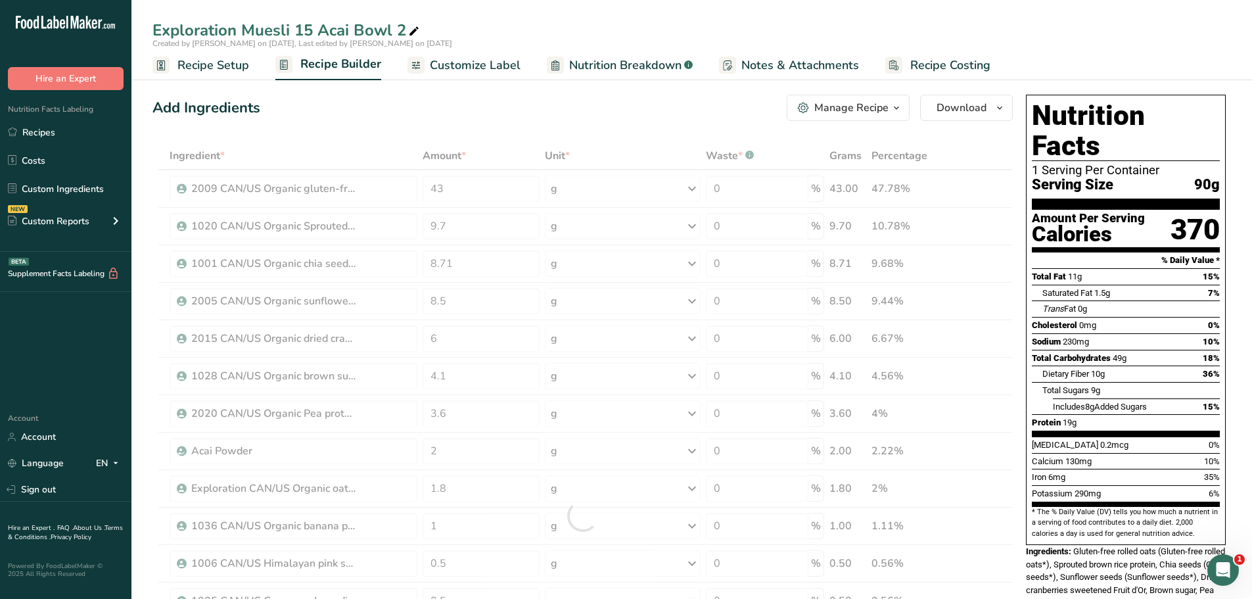
click at [523, 115] on div "Add Ingredients Manage Recipe Delete Recipe Duplicate Recipe Scale Recipe Save …" at bounding box center [583, 108] width 861 height 26
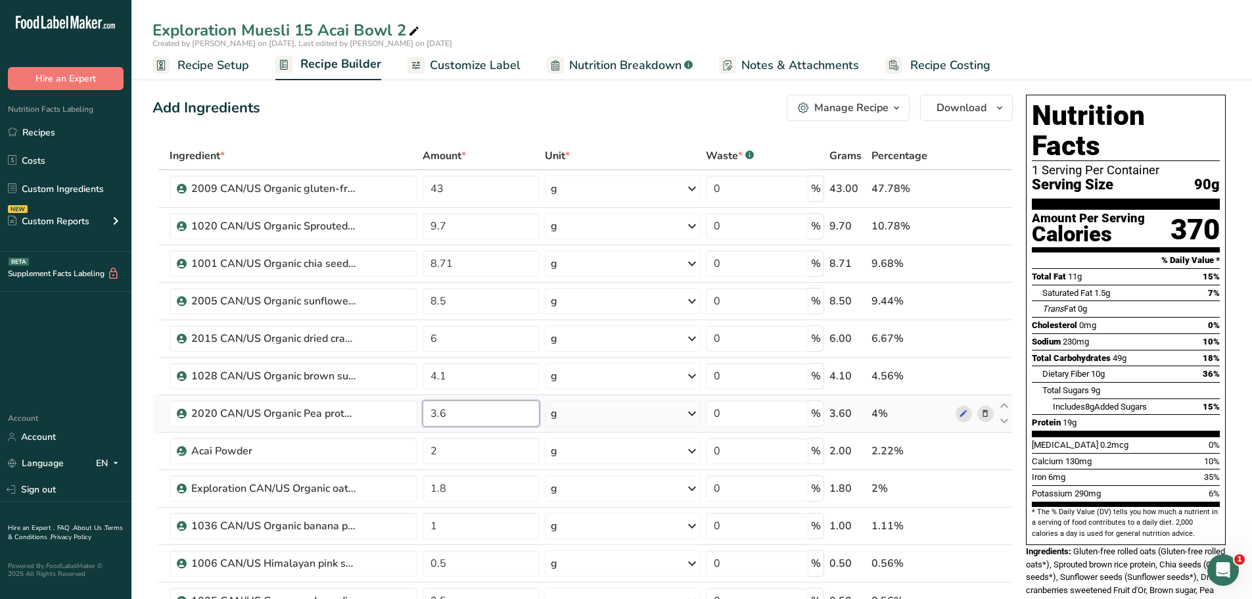
click at [448, 415] on input "3.6" at bounding box center [482, 413] width 118 height 26
type input "3.7"
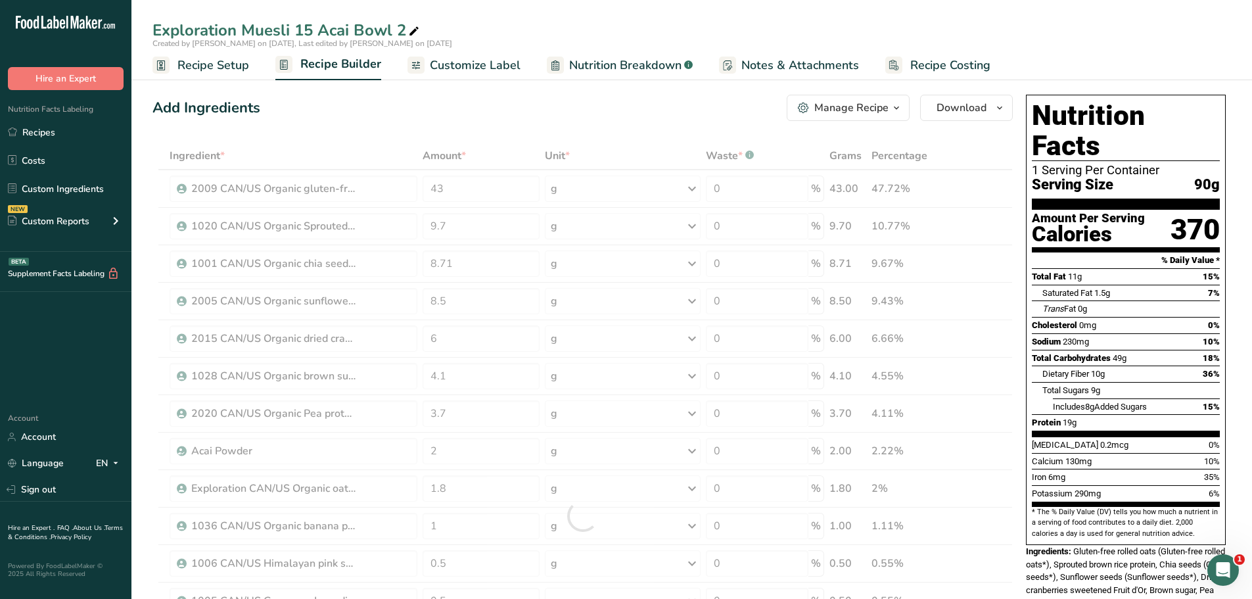
click at [508, 120] on div "Add Ingredients Manage Recipe Delete Recipe Duplicate Recipe Scale Recipe Save …" at bounding box center [583, 108] width 861 height 26
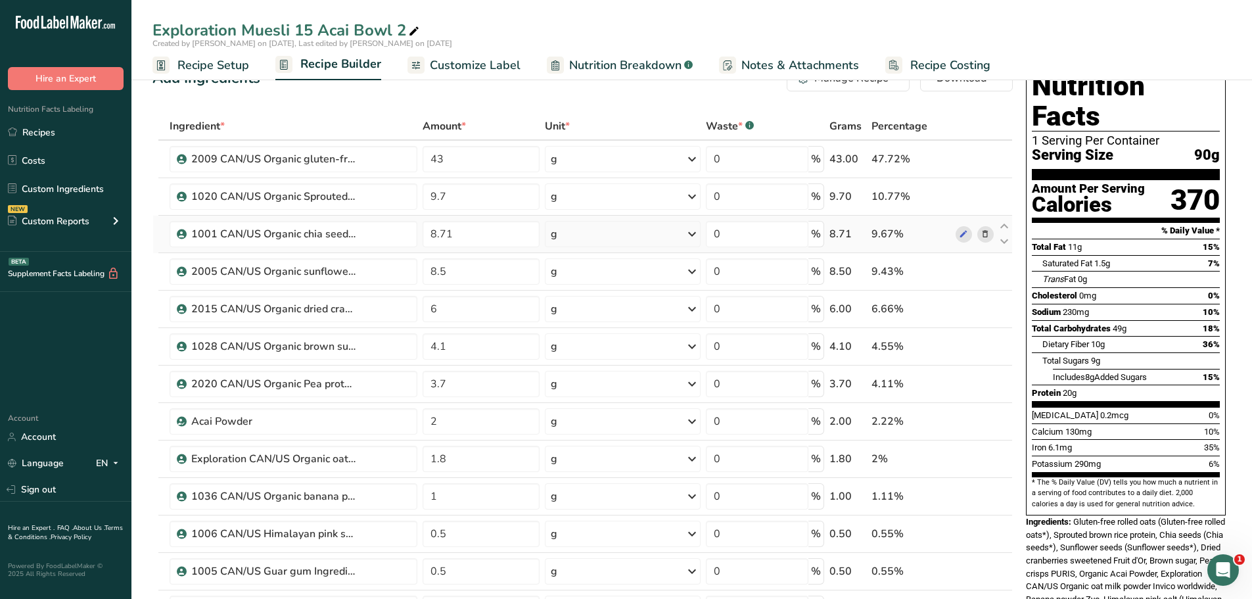
scroll to position [2, 0]
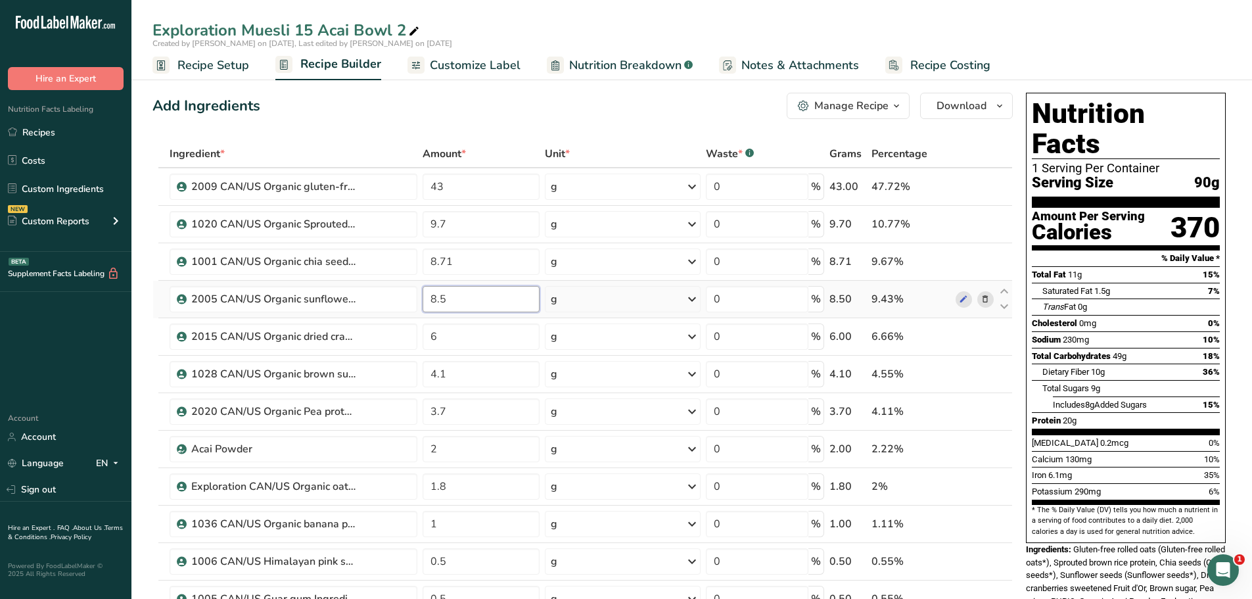
click at [451, 297] on input "8.5" at bounding box center [482, 299] width 118 height 26
type input "8.4"
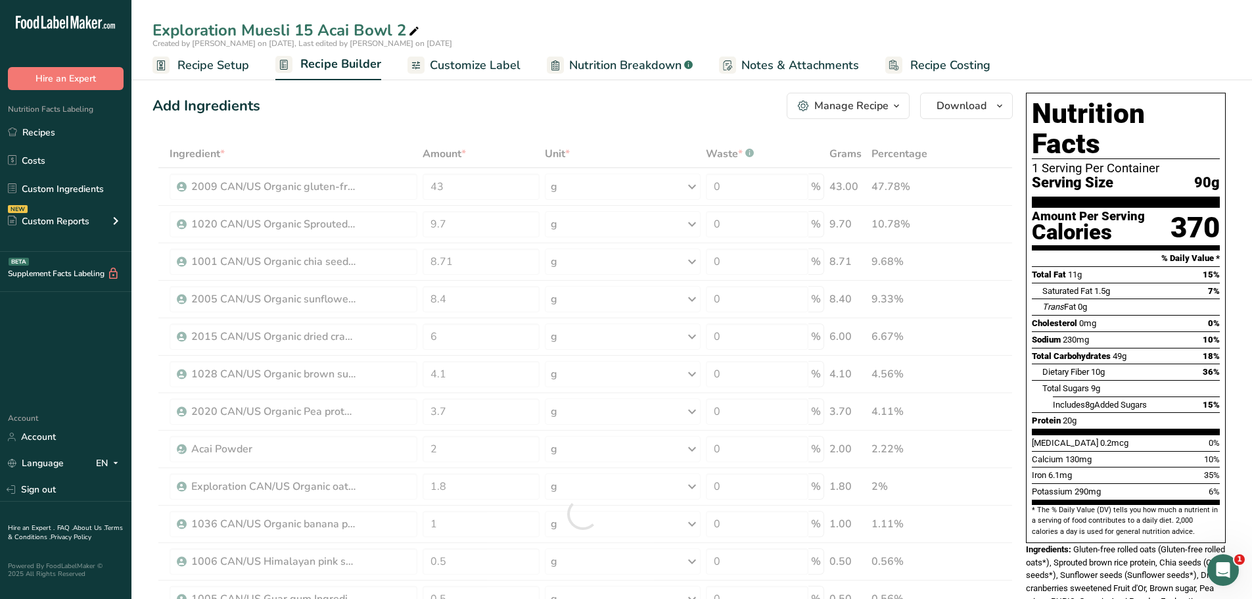
click at [501, 108] on div "Add Ingredients Manage Recipe Delete Recipe Duplicate Recipe Scale Recipe Save …" at bounding box center [583, 106] width 861 height 26
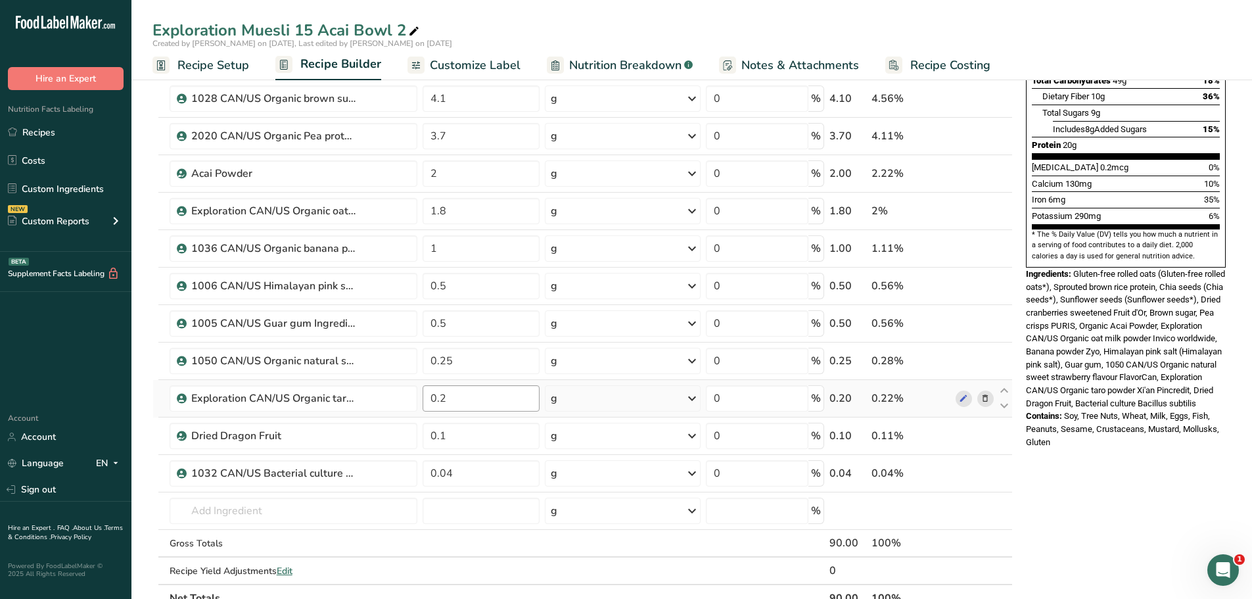
scroll to position [283, 0]
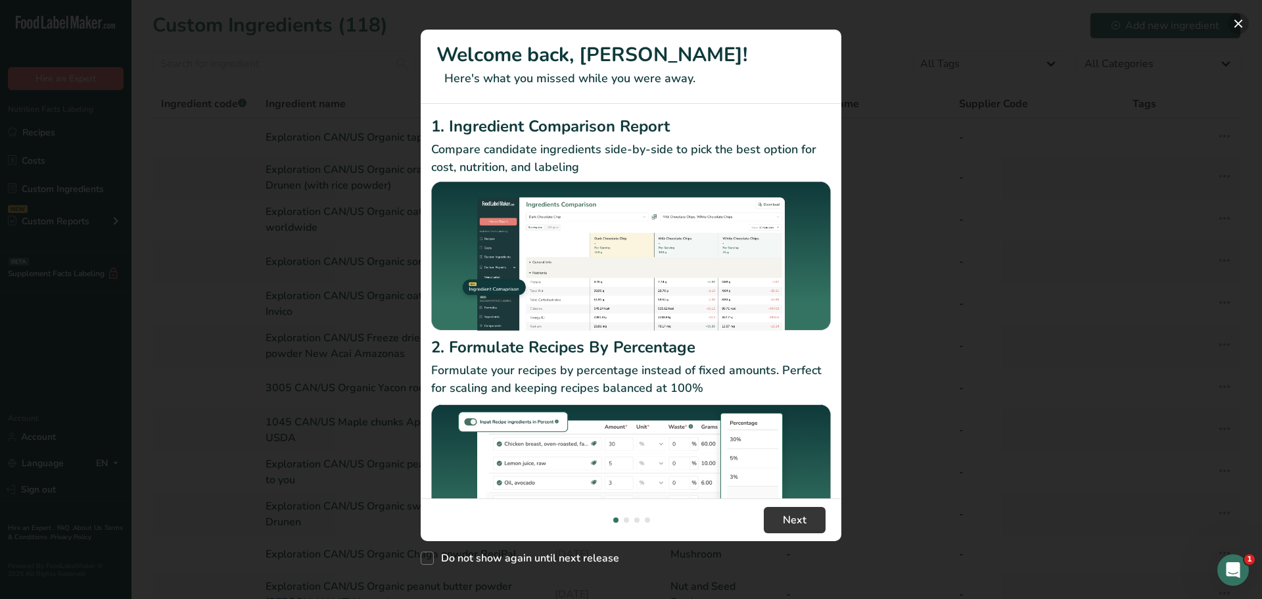
click at [1242, 19] on button "New Features" at bounding box center [1238, 23] width 21 height 21
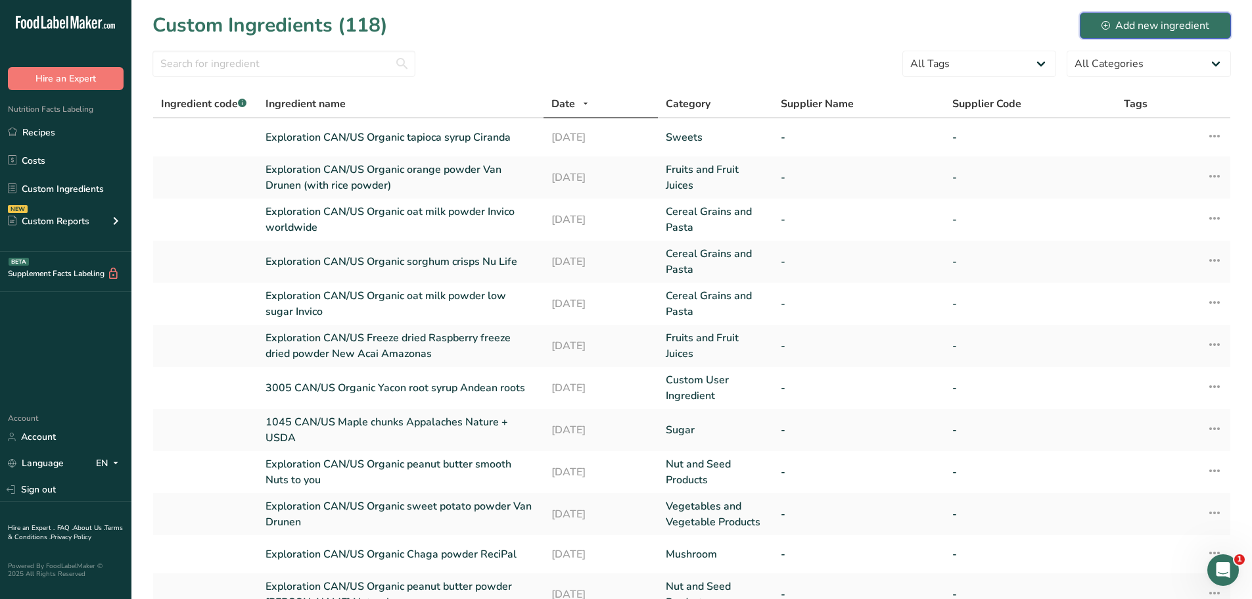
click at [1170, 28] on div "Add new ingredient" at bounding box center [1156, 26] width 108 height 16
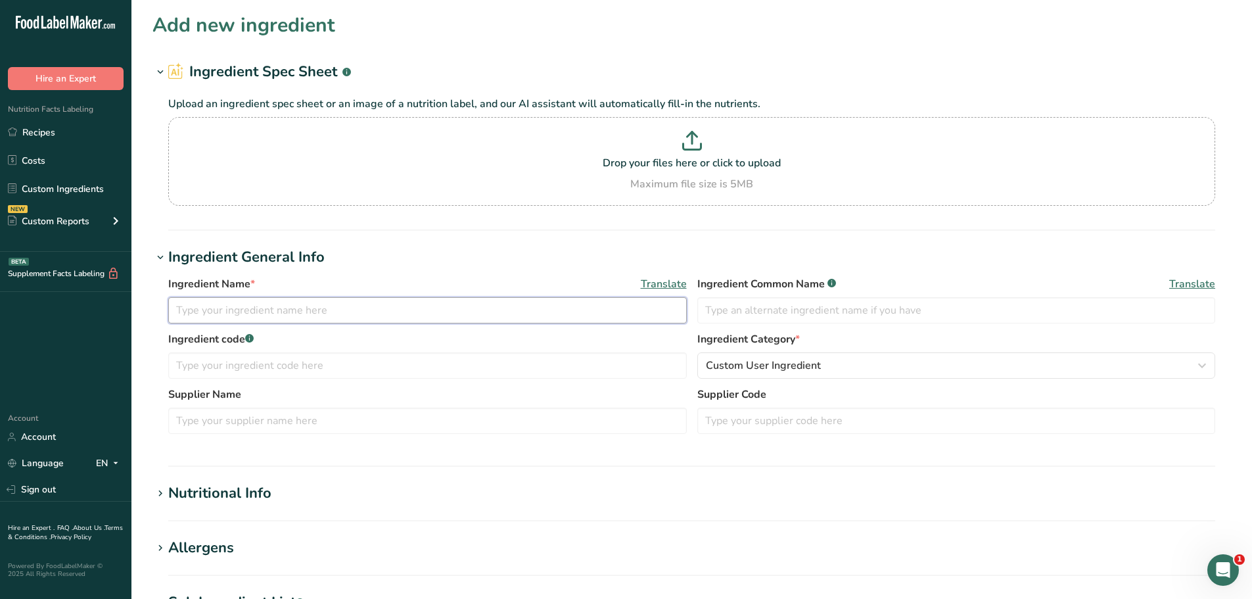
click at [194, 310] on input "text" at bounding box center [427, 310] width 519 height 26
type input "Exploration CAN/US Organic taro powder Xi'an Pincredit"
click at [1203, 365] on icon "button" at bounding box center [1202, 366] width 16 height 24
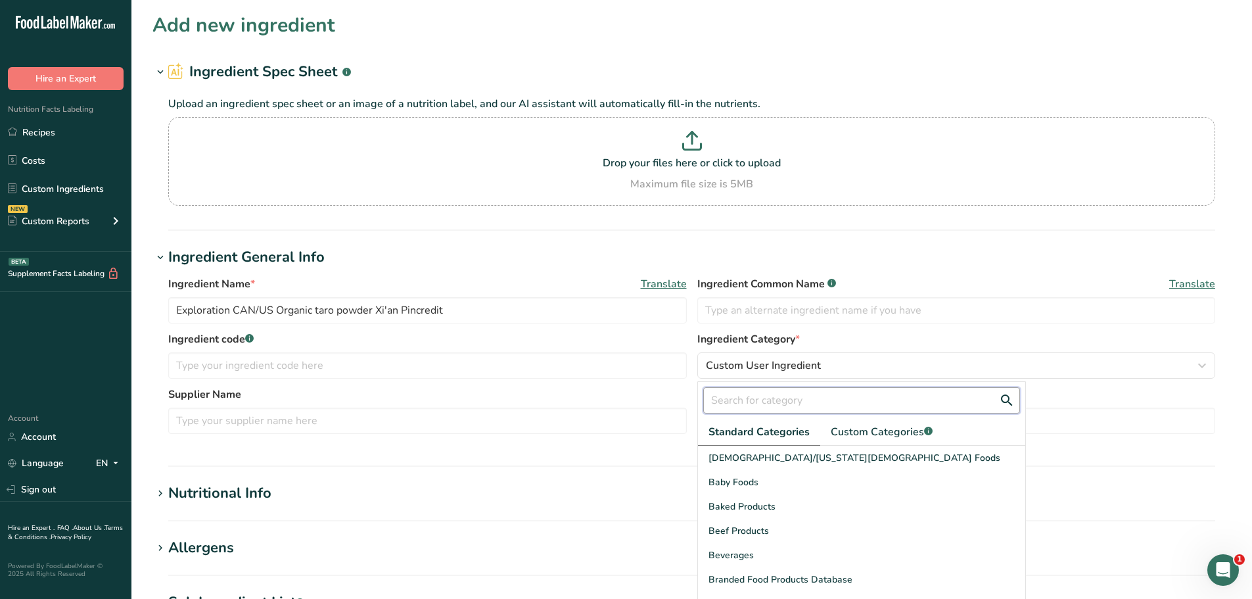
click at [742, 402] on input "text" at bounding box center [861, 400] width 317 height 26
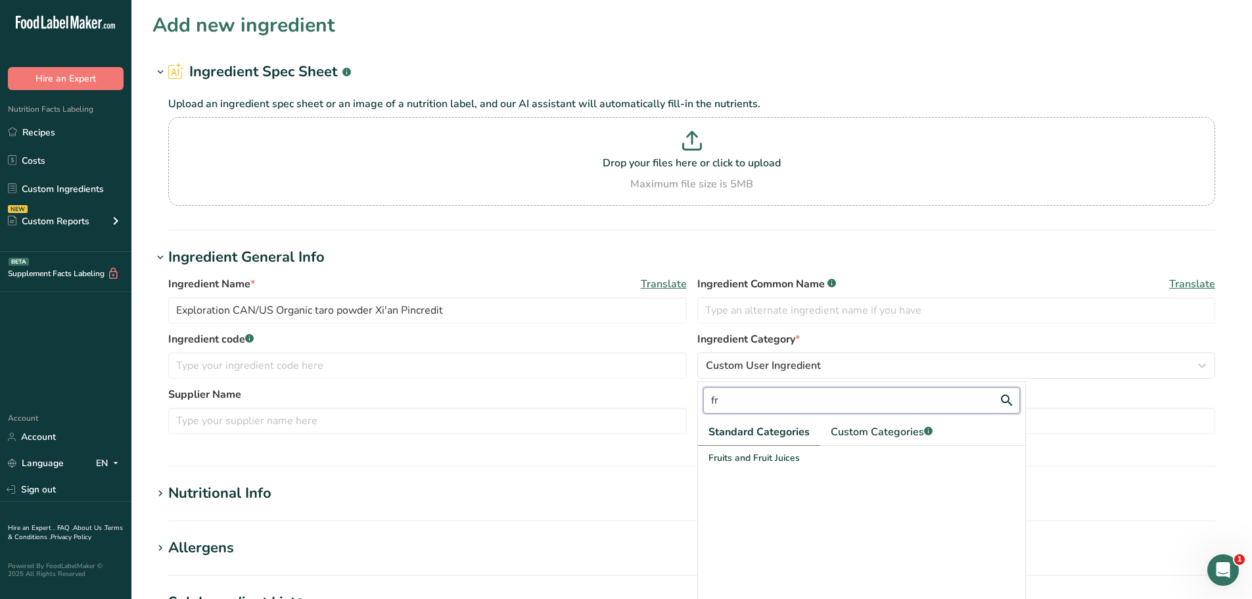
type input "f"
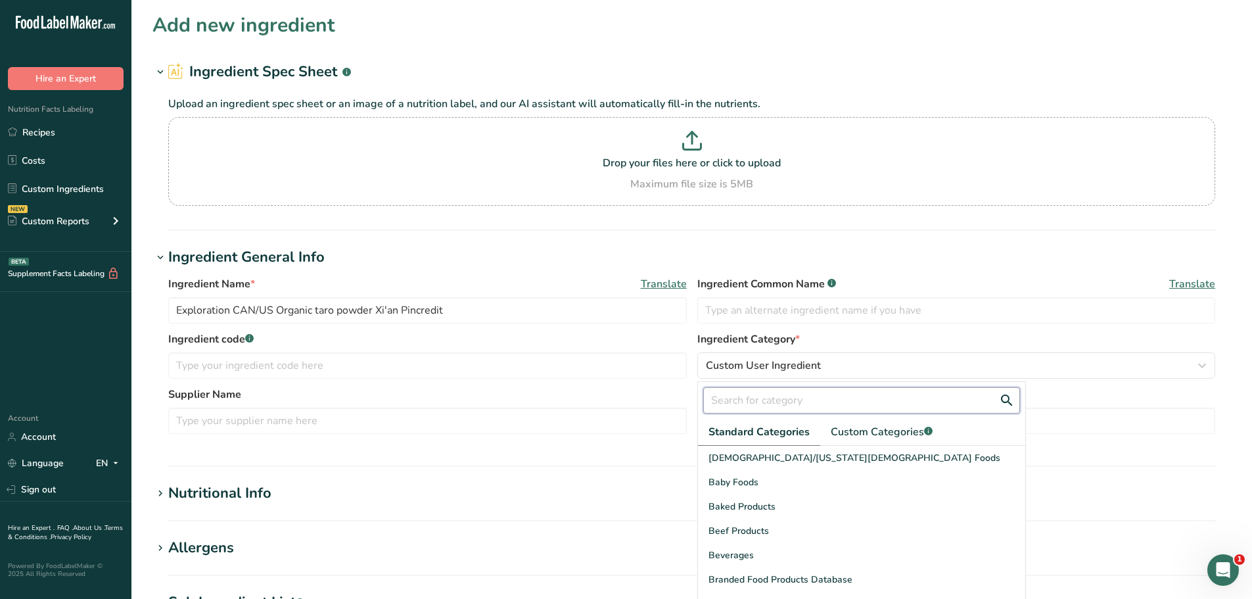
click at [752, 398] on input "text" at bounding box center [861, 400] width 317 height 26
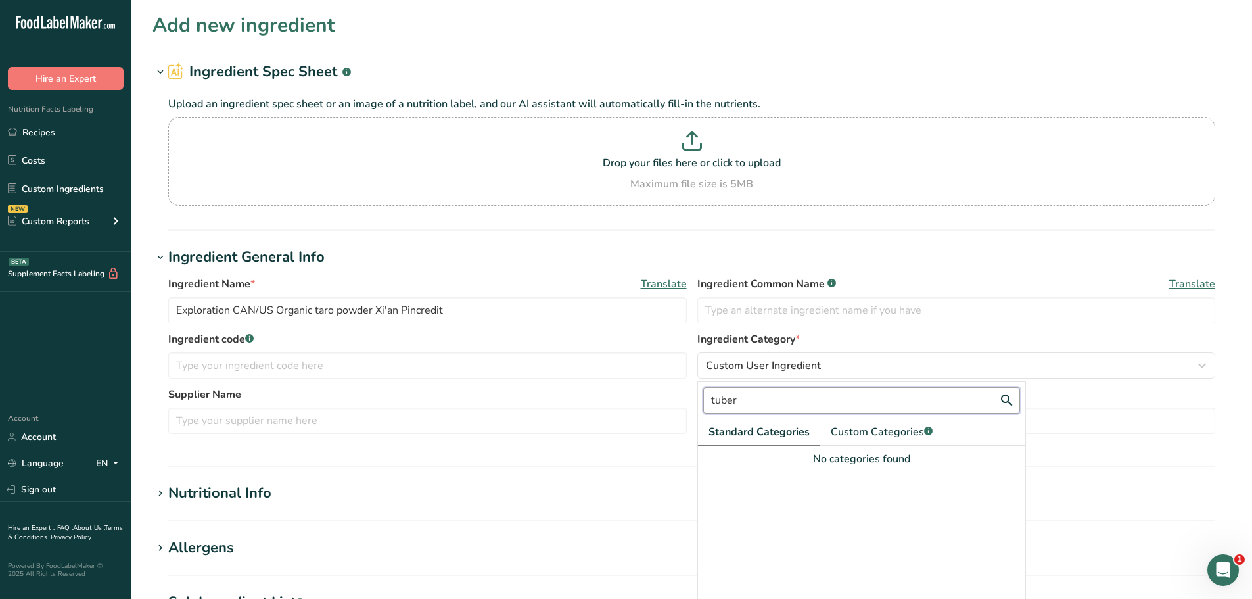
click at [714, 396] on input "tuber" at bounding box center [861, 400] width 317 height 26
type input "Tuber"
click at [884, 431] on span "Custom Categories .a-a{fill:#347362;}.b-a{fill:#fff;}" at bounding box center [882, 432] width 102 height 16
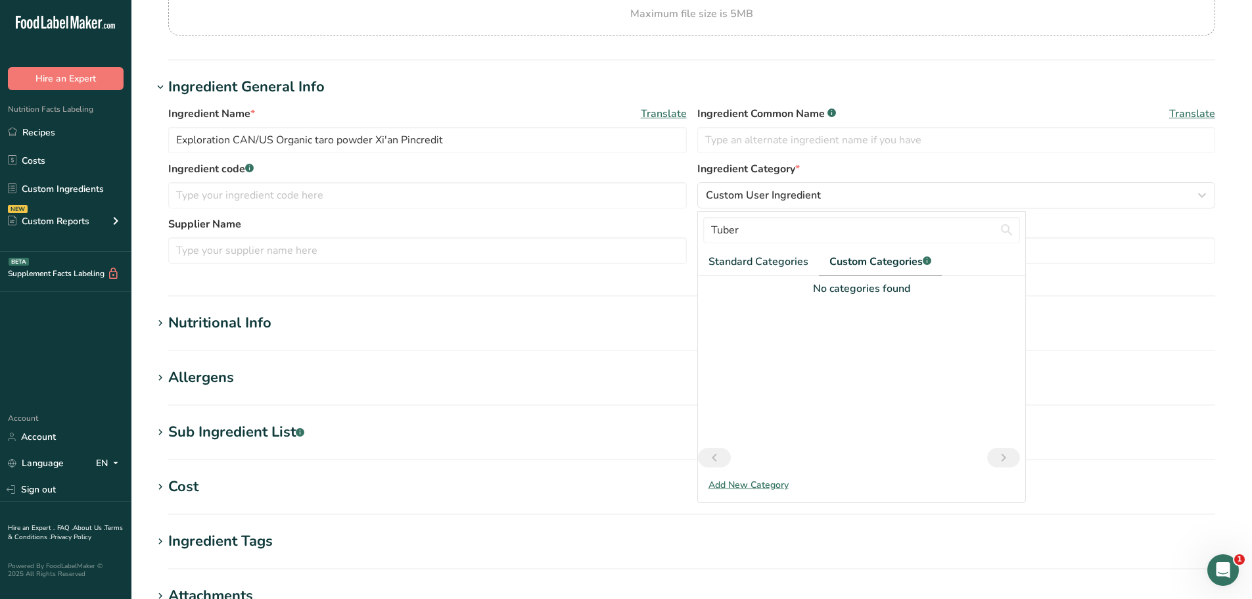
scroll to position [171, 0]
click at [755, 485] on div "Add New Category" at bounding box center [861, 484] width 327 height 14
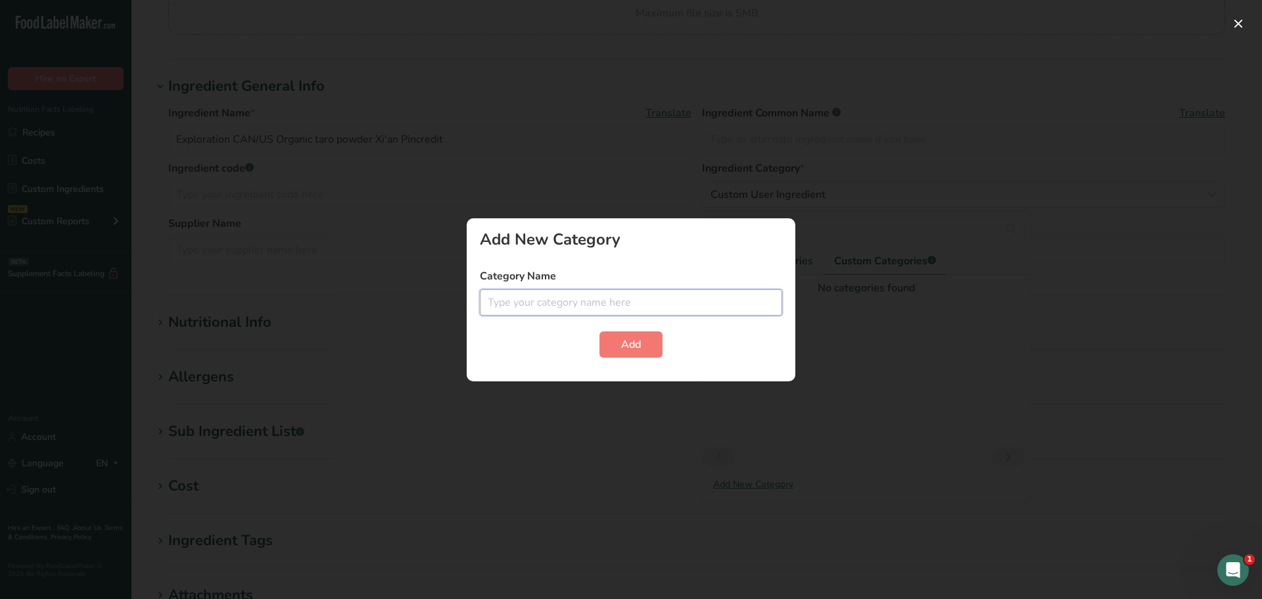
click at [541, 297] on input "text" at bounding box center [631, 302] width 302 height 26
type input "Tuber"
click at [650, 343] on button "Add" at bounding box center [631, 344] width 63 height 26
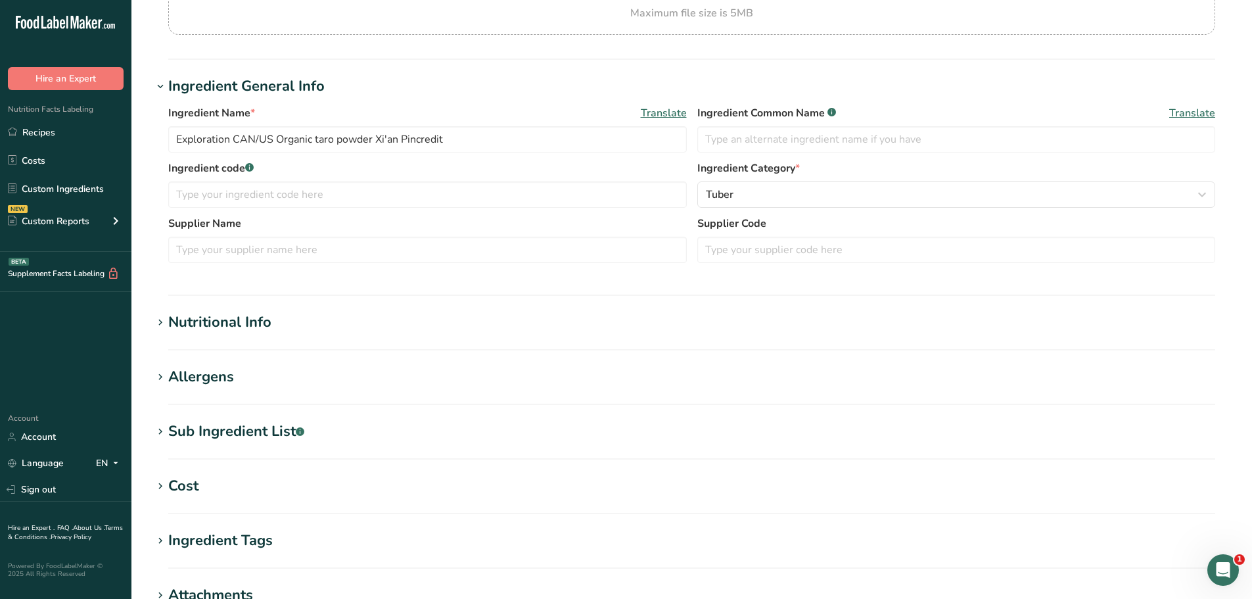
click at [160, 323] on icon at bounding box center [160, 323] width 12 height 18
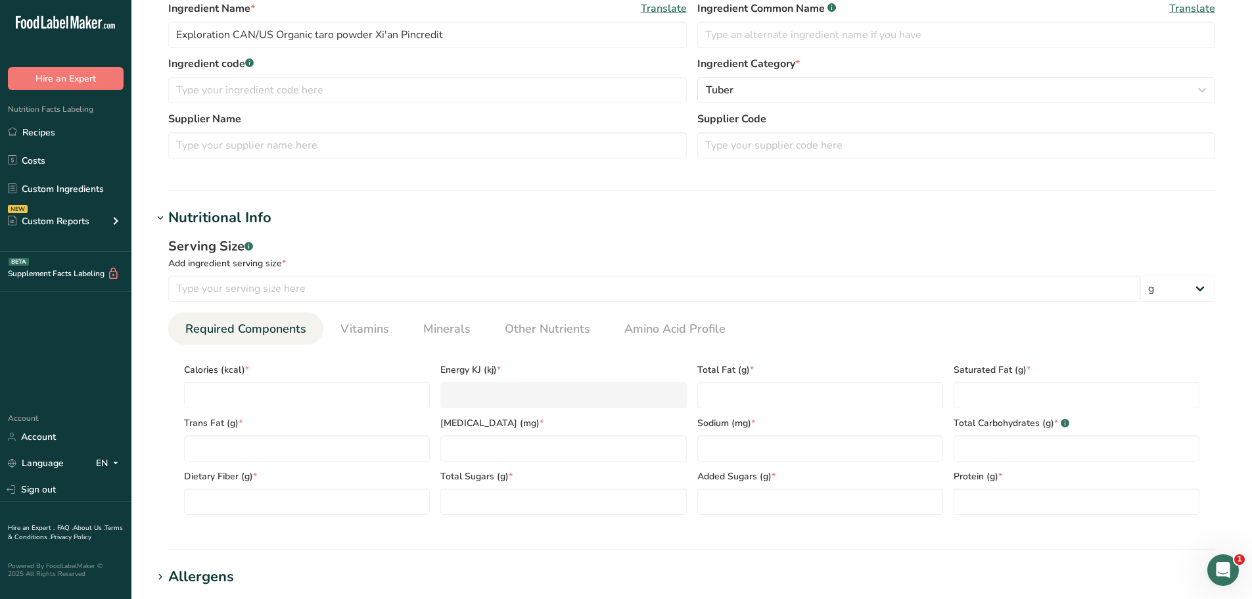
scroll to position [276, 0]
click at [204, 395] on input "number" at bounding box center [307, 394] width 246 height 26
type input "1"
type KJ "4.2"
type input "10"
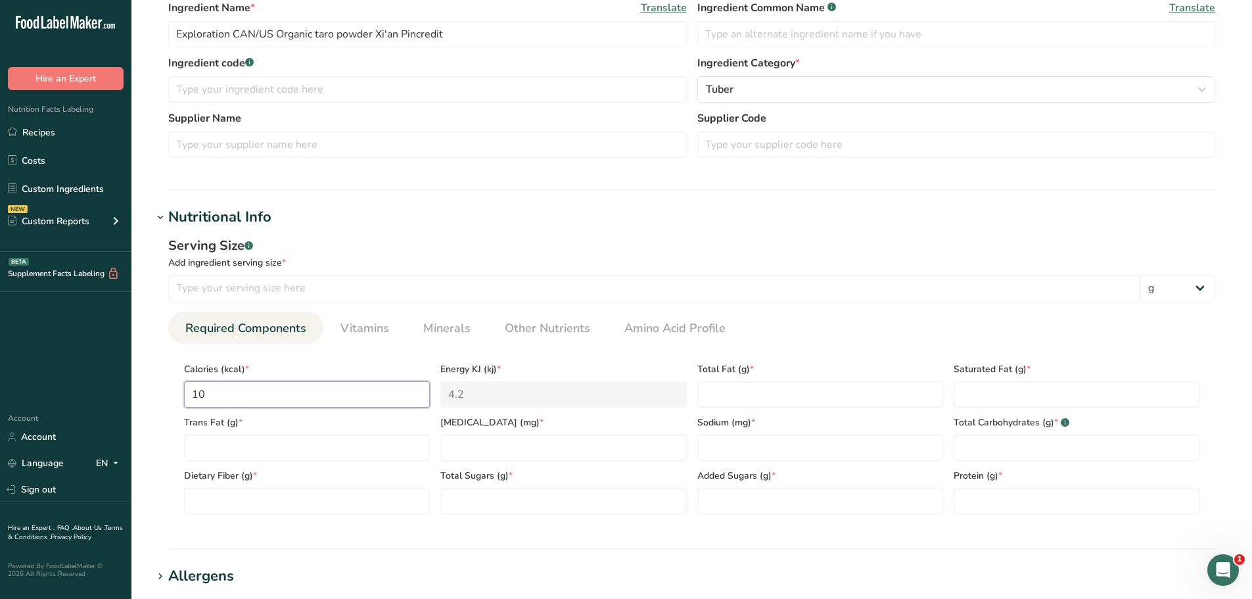
type KJ "41.8"
type input "100"
type KJ "418.4"
type input "10"
type KJ "41.8"
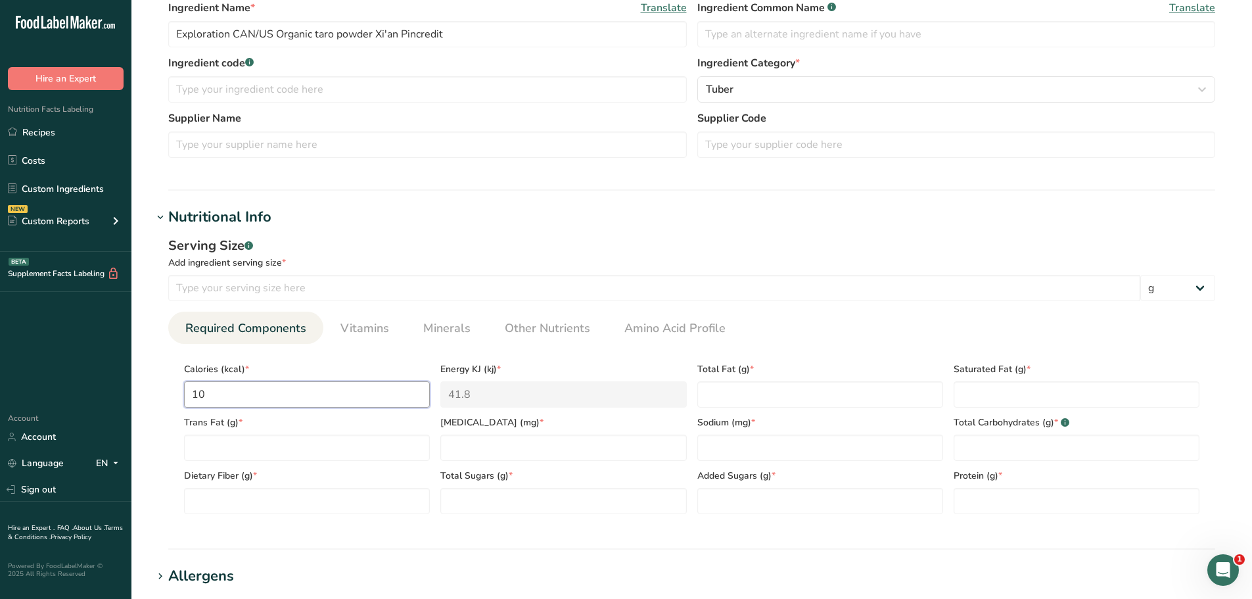
type input "1"
type KJ "4.2"
type input "0"
type KJ "0"
click at [183, 288] on input "number" at bounding box center [654, 288] width 972 height 26
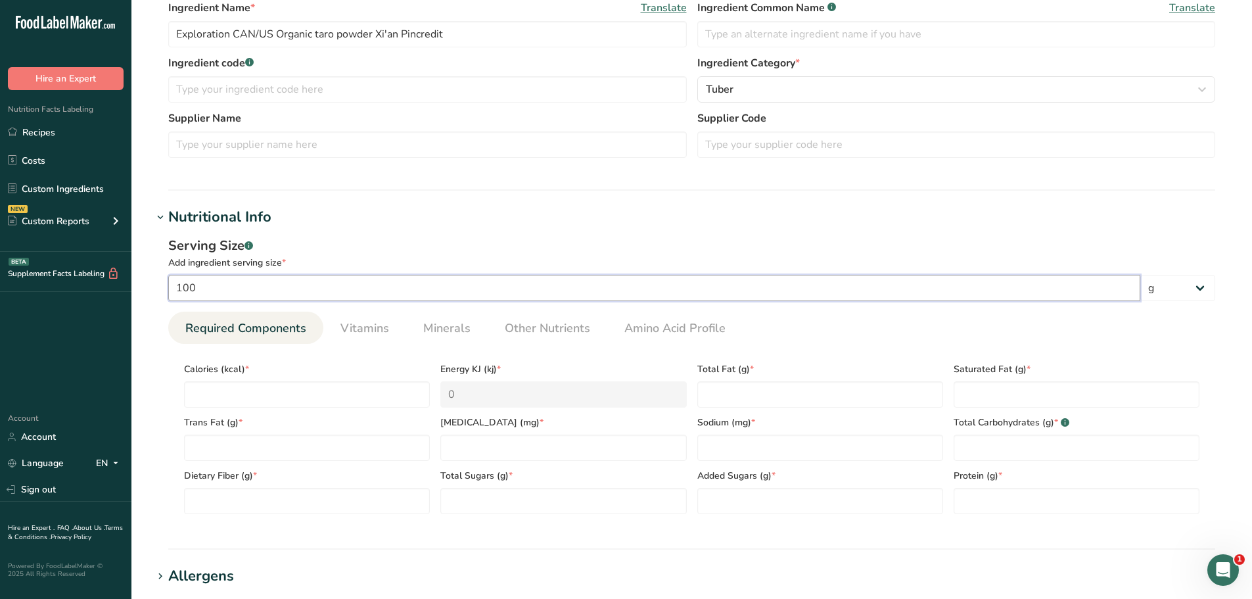
type input "100"
click at [503, 239] on div "Serving Size .a-a{fill:#347362;}.b-a{fill:#fff;}" at bounding box center [691, 246] width 1047 height 20
click at [216, 398] on input "number" at bounding box center [307, 394] width 246 height 26
type input "4"
type KJ "16.7"
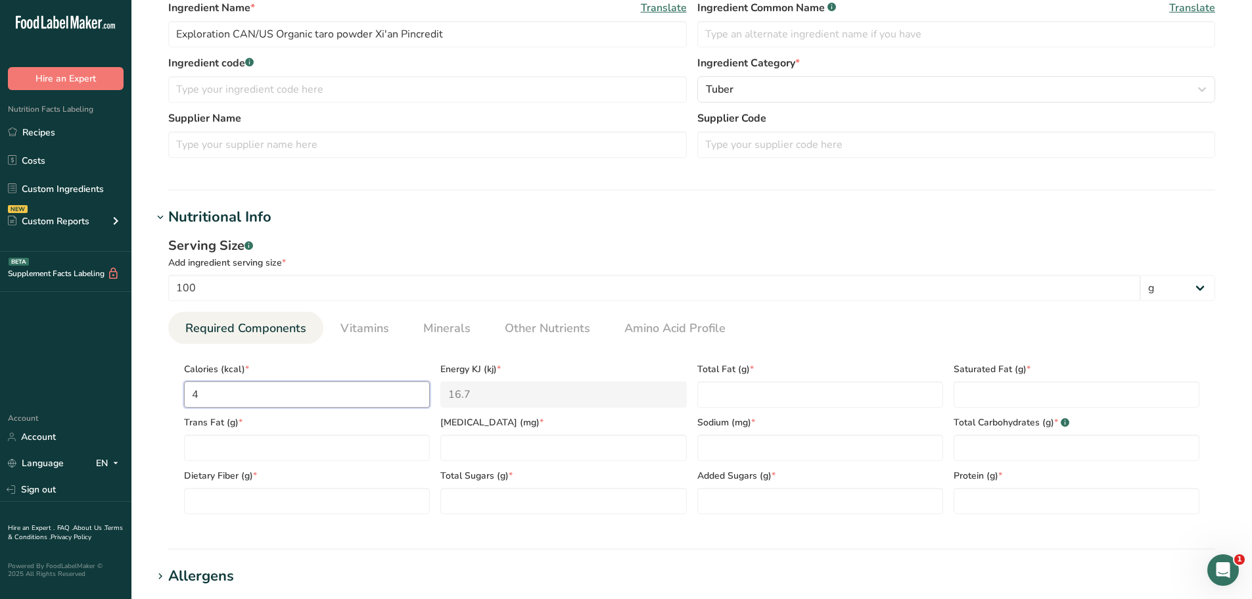
type input "43"
type KJ "179.9"
type input "430"
type KJ "1799.1"
type input "430"
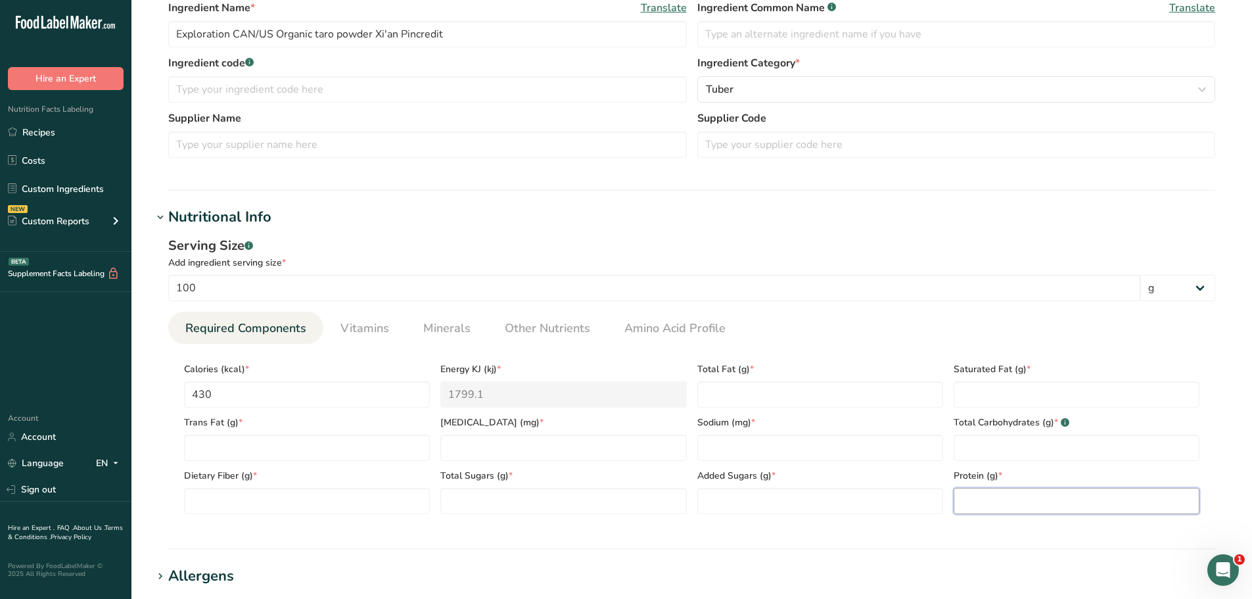
click at [986, 501] on input "number" at bounding box center [1077, 501] width 246 height 26
type input "1.3"
click at [1053, 350] on section "Calories (kcal) * 430 Energy KJ (kj) * 1799.1 Total Fat (g) * Saturated Fat (g)…" at bounding box center [691, 434] width 1047 height 181
click at [722, 389] on Fat "number" at bounding box center [821, 394] width 246 height 26
type Fat "0"
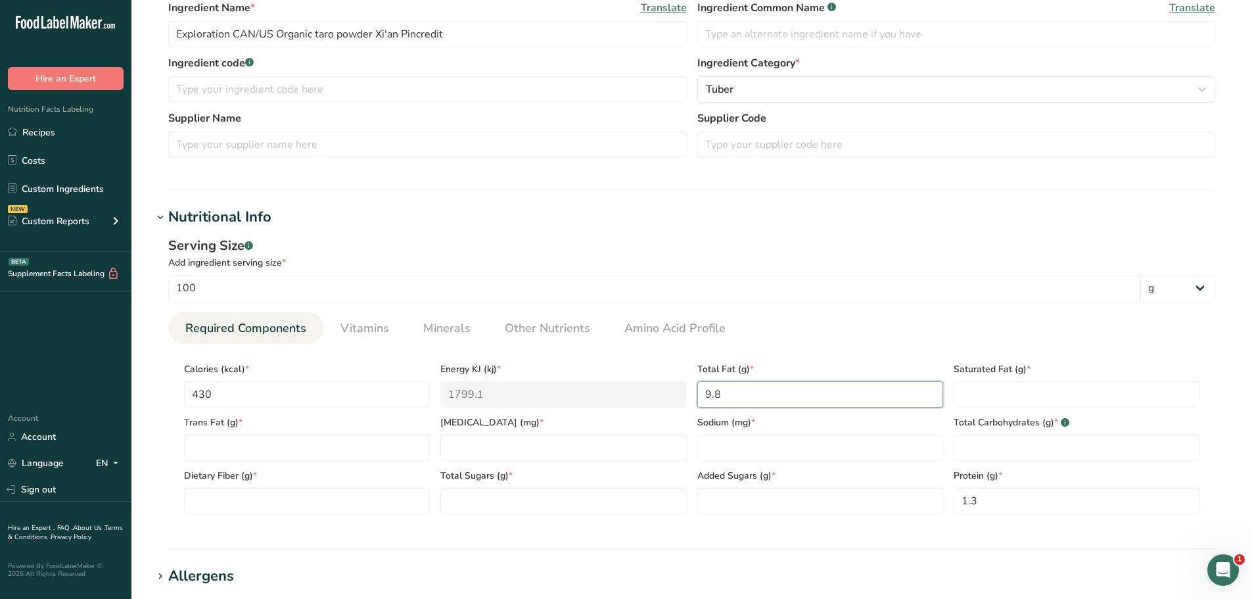
type Fat "9.8"
click at [890, 346] on section "Calories (kcal) * 430 Energy KJ (kj) * 1799.1 Total Fat (g) * 9.8 Saturated Fat…" at bounding box center [691, 434] width 1047 height 181
click at [982, 446] on Carbohydrates "number" at bounding box center [1077, 448] width 246 height 26
type Carbohydrates "74"
click at [900, 346] on section "Calories (kcal) * 430 Energy KJ (kj) * 1799.1 Total Fat (g) * 9.8 Saturated Fat…" at bounding box center [691, 434] width 1047 height 181
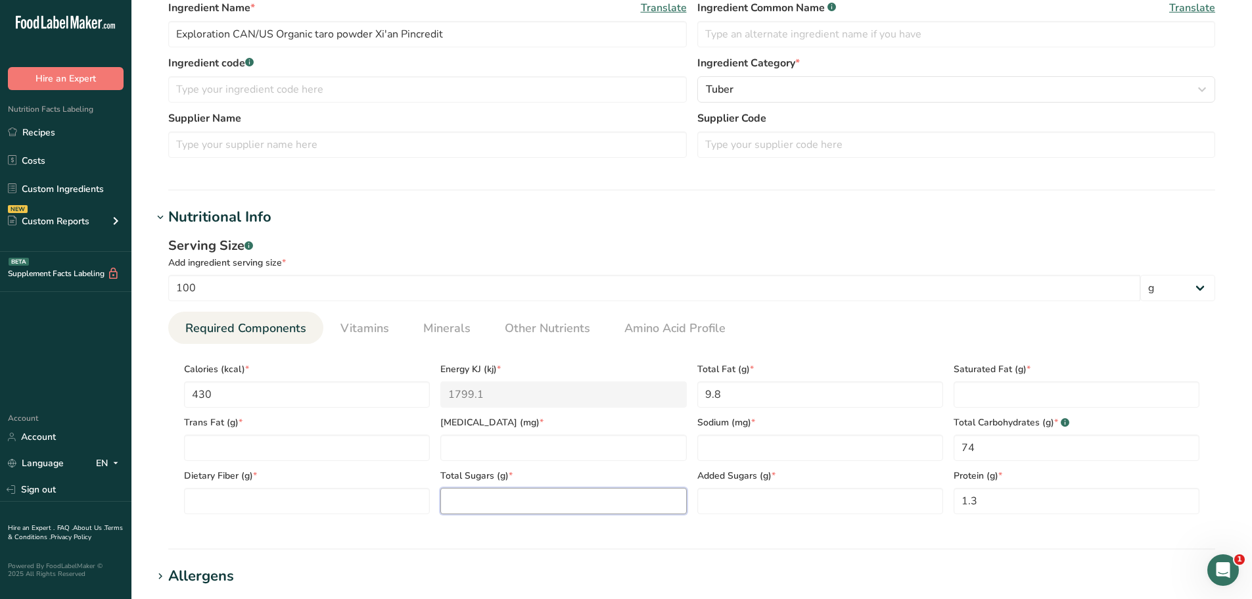
click at [473, 500] on Sugars "number" at bounding box center [563, 501] width 246 height 26
type Sugars "55"
click at [721, 508] on Sugars "number" at bounding box center [821, 501] width 246 height 26
type Sugars "0"
click at [899, 320] on ul "Required Components Vitamins Minerals Other Nutrients Amino Acid Profile" at bounding box center [691, 328] width 1047 height 32
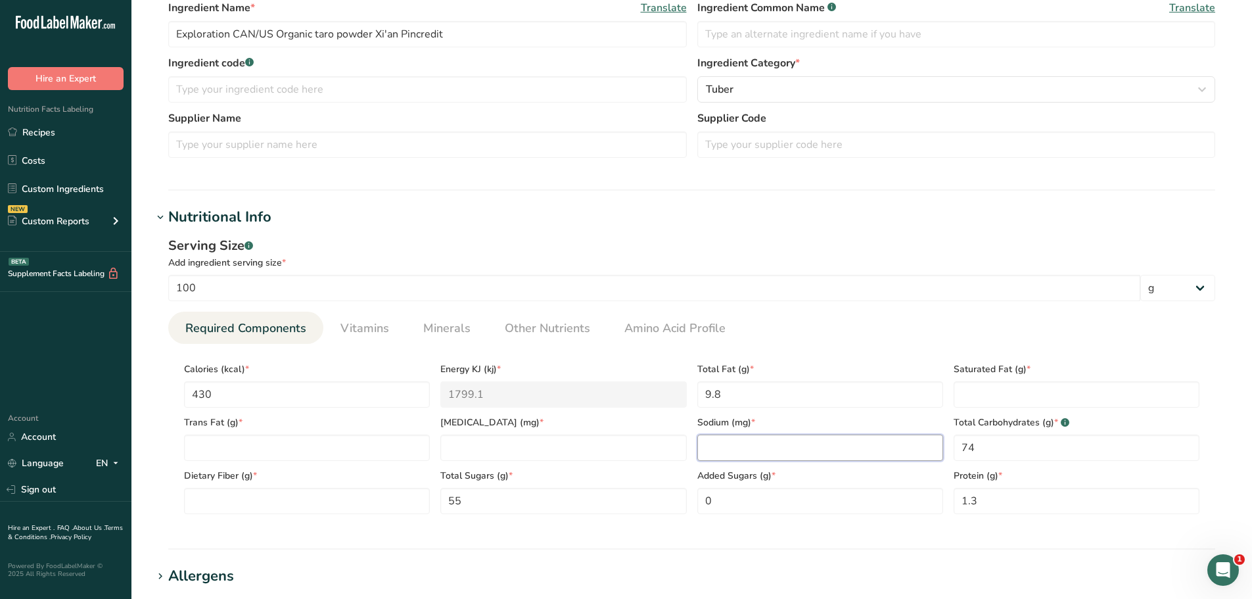
click at [717, 450] on input "number" at bounding box center [821, 448] width 246 height 26
type input "90"
click at [996, 396] on Fat "number" at bounding box center [1077, 394] width 246 height 26
type Fat "0"
click at [219, 442] on Fat "number" at bounding box center [307, 448] width 246 height 26
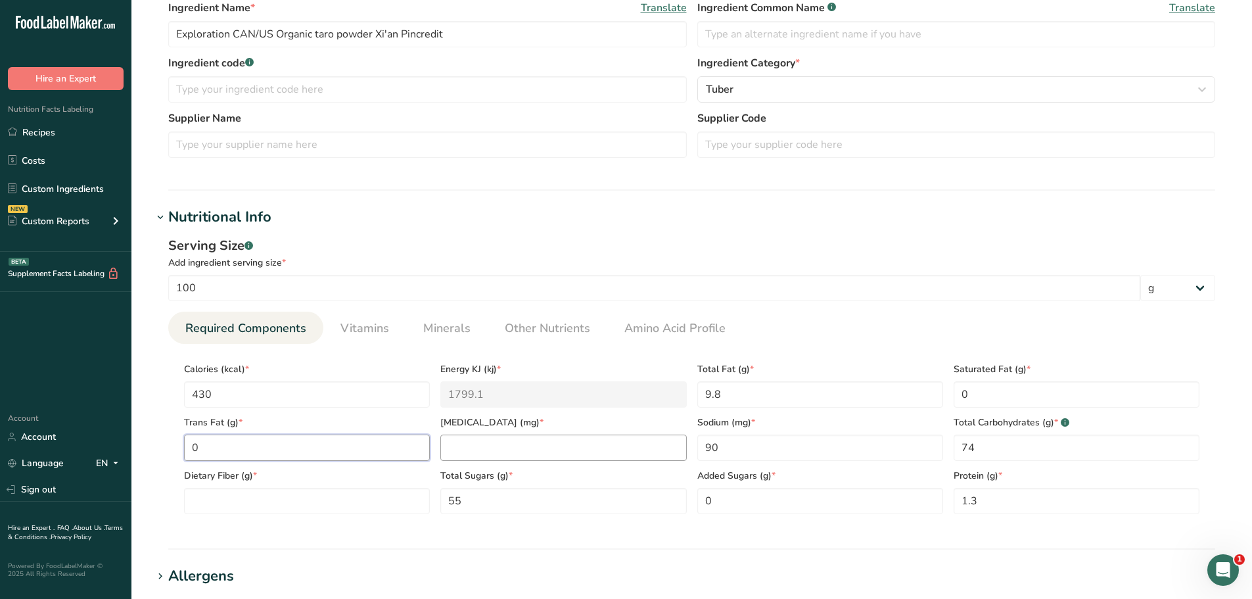
type Fat "0"
click at [477, 452] on input "number" at bounding box center [563, 448] width 246 height 26
type input "0"
click at [932, 334] on ul "Required Components Vitamins Minerals Other Nutrients Amino Acid Profile" at bounding box center [691, 328] width 1047 height 32
click at [211, 503] on Fiber "number" at bounding box center [307, 501] width 246 height 26
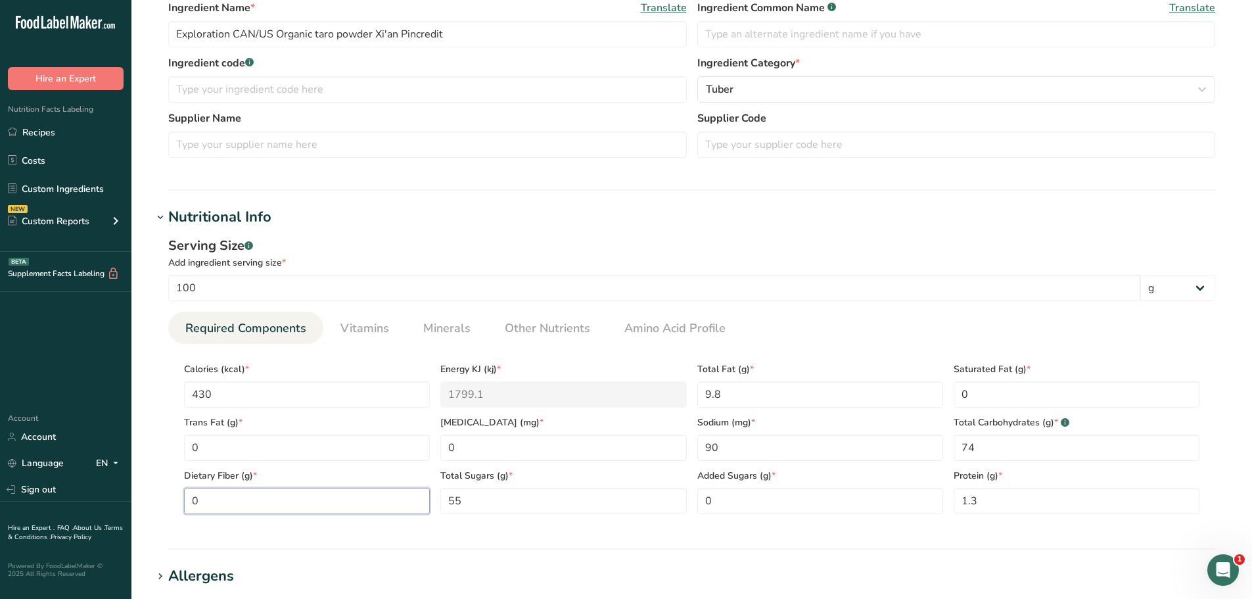
type Fiber "0"
click at [882, 318] on ul "Required Components Vitamins Minerals Other Nutrients Amino Acid Profile" at bounding box center [691, 328] width 1047 height 32
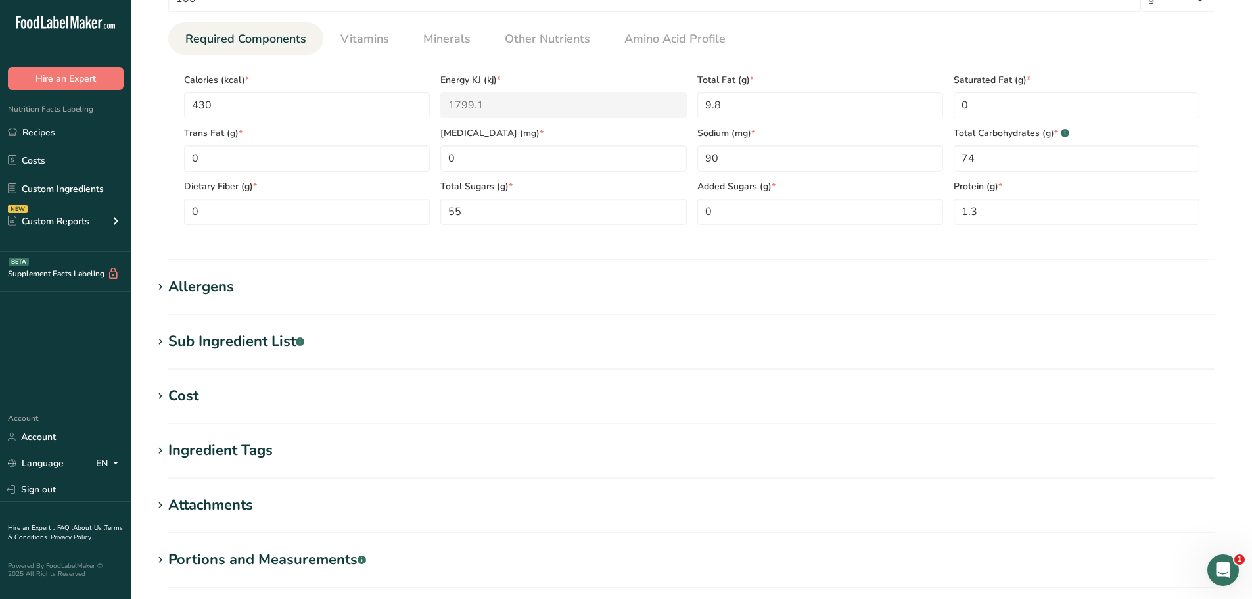
scroll to position [713, 0]
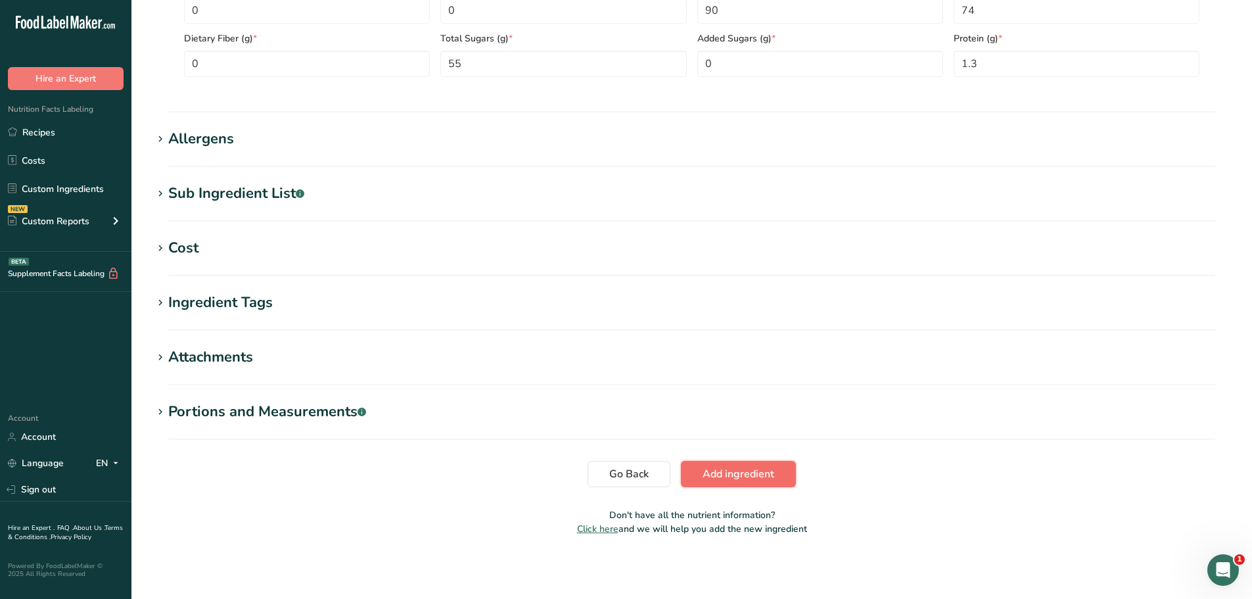
click at [743, 477] on span "Add ingredient" at bounding box center [739, 474] width 72 height 16
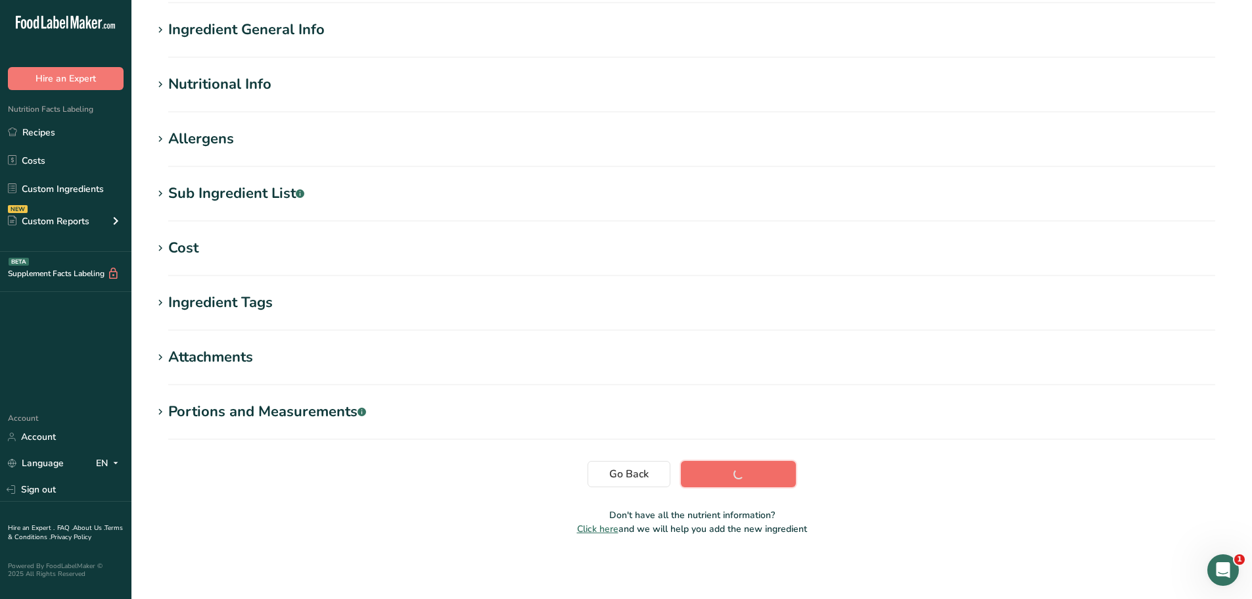
scroll to position [97, 0]
